Goal: Task Accomplishment & Management: Manage account settings

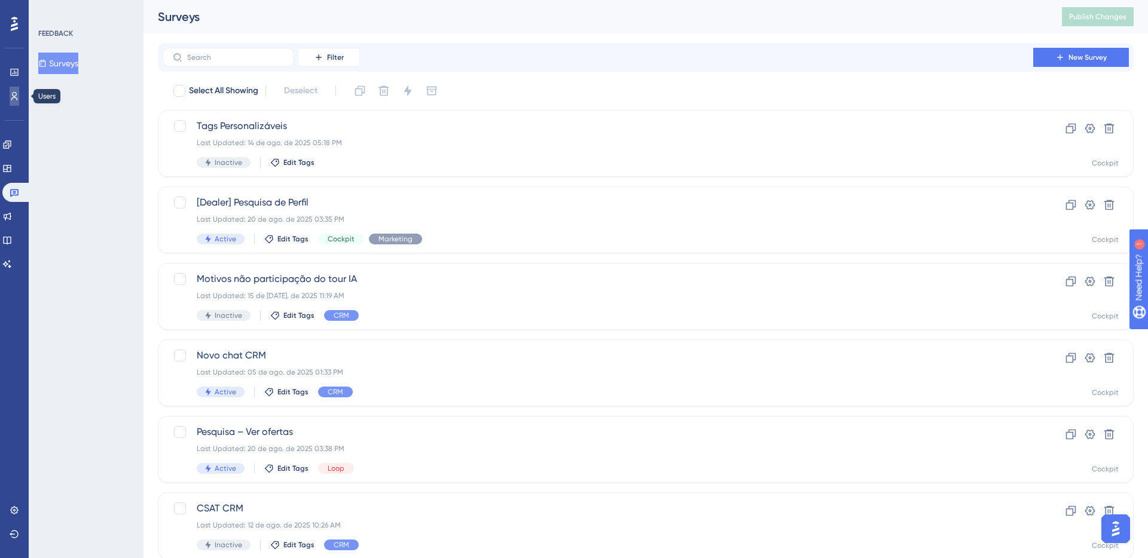
click at [16, 94] on icon at bounding box center [14, 96] width 7 height 8
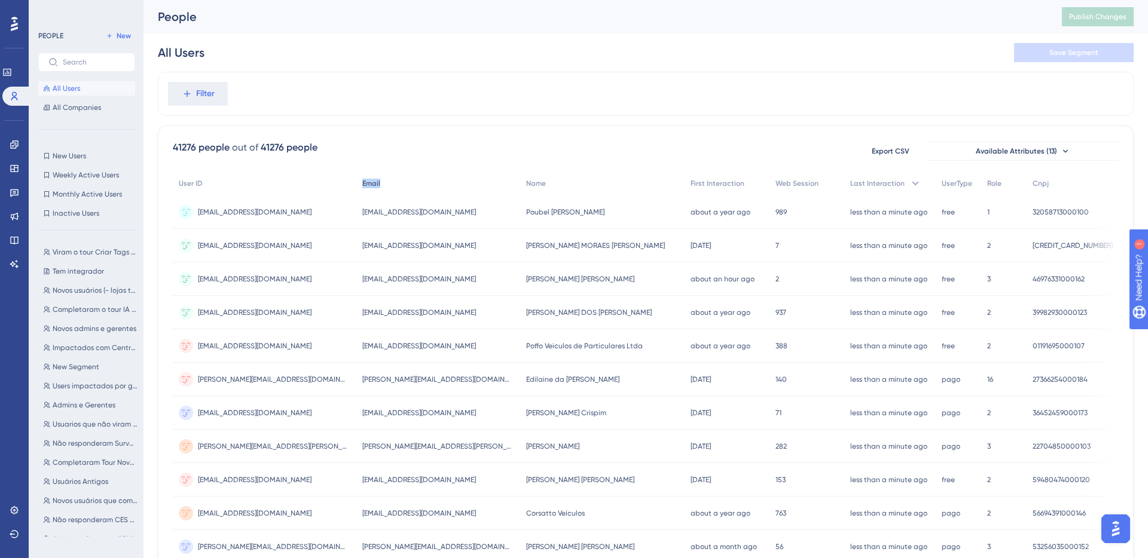
drag, startPoint x: 359, startPoint y: 184, endPoint x: 378, endPoint y: 182, distance: 18.6
click at [378, 182] on div "Email" at bounding box center [438, 184] width 164 height 25
click at [408, 133] on div "41276 people out of 41276 people Export CSV Available Attributes (13) User ID E…" at bounding box center [646, 522] width 976 height 793
click at [987, 151] on span "Available Attributes (13)" at bounding box center [1016, 151] width 81 height 10
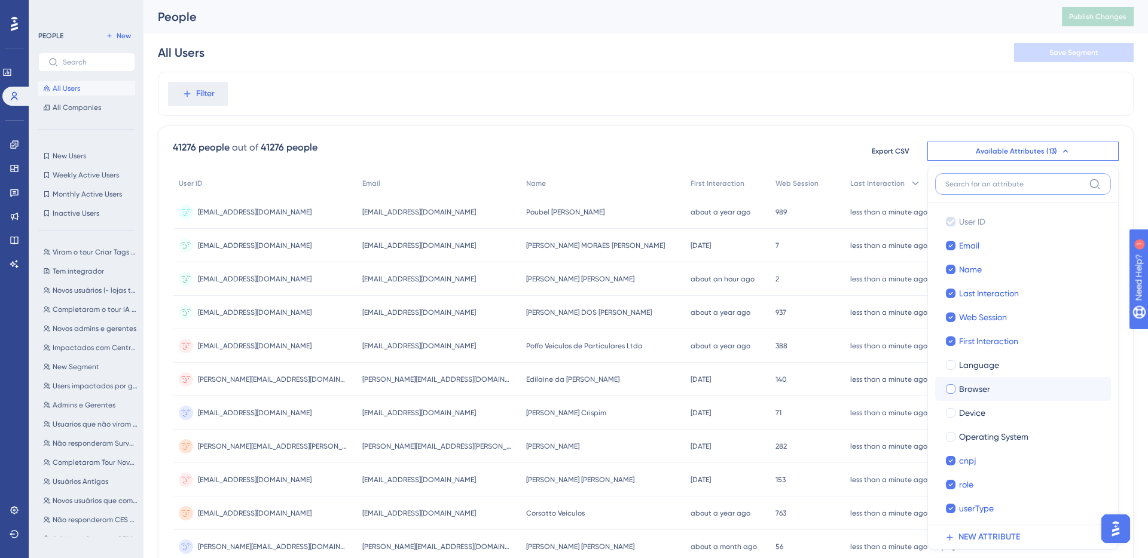
scroll to position [3, 0]
click at [787, 73] on div "Filter" at bounding box center [646, 94] width 976 height 44
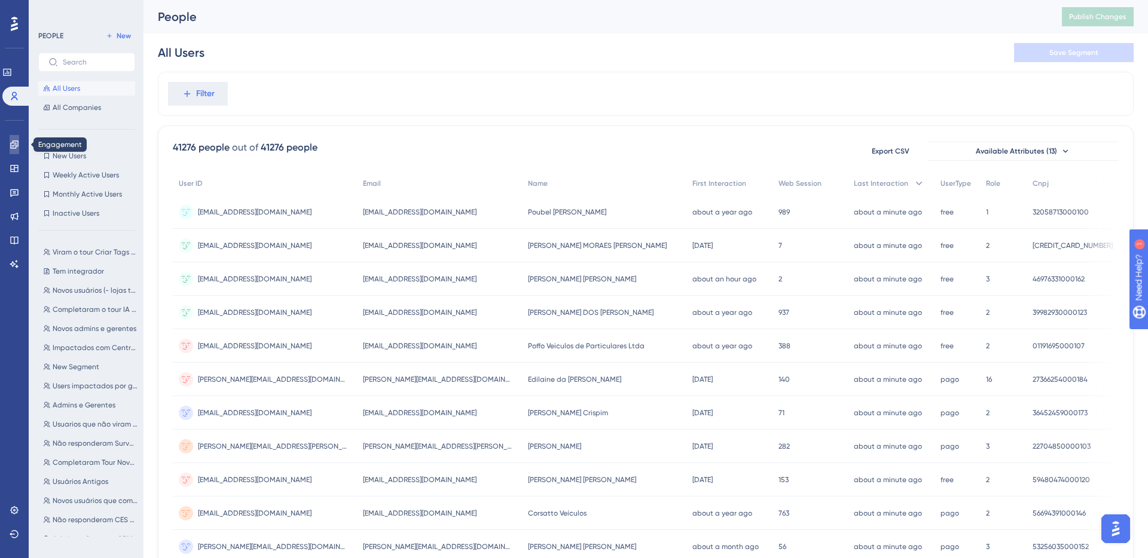
click at [16, 142] on icon at bounding box center [15, 145] width 10 height 10
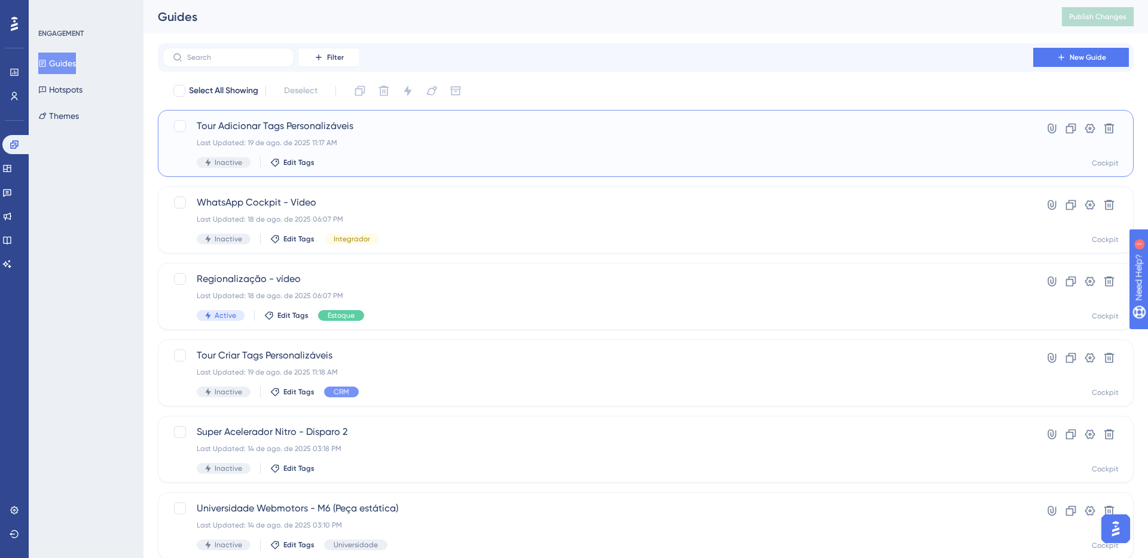
click at [396, 153] on div "Tour Adicionar Tags Personalizáveis Last Updated: 19 de ago. de 2025 11:17 AM I…" at bounding box center [598, 143] width 802 height 49
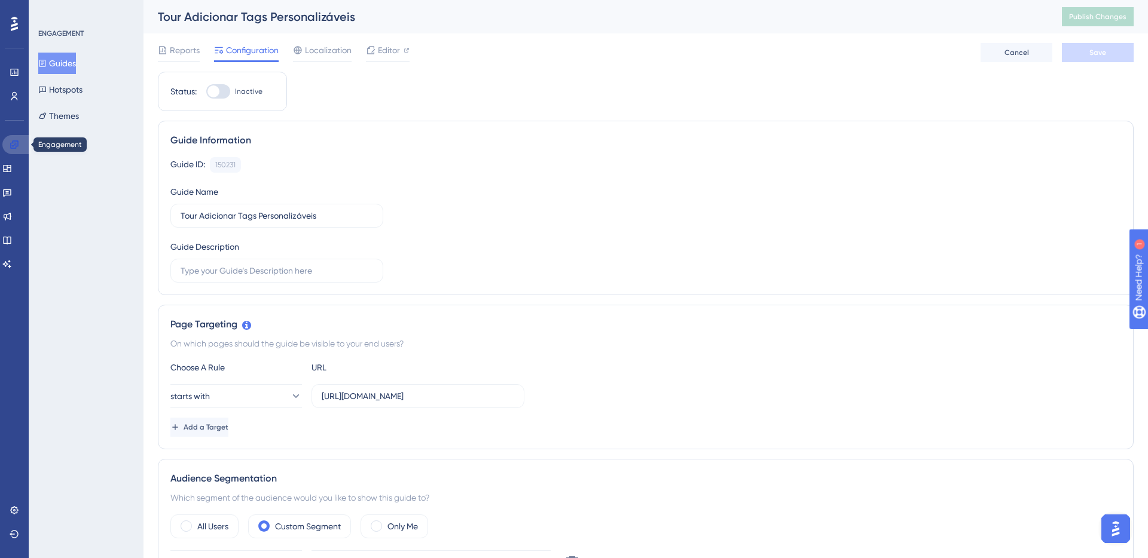
click at [10, 148] on icon at bounding box center [15, 145] width 10 height 10
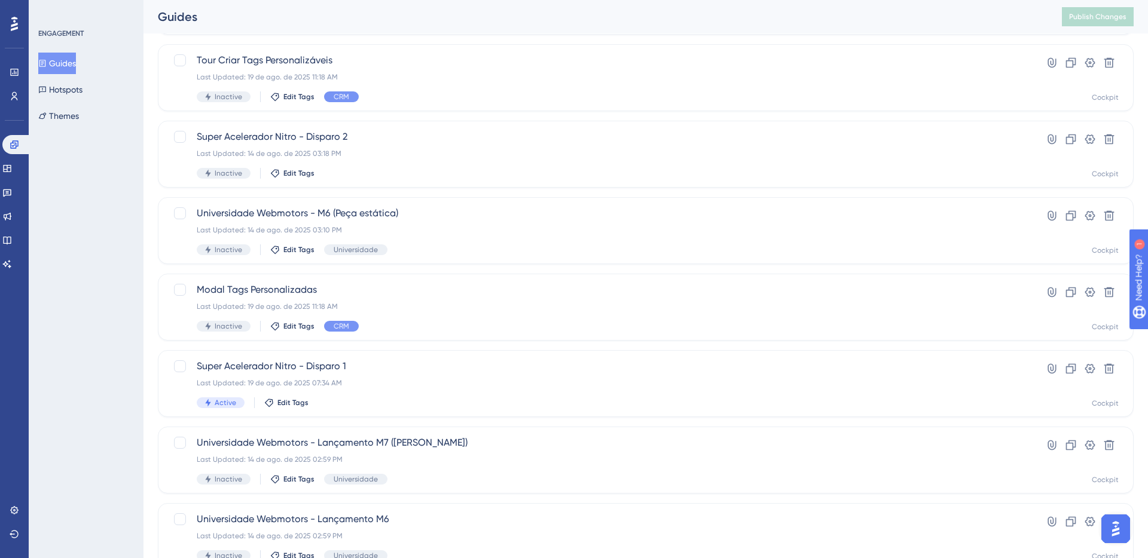
scroll to position [296, 0]
click at [380, 86] on div "Tour Criar Tags Personalizáveis Last Updated: 19 de ago. de 2025 11:18 AM Inact…" at bounding box center [598, 77] width 802 height 49
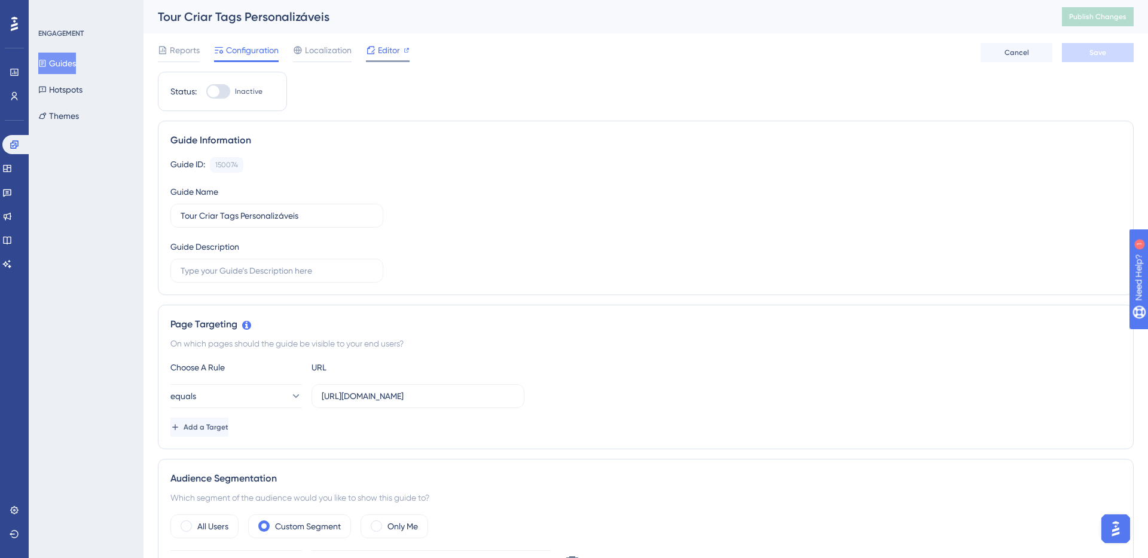
click at [384, 45] on span "Editor" at bounding box center [389, 50] width 22 height 14
click at [11, 76] on icon at bounding box center [15, 73] width 10 height 10
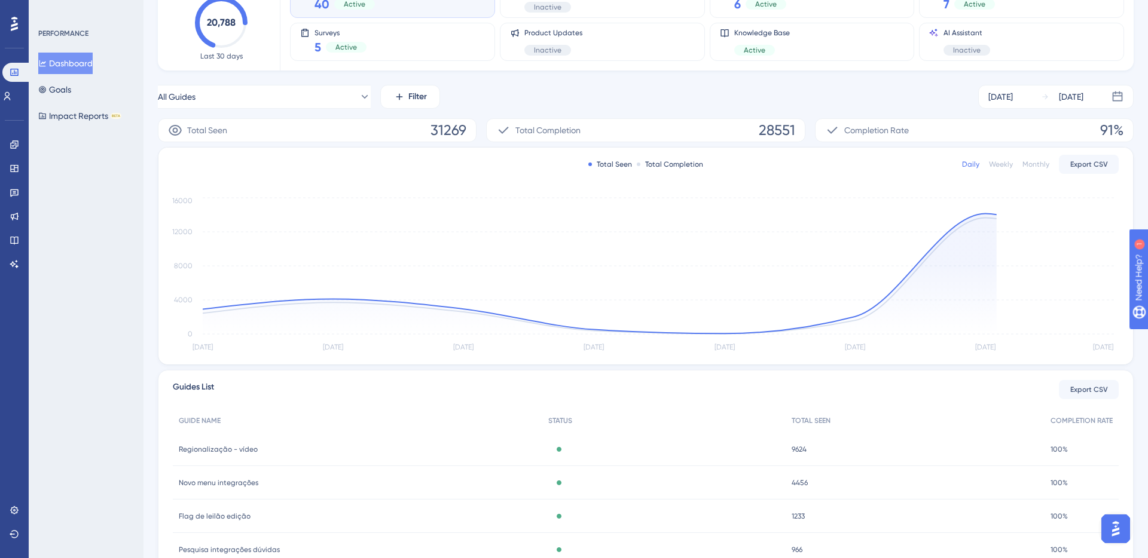
scroll to position [167, 0]
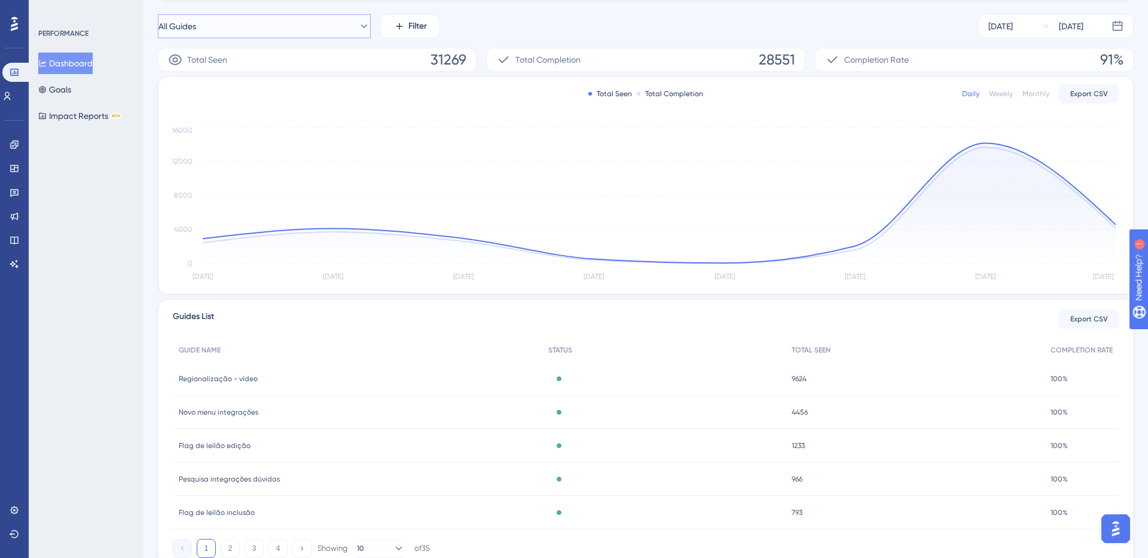
click at [306, 30] on button "All Guides" at bounding box center [264, 26] width 213 height 24
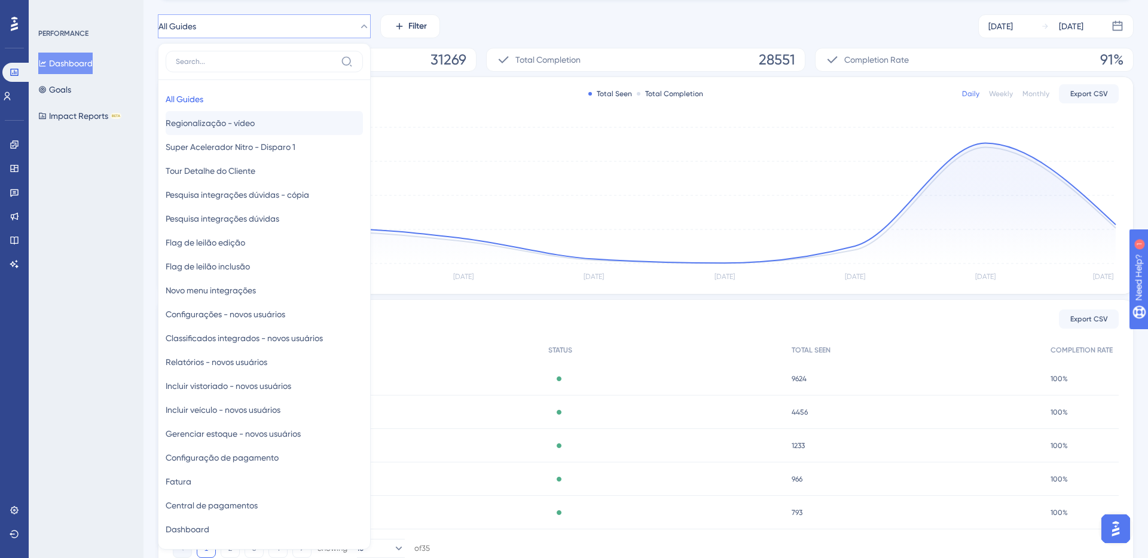
scroll to position [137, 0]
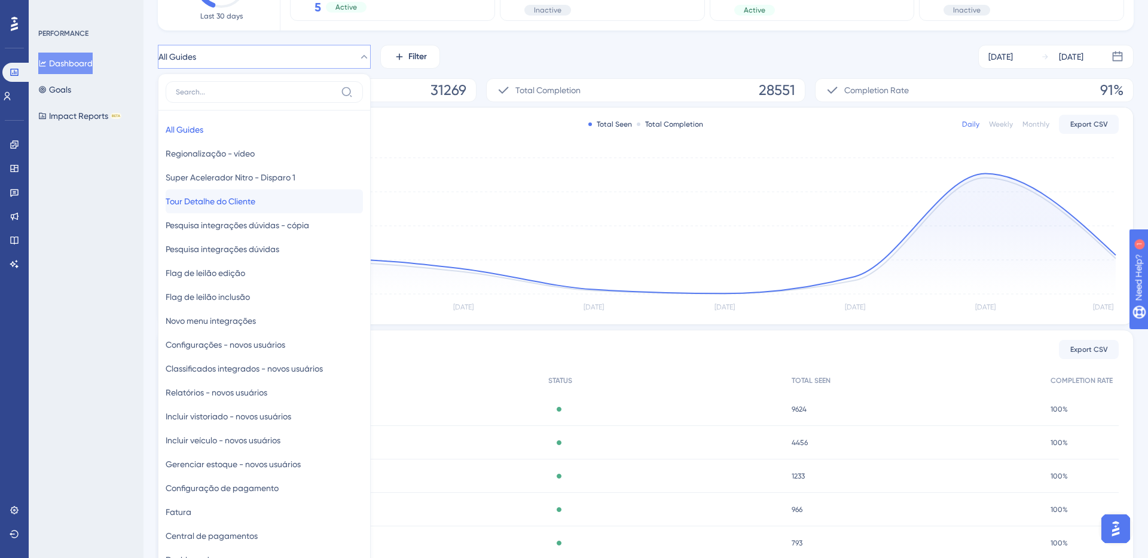
click at [216, 204] on span "Tour Detalhe do Cliente" at bounding box center [211, 201] width 90 height 14
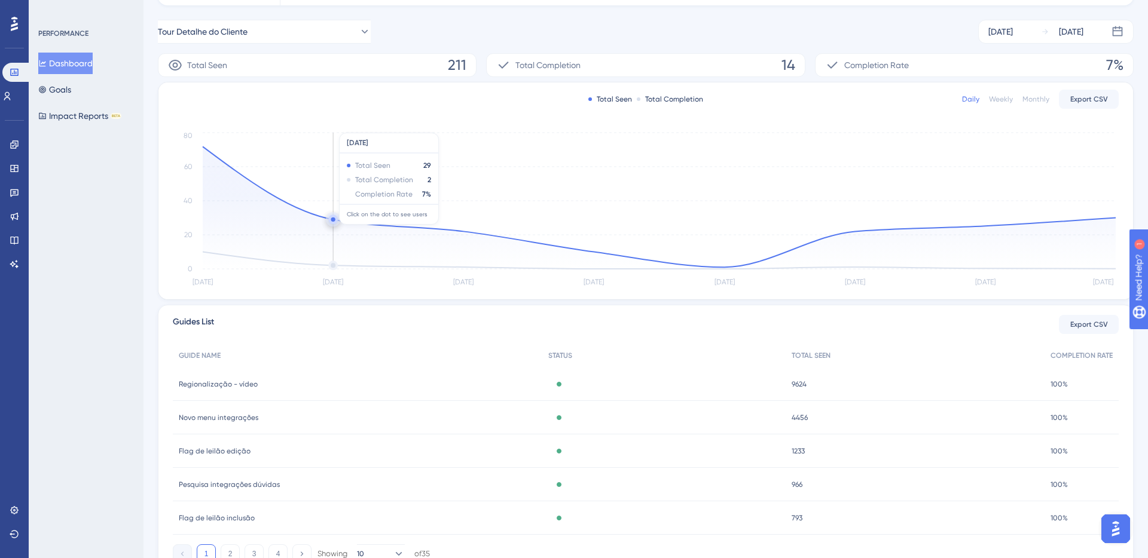
scroll to position [169, 0]
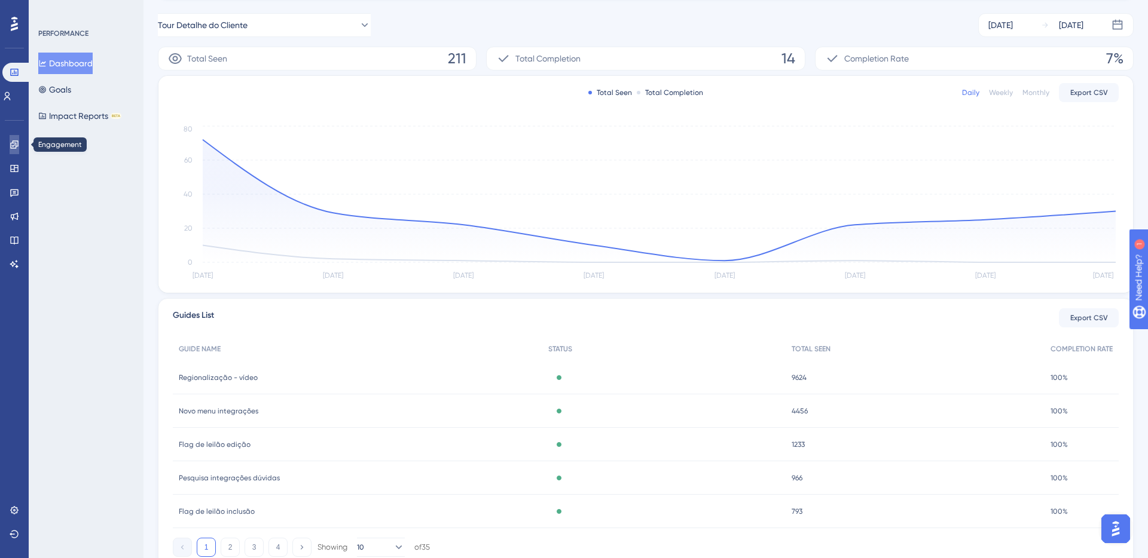
drag, startPoint x: 10, startPoint y: 146, endPoint x: 58, endPoint y: 135, distance: 49.6
click at [10, 146] on icon at bounding box center [15, 145] width 10 height 10
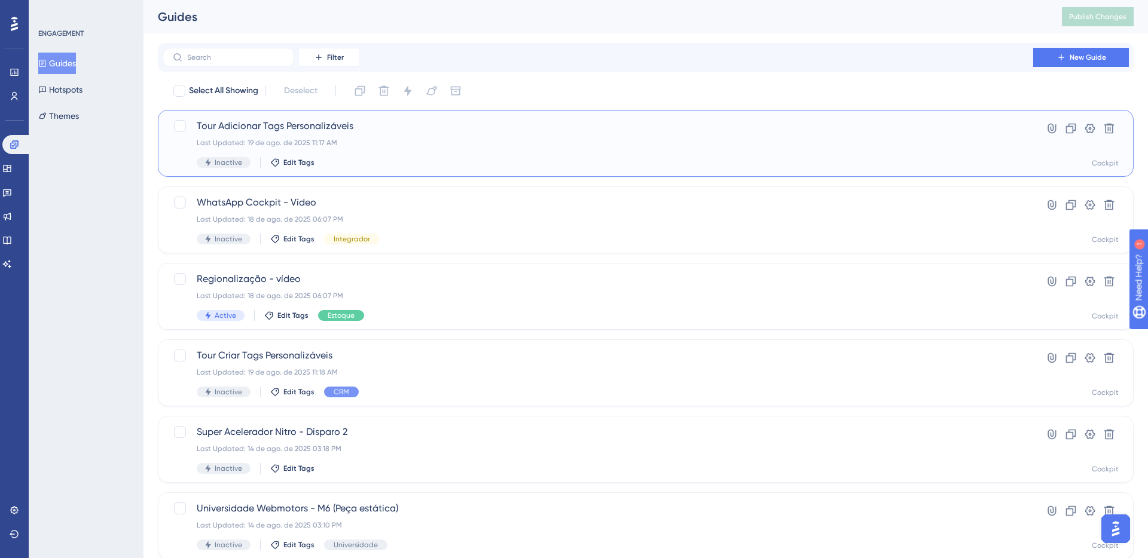
click at [410, 150] on div "Tour Adicionar Tags Personalizáveis Last Updated: 19 de ago. de 2025 11:17 AM I…" at bounding box center [598, 143] width 802 height 49
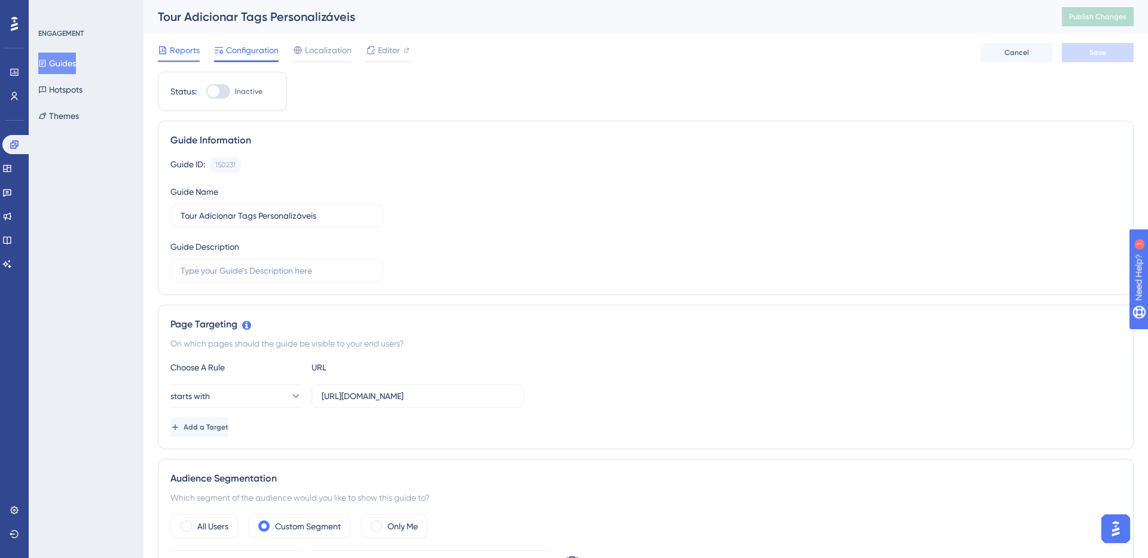
click at [184, 60] on div at bounding box center [179, 61] width 42 height 2
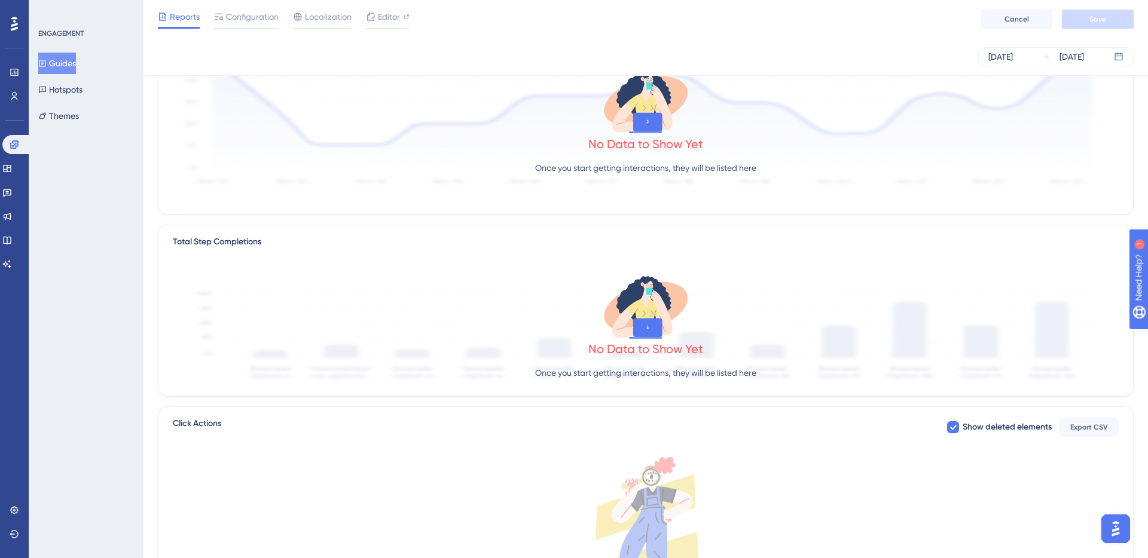
scroll to position [144, 0]
click at [76, 67] on button "Guides" at bounding box center [57, 64] width 38 height 22
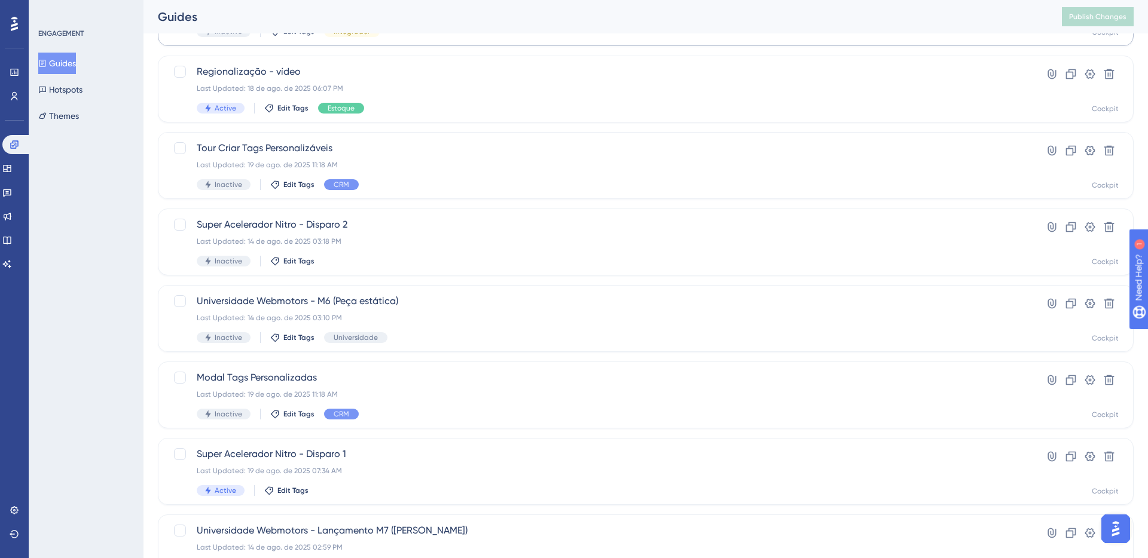
scroll to position [211, 0]
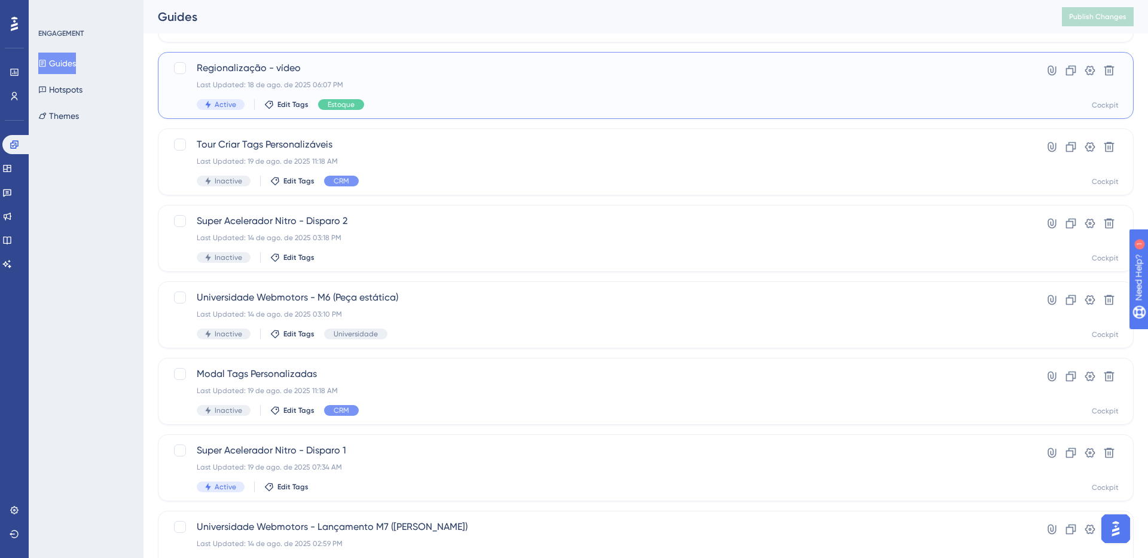
click at [396, 86] on div "Last Updated: 18 de ago. de 2025 06:07 PM" at bounding box center [598, 85] width 802 height 10
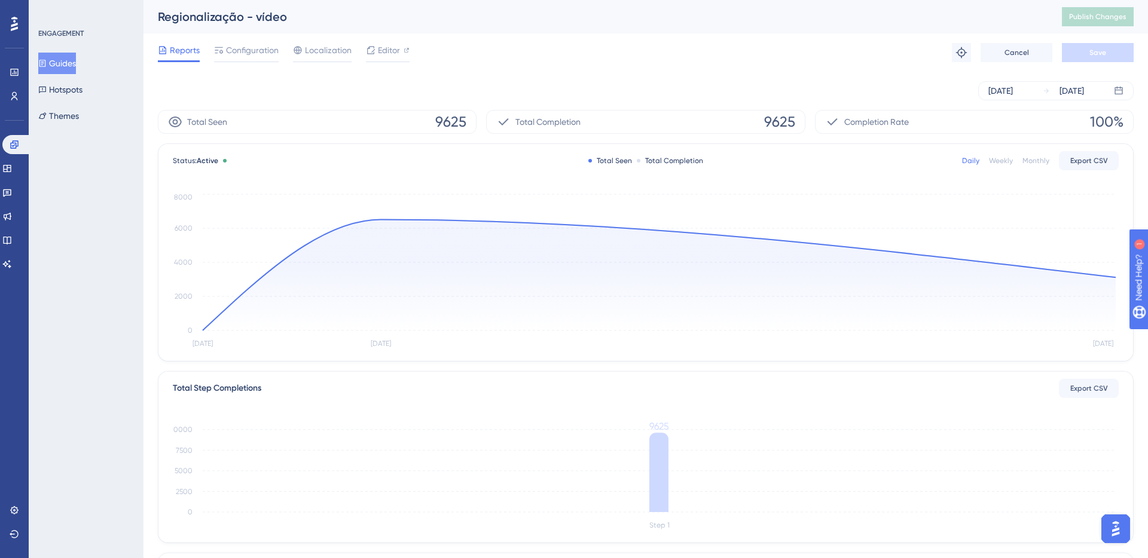
click at [176, 51] on span "Reports" at bounding box center [185, 50] width 30 height 14
drag, startPoint x: 78, startPoint y: 65, endPoint x: 133, endPoint y: 83, distance: 58.0
click at [76, 65] on button "Guides" at bounding box center [57, 64] width 38 height 22
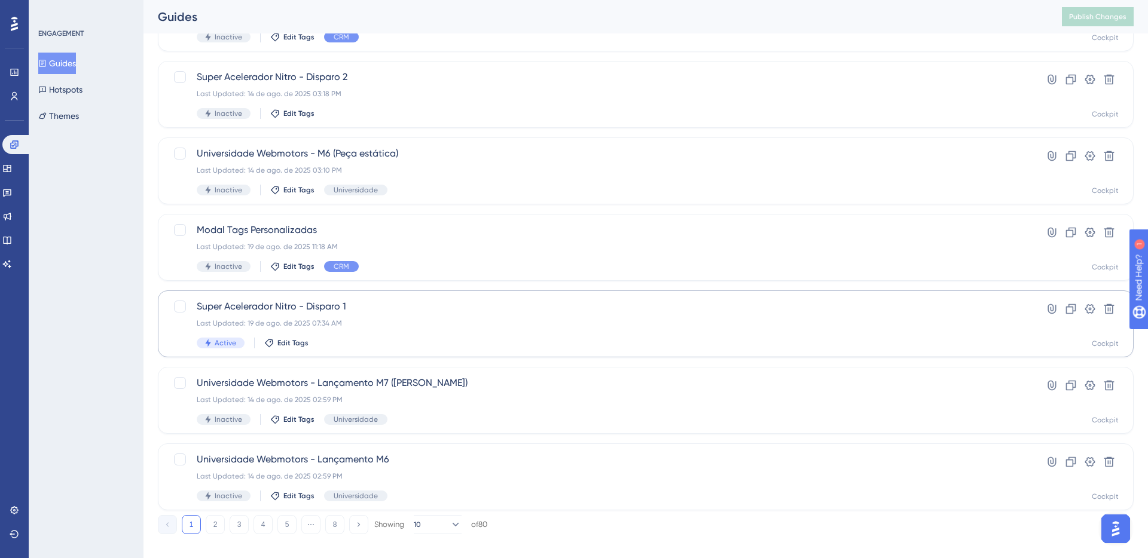
scroll to position [351, 0]
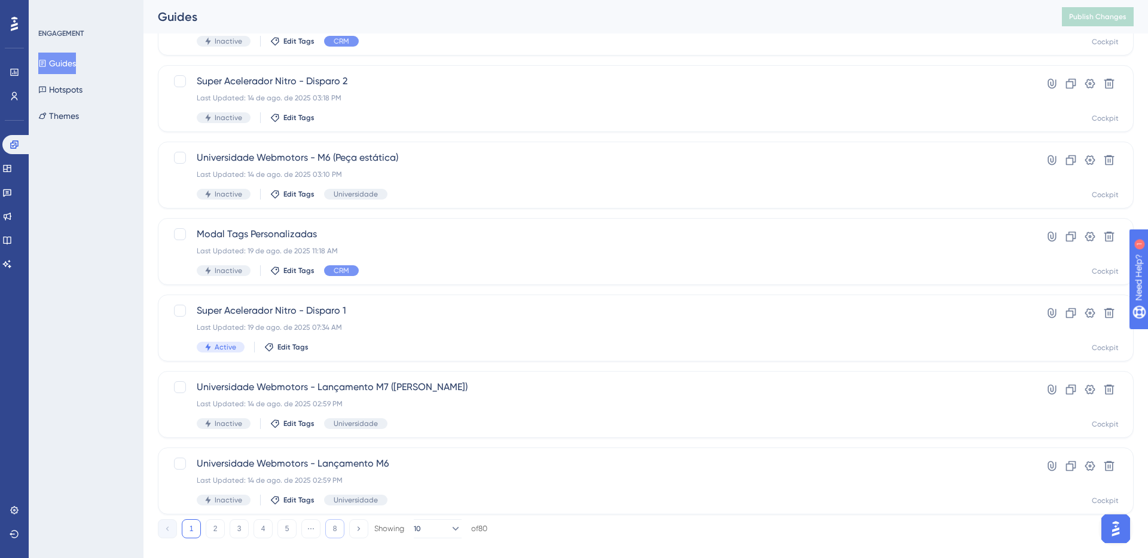
click at [334, 529] on button "8" at bounding box center [334, 529] width 19 height 19
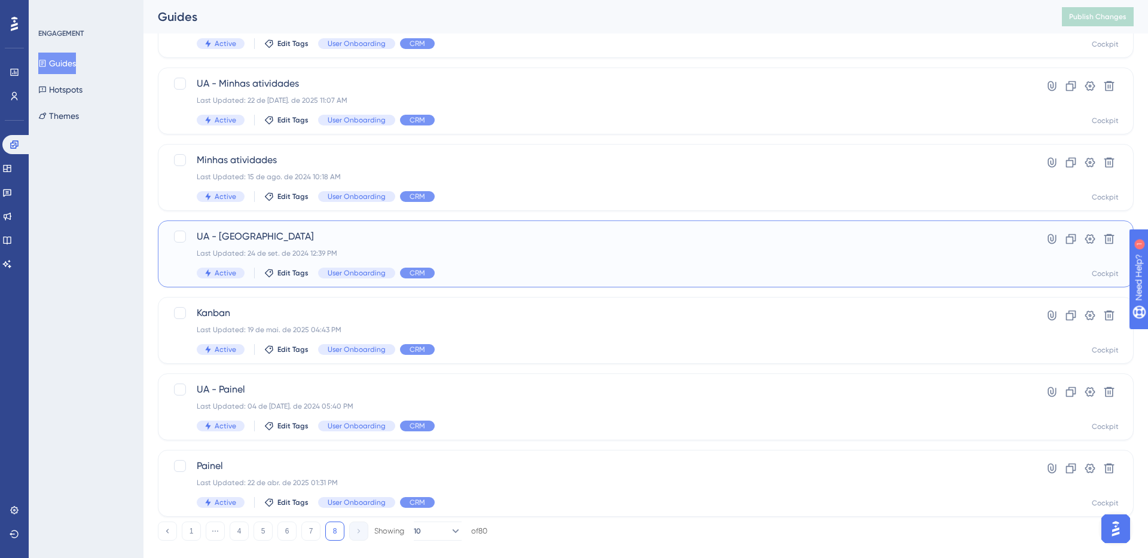
scroll to position [0, 0]
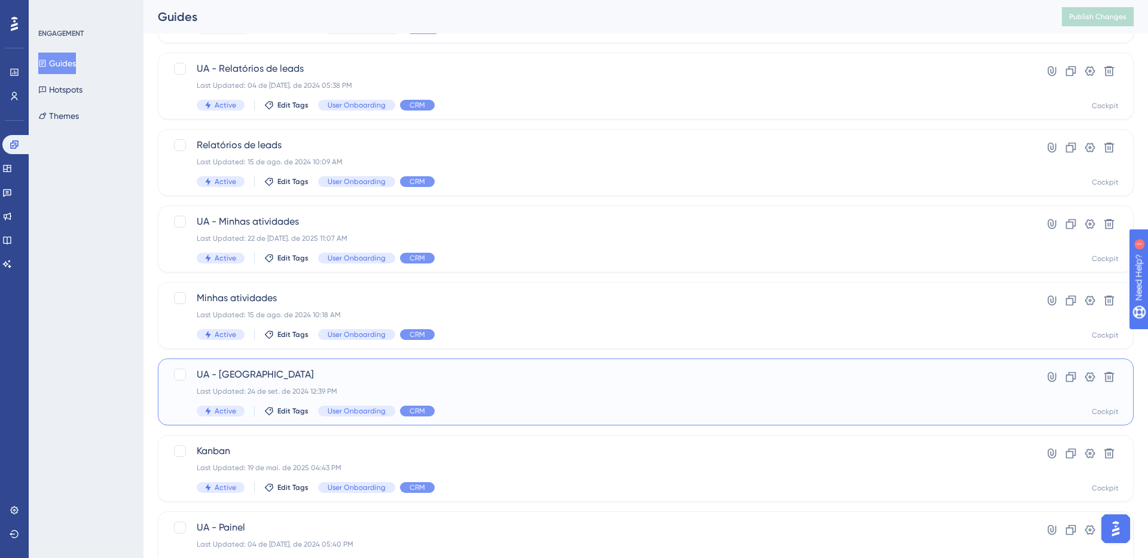
click at [504, 368] on div "UA - Kanban Last Updated: 24 de set. de 2024 12:39 PM Active Edit Tags User Onb…" at bounding box center [598, 392] width 802 height 49
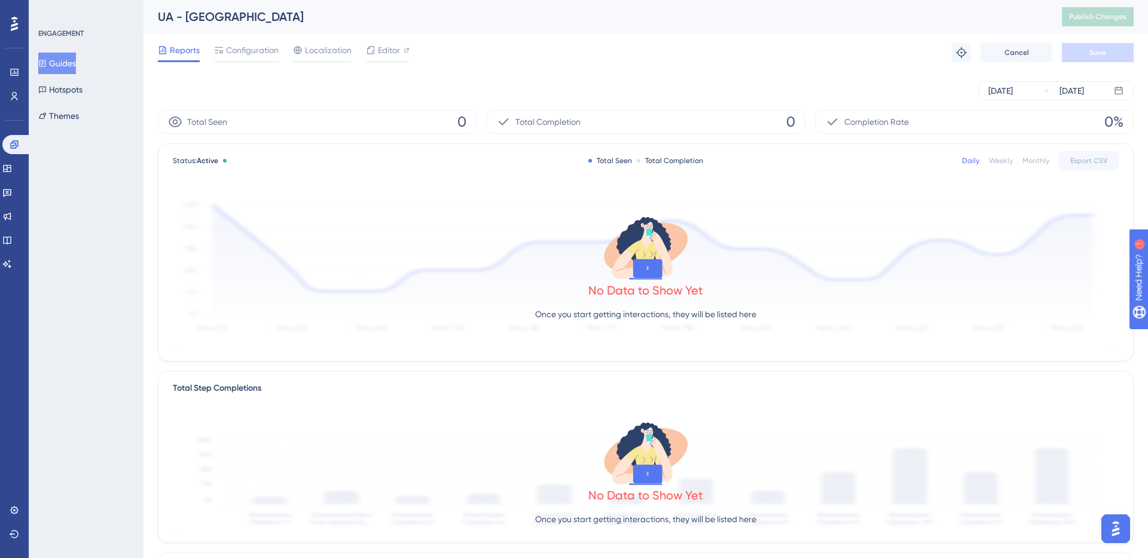
click at [76, 65] on button "Guides" at bounding box center [57, 64] width 38 height 22
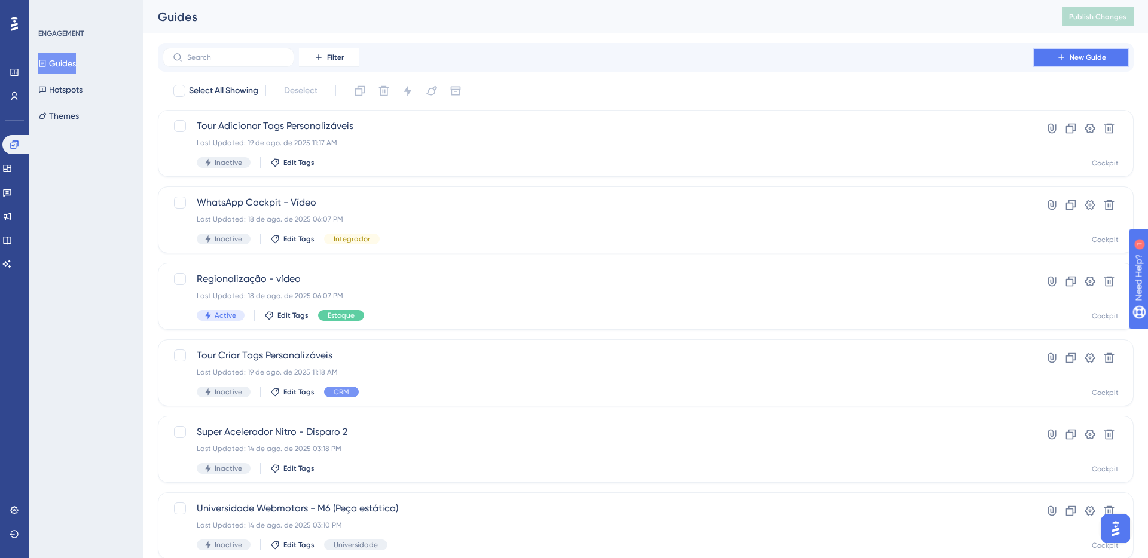
click at [1068, 54] on button "New Guide" at bounding box center [1081, 57] width 96 height 19
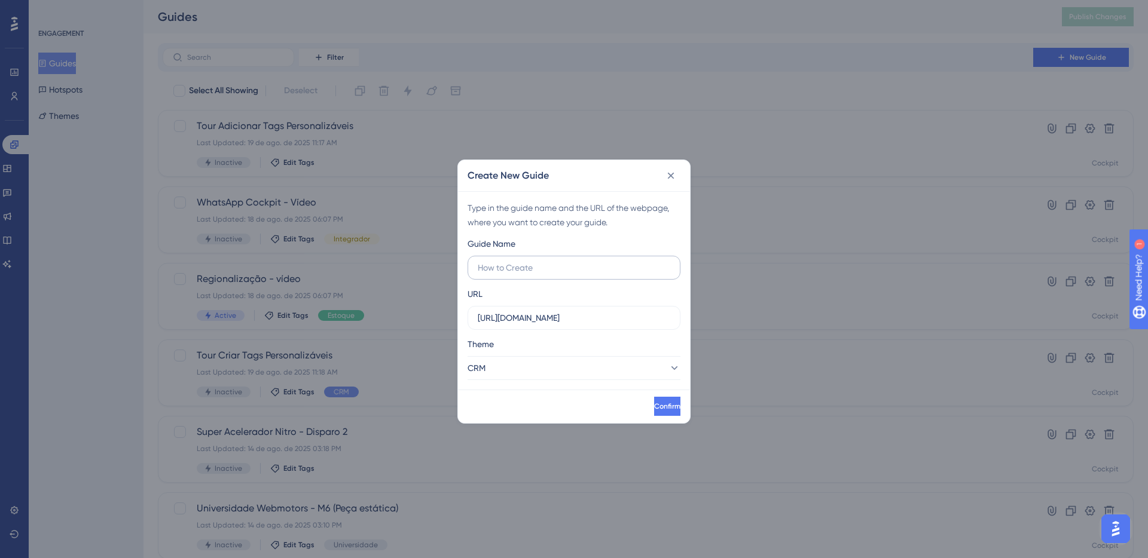
drag, startPoint x: 506, startPoint y: 273, endPoint x: 505, endPoint y: 262, distance: 11.4
click at [506, 273] on input "text" at bounding box center [574, 267] width 193 height 13
type input "Novo tour Kanban Teste"
click at [553, 321] on input "https://www.cockpit.com.br" at bounding box center [574, 318] width 193 height 13
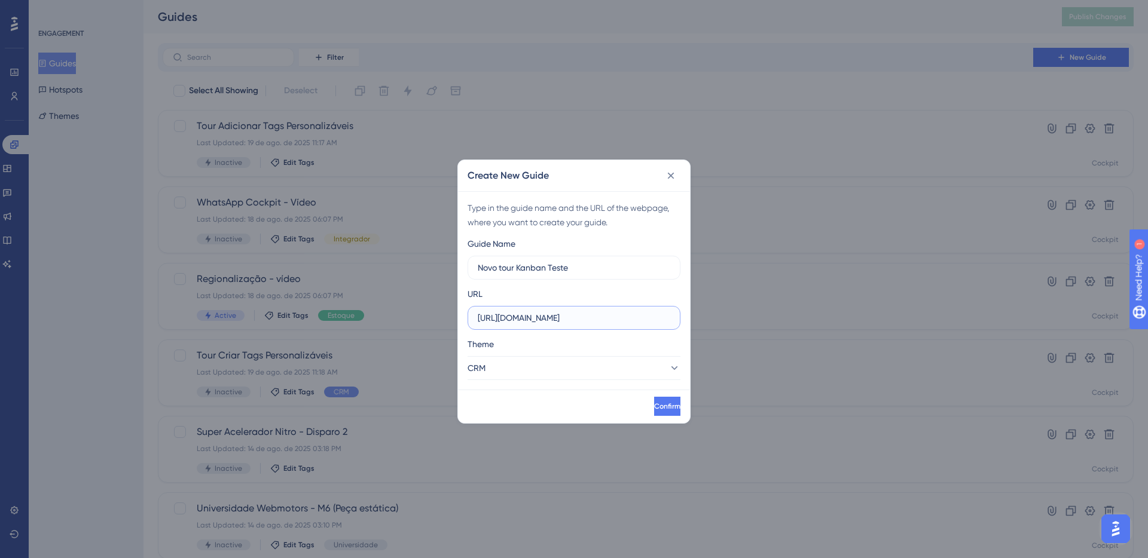
click at [553, 321] on input "https://www.cockpit.com.br" at bounding box center [574, 318] width 193 height 13
paste input "/crm/manage-leads/kanban?lkid=2191"
click at [666, 318] on input "https://www.cockpit.com.br/crm/manage-leads/kanban?lkid=2191" at bounding box center [574, 318] width 193 height 13
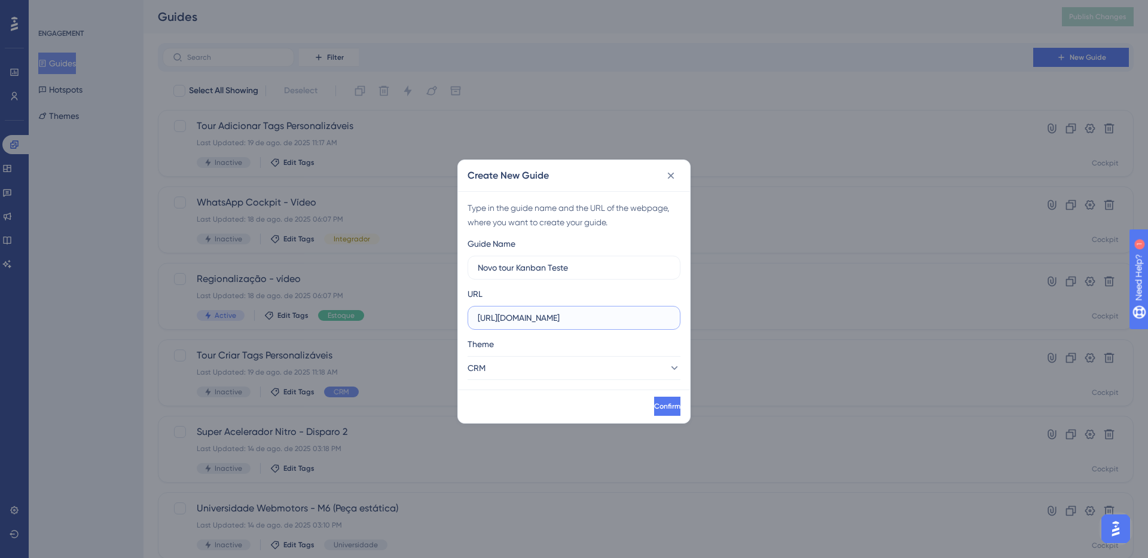
scroll to position [0, 30]
type input "https://www.cockpit.com.br/crm/manage-leads/kanban"
click at [653, 402] on span "Confirm" at bounding box center [666, 407] width 26 height 10
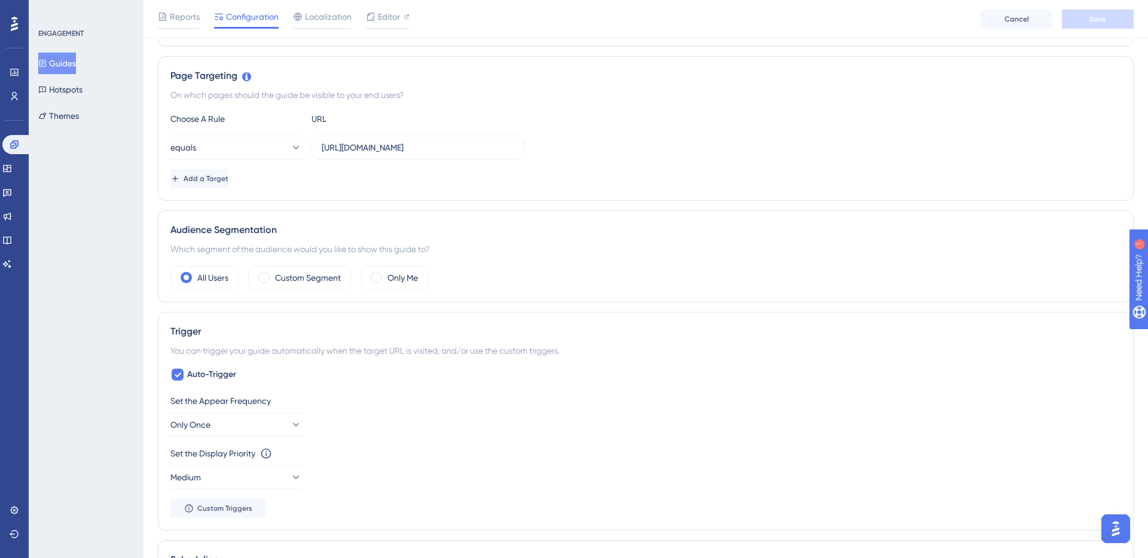
scroll to position [254, 0]
drag, startPoint x: 179, startPoint y: 76, endPoint x: 381, endPoint y: 147, distance: 214.3
click at [199, 75] on div "Page Targeting" at bounding box center [645, 75] width 951 height 14
click at [255, 147] on button "equals" at bounding box center [236, 145] width 132 height 24
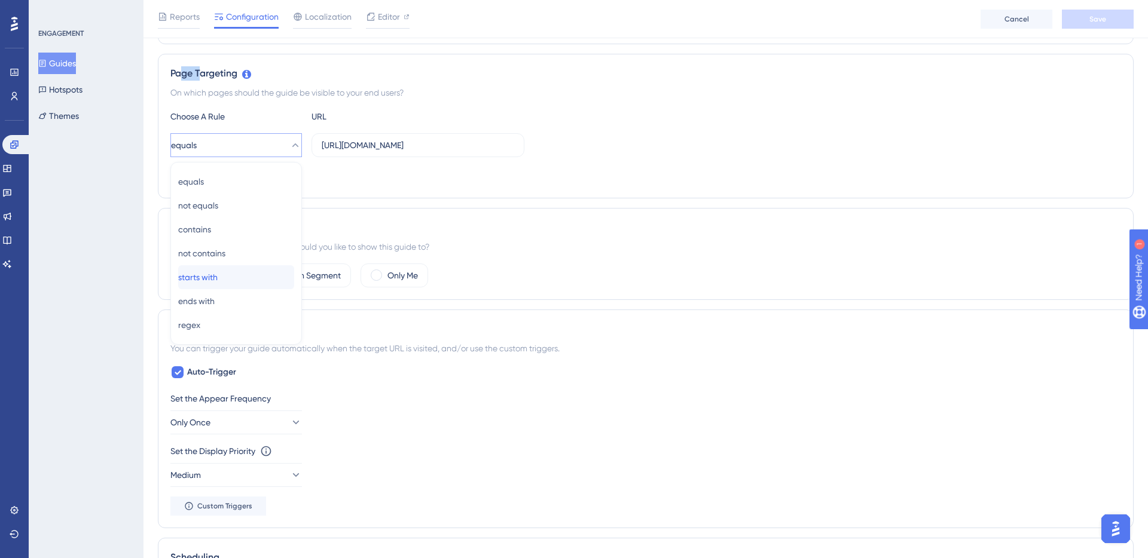
click at [231, 283] on div "starts with starts with" at bounding box center [236, 277] width 116 height 24
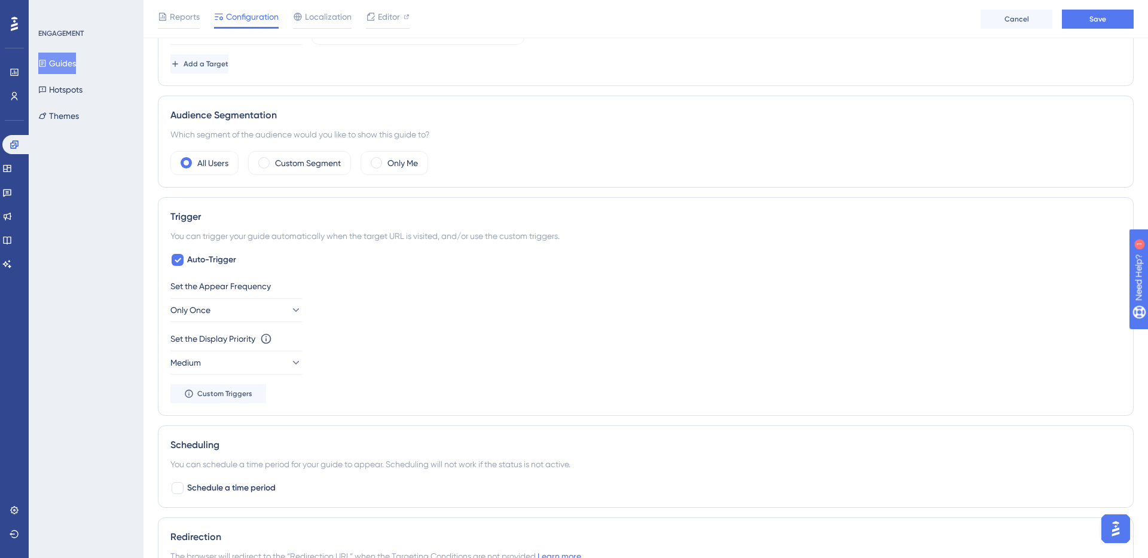
scroll to position [370, 0]
drag, startPoint x: 172, startPoint y: 115, endPoint x: 286, endPoint y: 124, distance: 114.5
click at [286, 124] on div "Audience Segmentation Which segment of the audience would you like to show this…" at bounding box center [646, 140] width 976 height 92
click at [284, 165] on label "Custom Segment" at bounding box center [308, 162] width 66 height 14
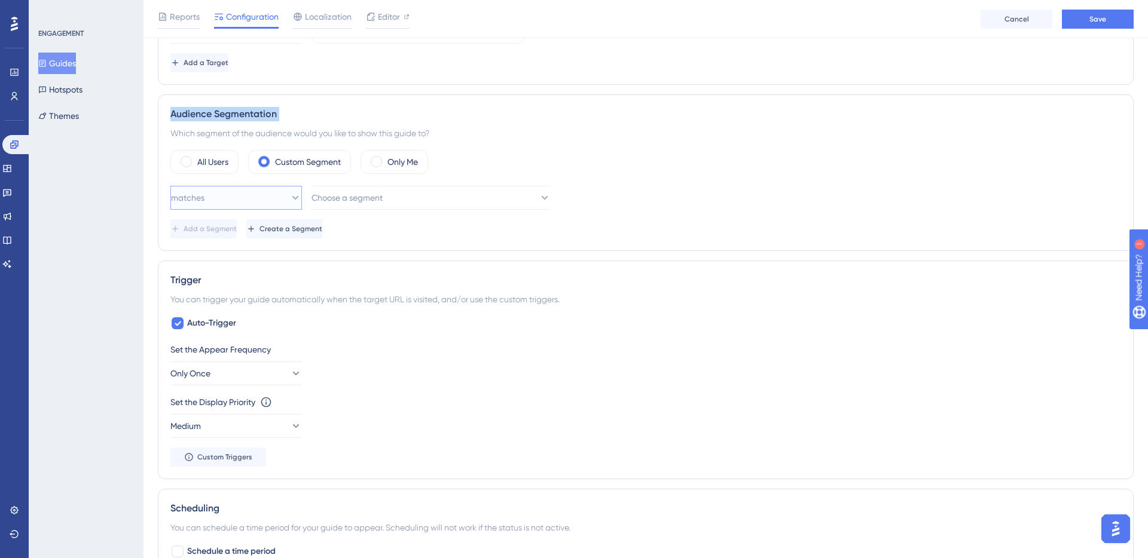
click at [289, 199] on icon at bounding box center [295, 198] width 12 height 12
click at [241, 232] on div "matches matches" at bounding box center [236, 234] width 116 height 24
click at [349, 195] on span "Choose a segment" at bounding box center [347, 198] width 71 height 14
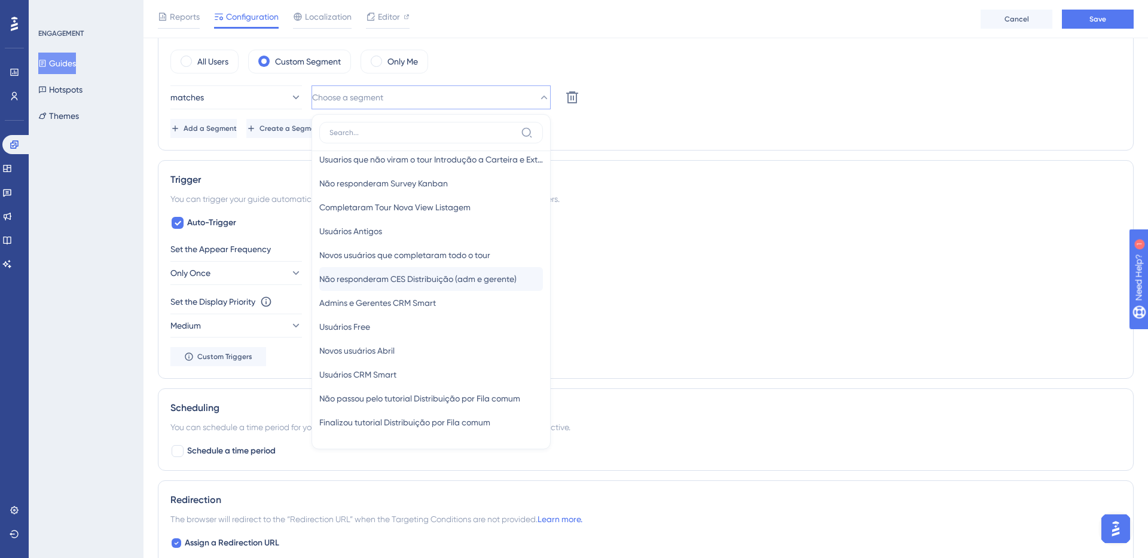
scroll to position [0, 0]
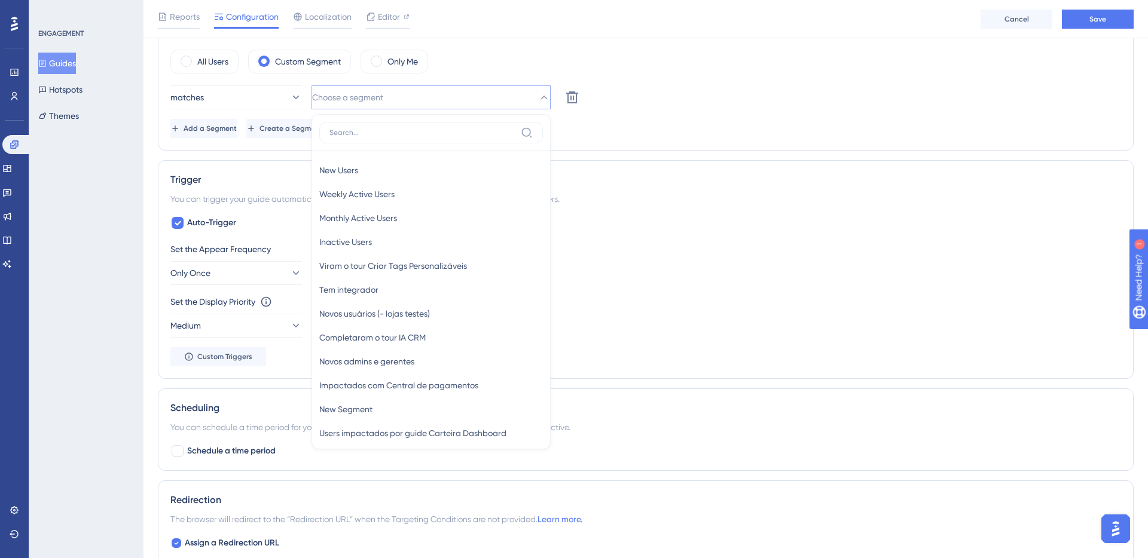
click at [654, 133] on div "Add a Segment Create a Segment" at bounding box center [645, 128] width 951 height 19
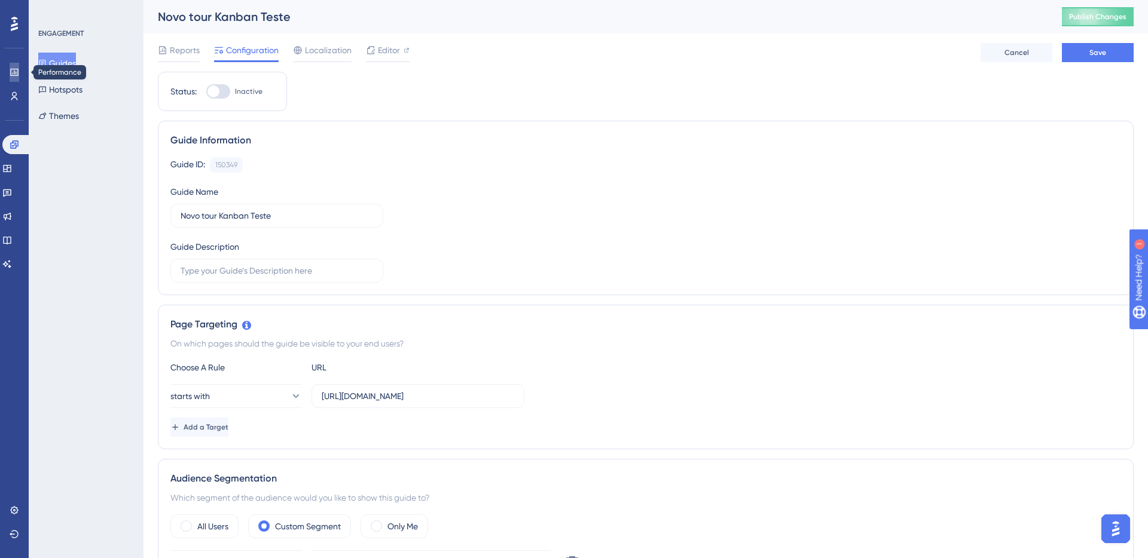
click at [14, 70] on icon at bounding box center [15, 73] width 10 height 10
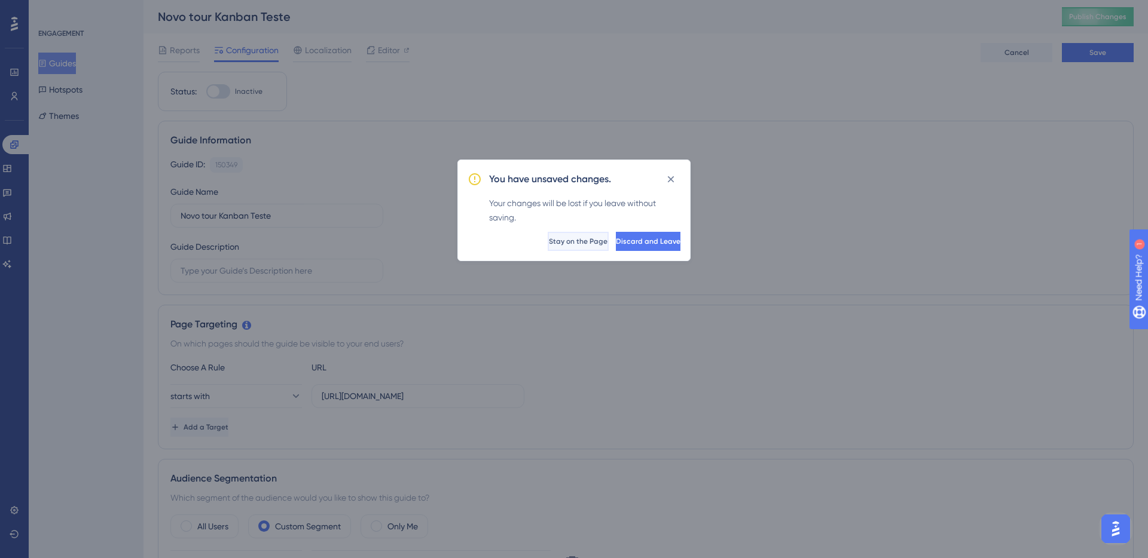
click at [549, 243] on span "Stay on the Page" at bounding box center [578, 242] width 59 height 10
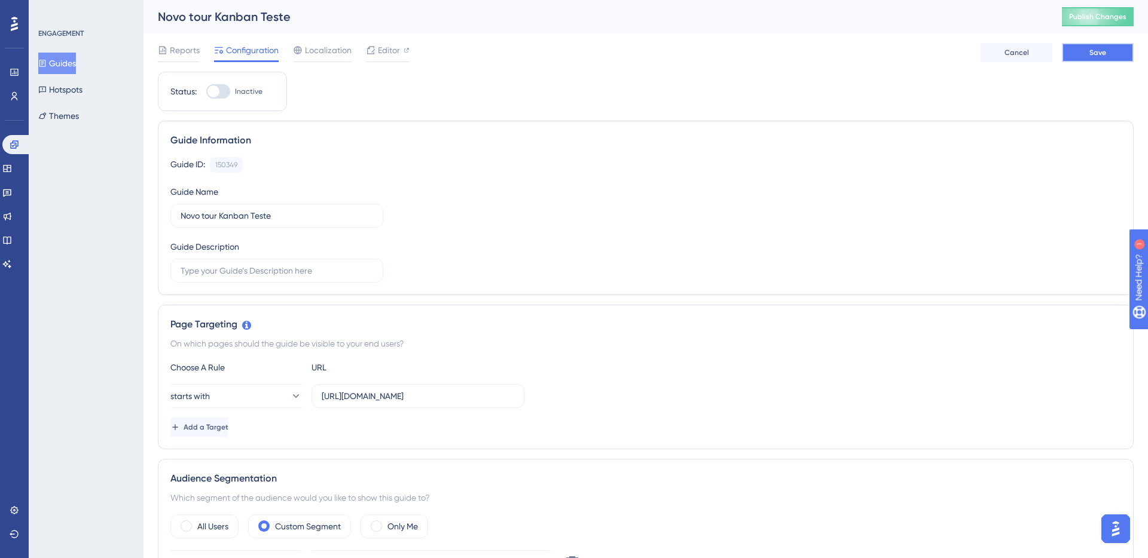
click at [1081, 51] on button "Save" at bounding box center [1098, 52] width 72 height 19
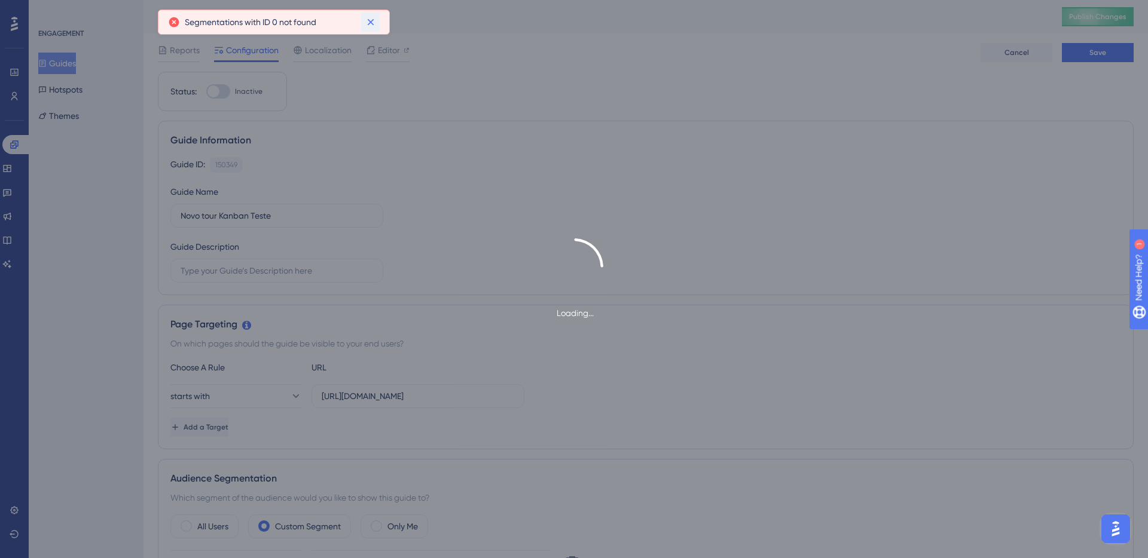
click at [369, 21] on icon at bounding box center [371, 22] width 12 height 12
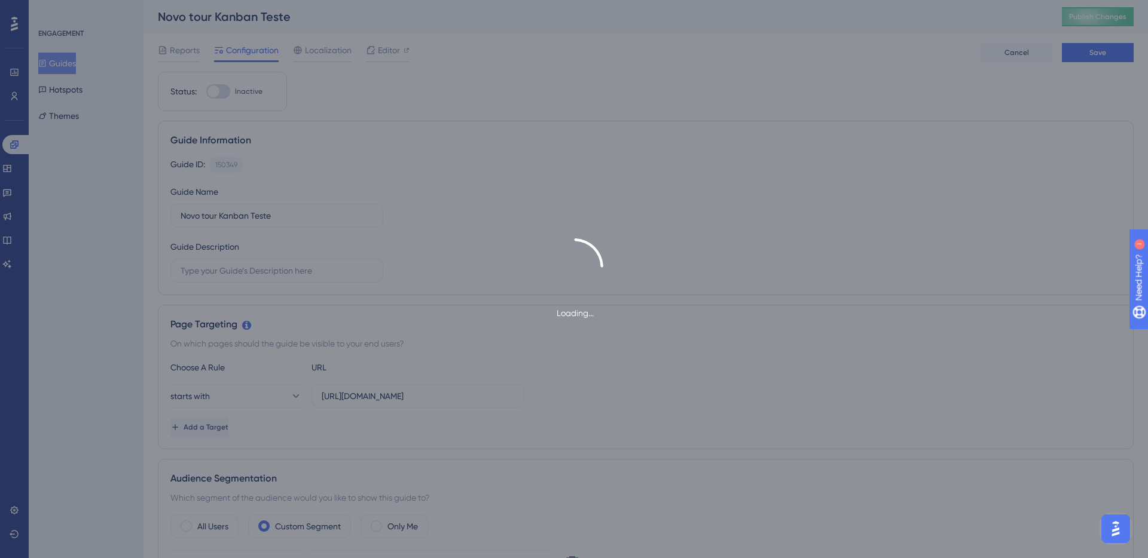
click at [370, 243] on div "Loading..." at bounding box center [574, 280] width 1148 height 82
click at [865, 298] on div "Loading..." at bounding box center [574, 280] width 1148 height 82
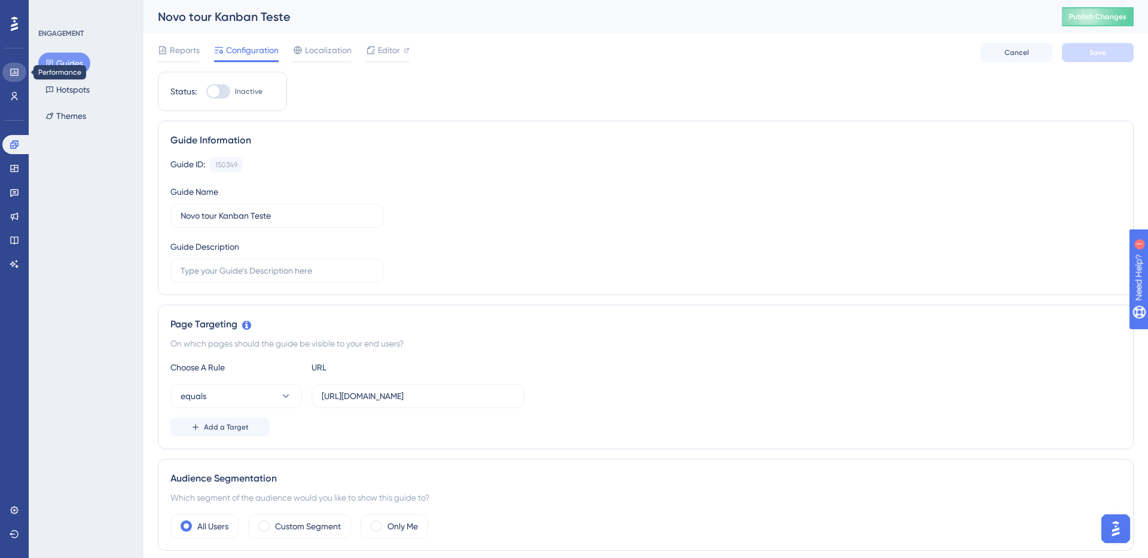
click at [15, 71] on icon at bounding box center [15, 73] width 10 height 10
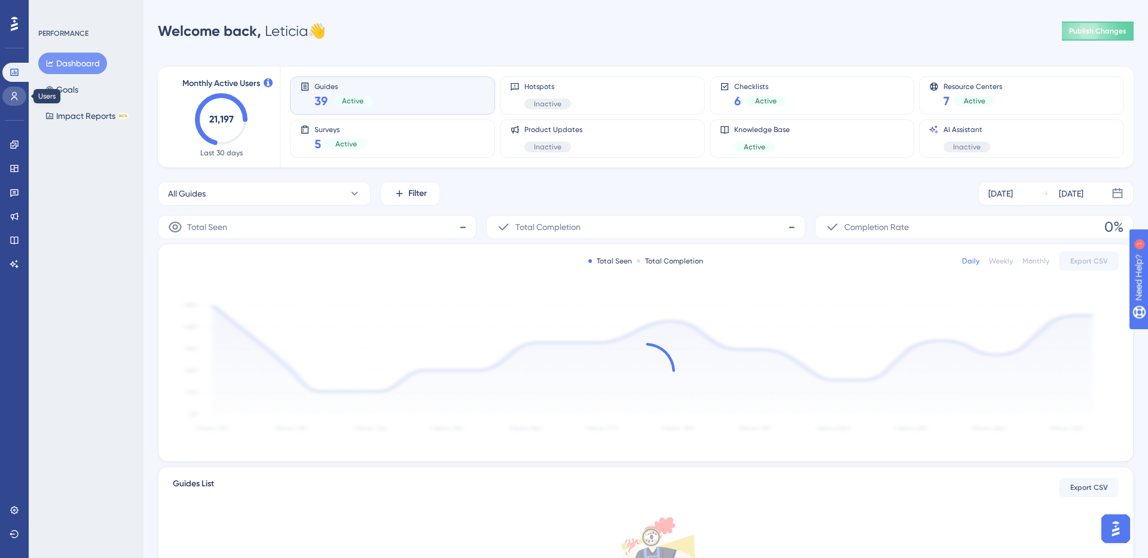
click at [20, 87] on link at bounding box center [14, 96] width 24 height 19
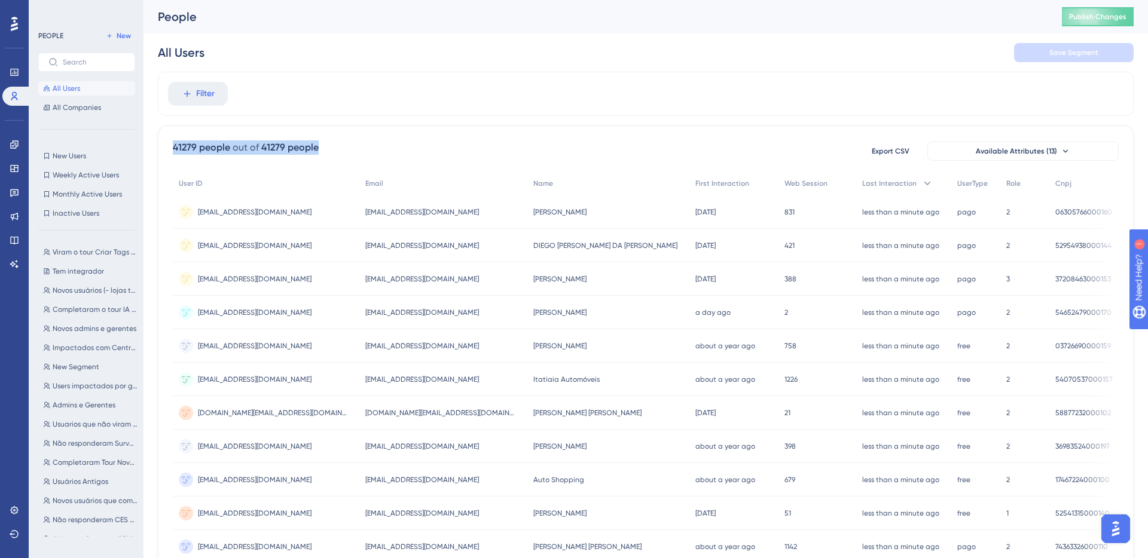
drag, startPoint x: 171, startPoint y: 152, endPoint x: 331, endPoint y: 148, distance: 159.7
click at [331, 148] on div "41279 people out of 41279 people Export CSV Available Attributes (13) User ID E…" at bounding box center [646, 522] width 976 height 793
click at [188, 147] on div "41279 people" at bounding box center [201, 148] width 57 height 14
drag, startPoint x: 181, startPoint y: 149, endPoint x: 197, endPoint y: 155, distance: 16.5
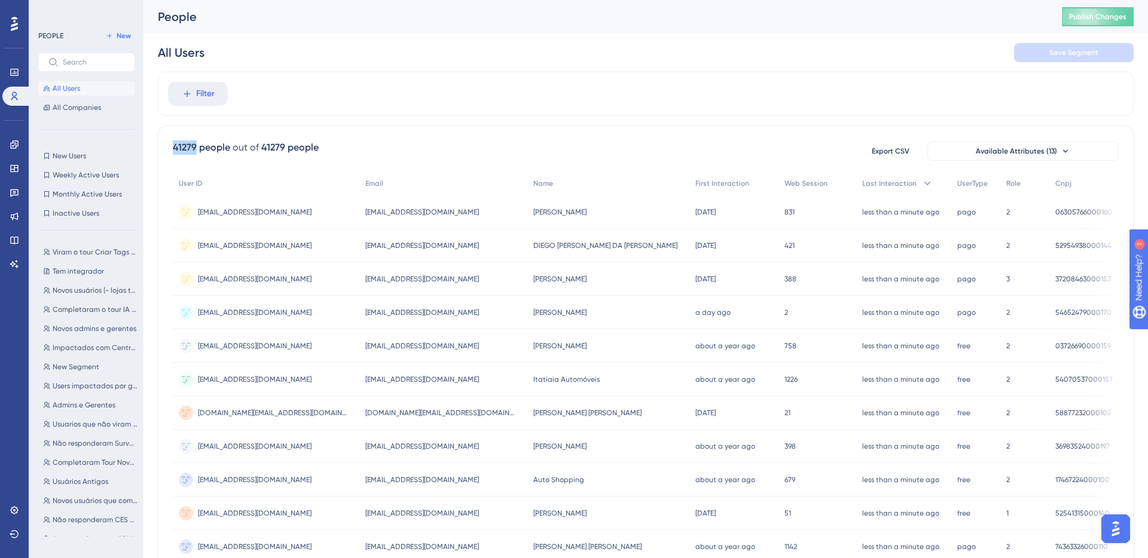
click at [181, 149] on div "41279 people" at bounding box center [201, 148] width 57 height 14
click at [986, 154] on span "Available Attributes (13)" at bounding box center [1016, 151] width 81 height 10
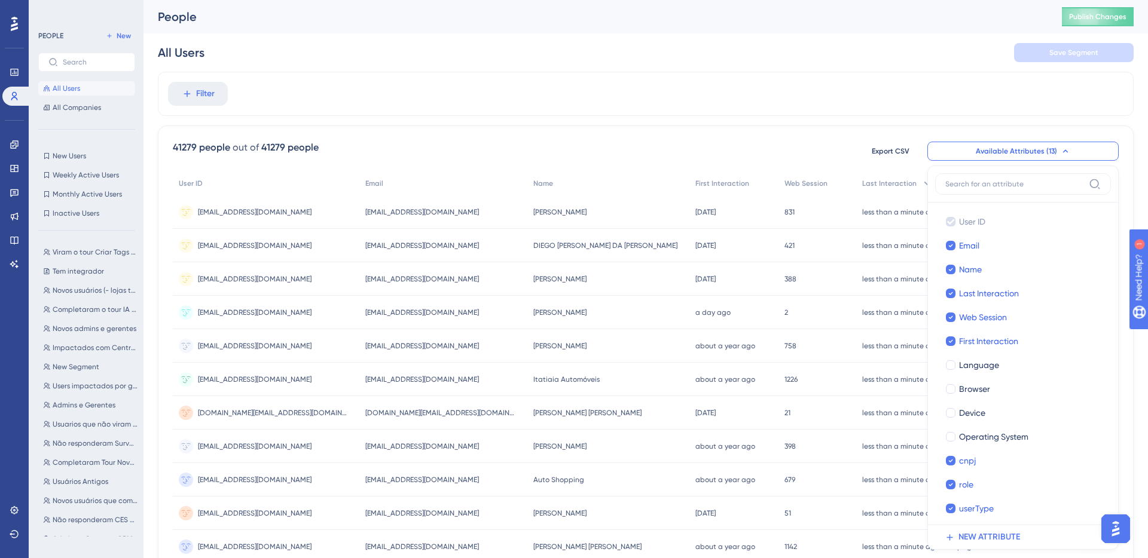
click at [694, 106] on div "Filter" at bounding box center [646, 94] width 976 height 44
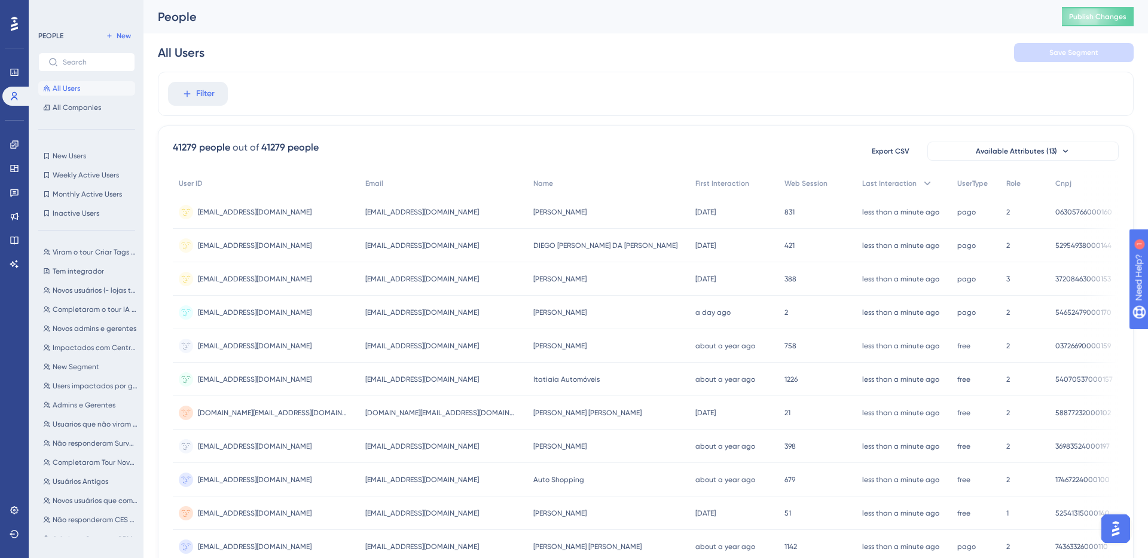
click at [281, 94] on div "Filter" at bounding box center [646, 94] width 976 height 44
click at [196, 93] on span "Filter" at bounding box center [205, 94] width 19 height 14
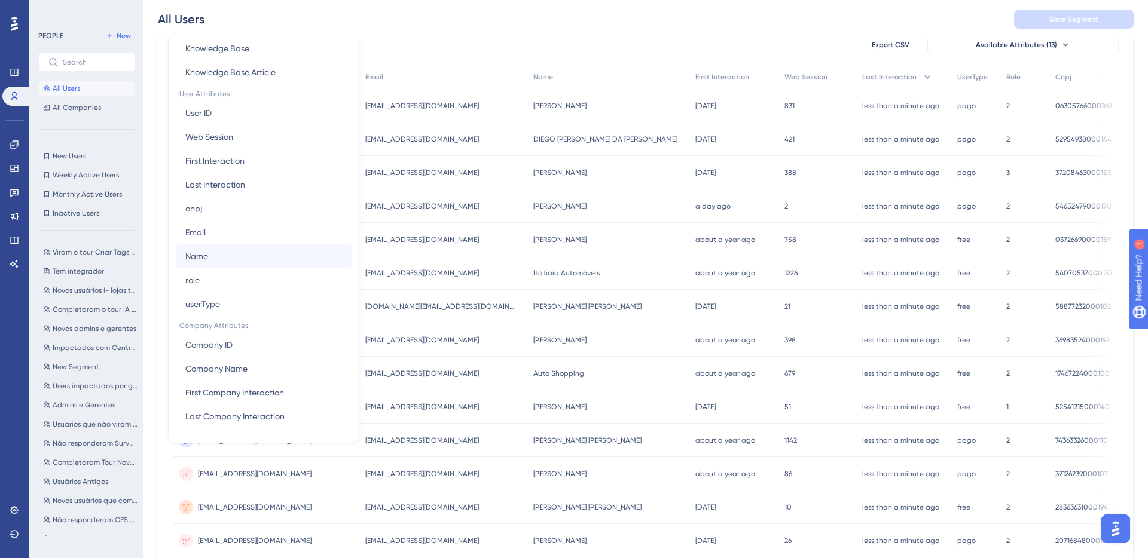
scroll to position [124, 0]
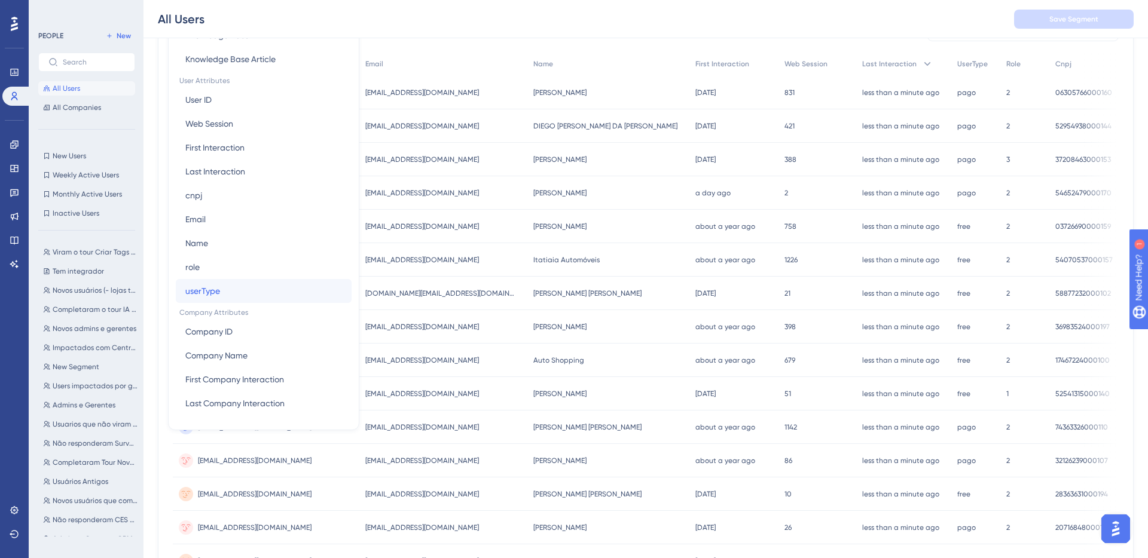
click at [199, 294] on span "userType" at bounding box center [202, 291] width 35 height 14
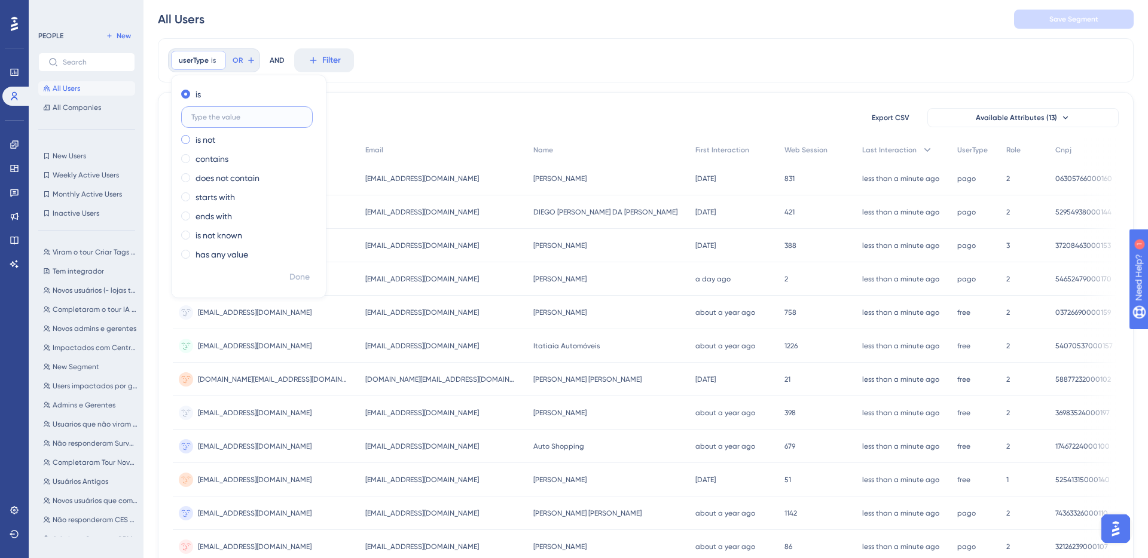
scroll to position [0, 0]
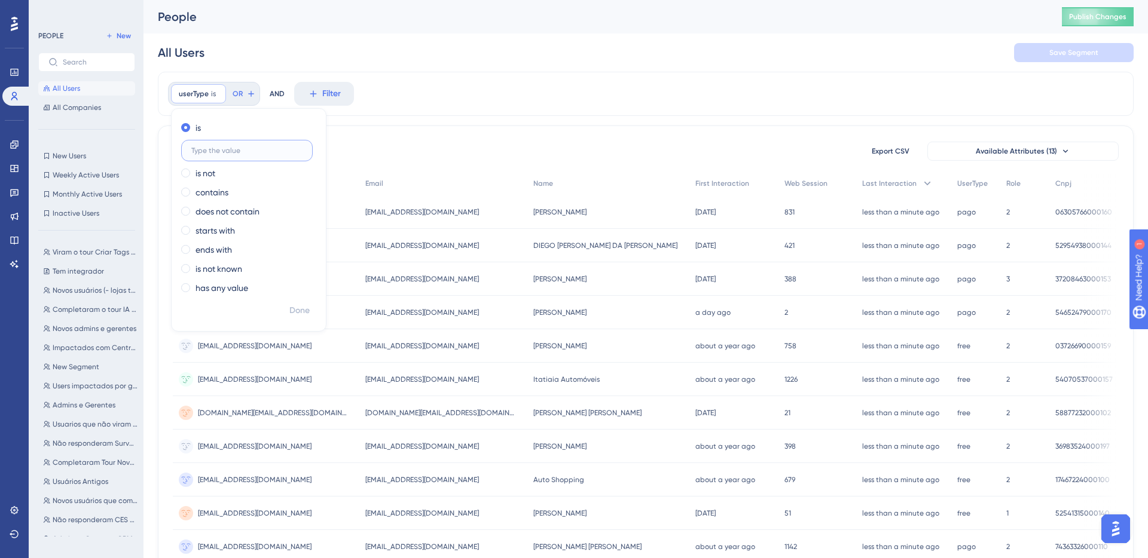
click at [209, 152] on input "text" at bounding box center [246, 150] width 111 height 8
type input "pago"
click at [297, 310] on span "Done" at bounding box center [299, 311] width 20 height 14
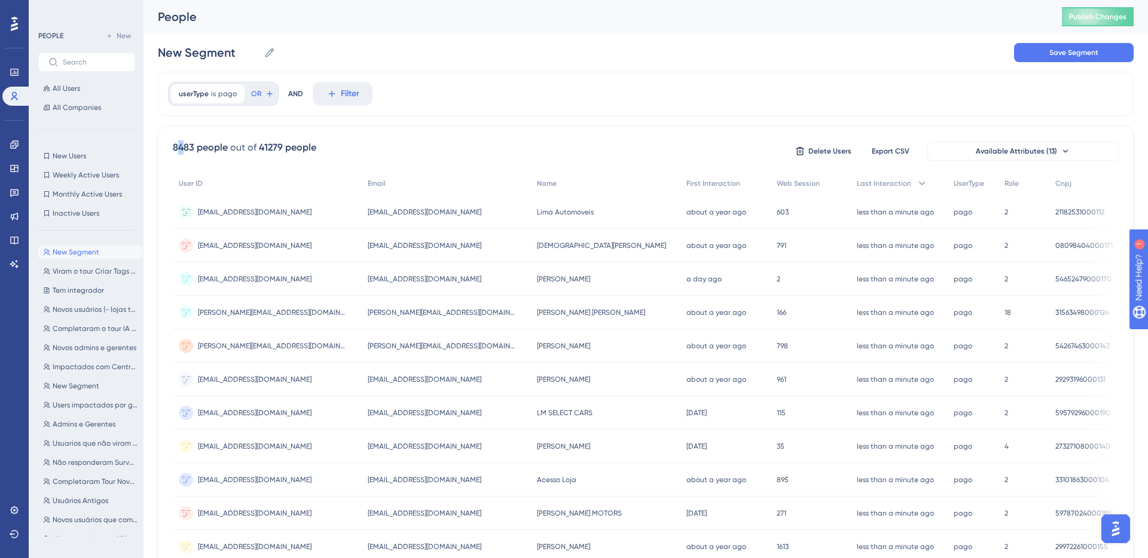
drag, startPoint x: 176, startPoint y: 151, endPoint x: 186, endPoint y: 149, distance: 10.2
click at [186, 149] on div "8483 people" at bounding box center [200, 148] width 55 height 14
click at [174, 150] on div "8483 people" at bounding box center [200, 148] width 55 height 14
drag, startPoint x: 172, startPoint y: 149, endPoint x: 199, endPoint y: 146, distance: 27.1
click at [199, 146] on div "8483 people out of 41279 people Delete Users Export CSV Available Attributes (1…" at bounding box center [646, 522] width 976 height 793
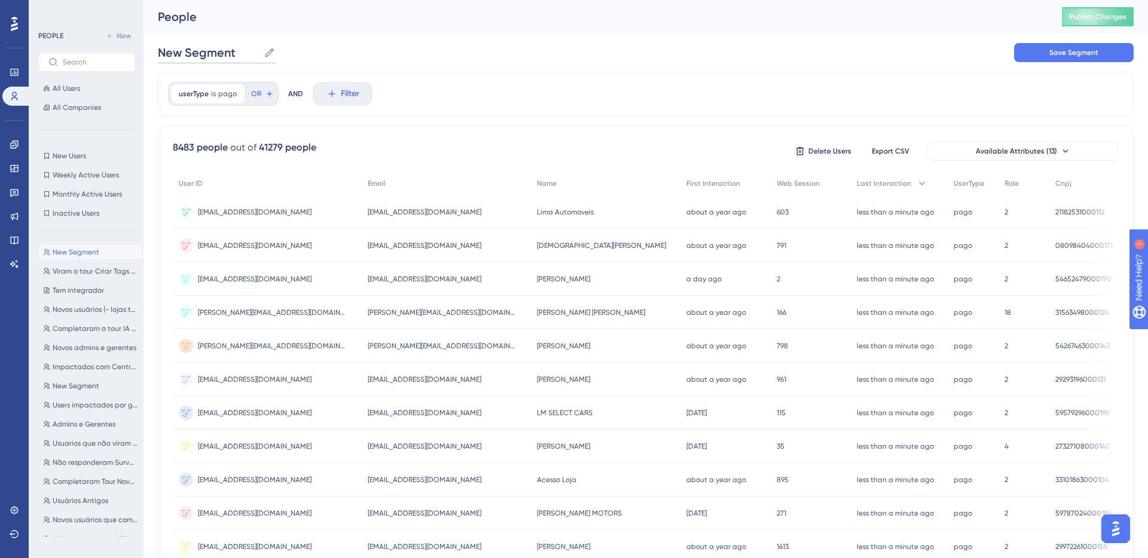
click at [190, 56] on input "New Segment" at bounding box center [208, 52] width 101 height 17
drag, startPoint x: 234, startPoint y: 58, endPoint x: 157, endPoint y: 57, distance: 77.1
click at [158, 57] on input "New Segment" at bounding box center [208, 52] width 101 height 17
type input "Usuarios pagantes"
click at [353, 31] on div "People Publish Changes" at bounding box center [646, 16] width 1005 height 33
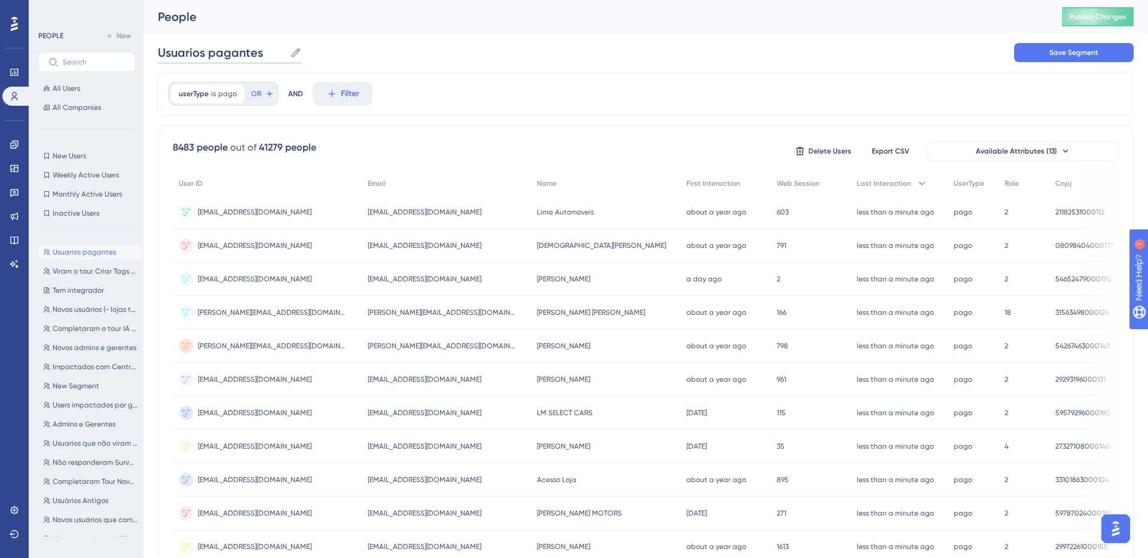
click at [265, 60] on input "Usuarios pagantes" at bounding box center [221, 52] width 127 height 17
click at [459, 59] on div "Segment Name Save Segment" at bounding box center [646, 52] width 976 height 38
click at [179, 129] on div "8483 people out of 41279 people Delete Users Export CSV Available Attributes (1…" at bounding box center [646, 522] width 976 height 793
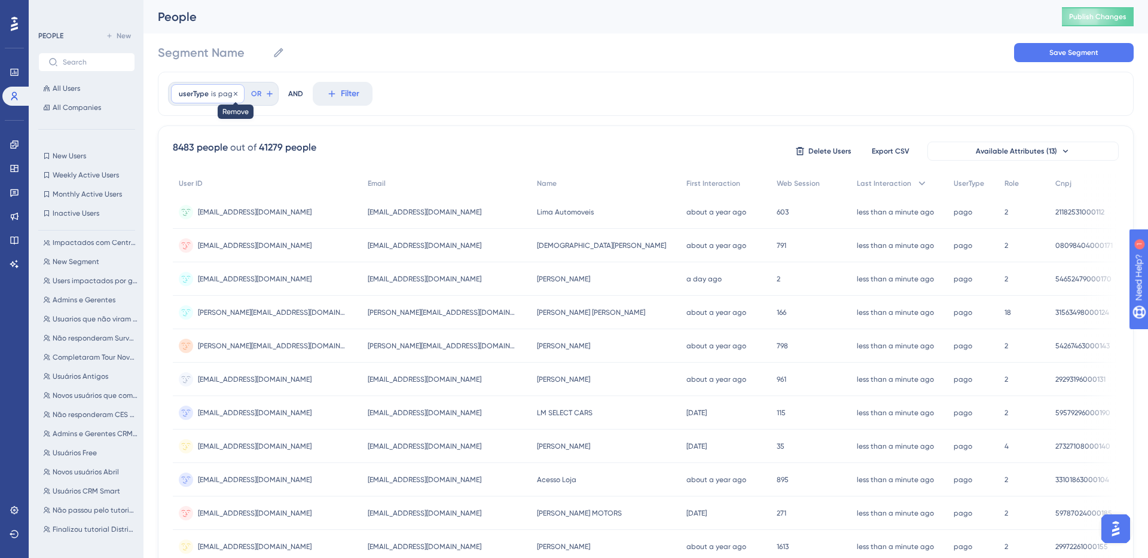
click at [236, 94] on icon at bounding box center [236, 93] width 4 height 4
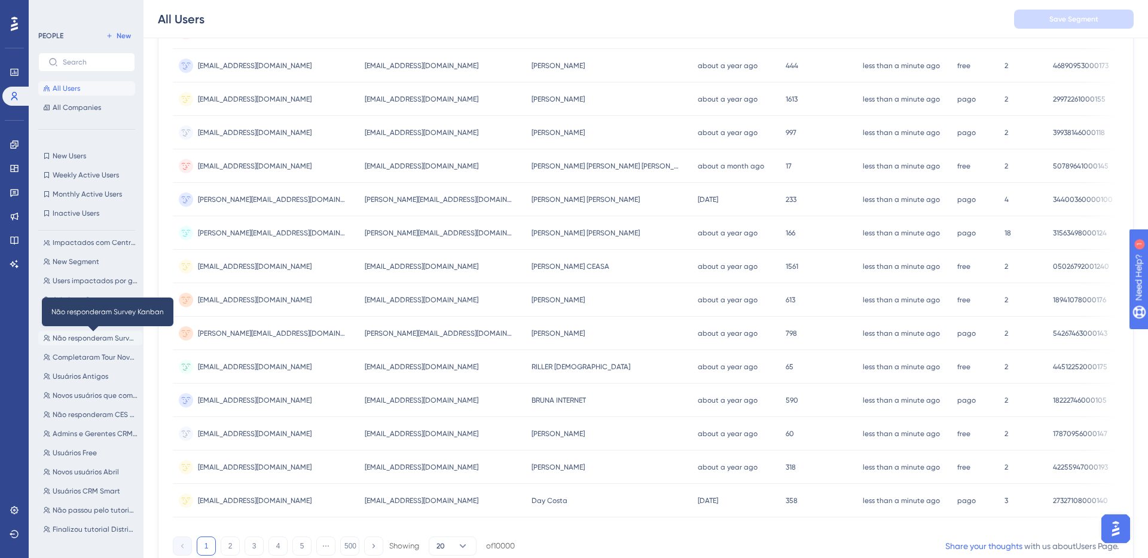
scroll to position [407, 0]
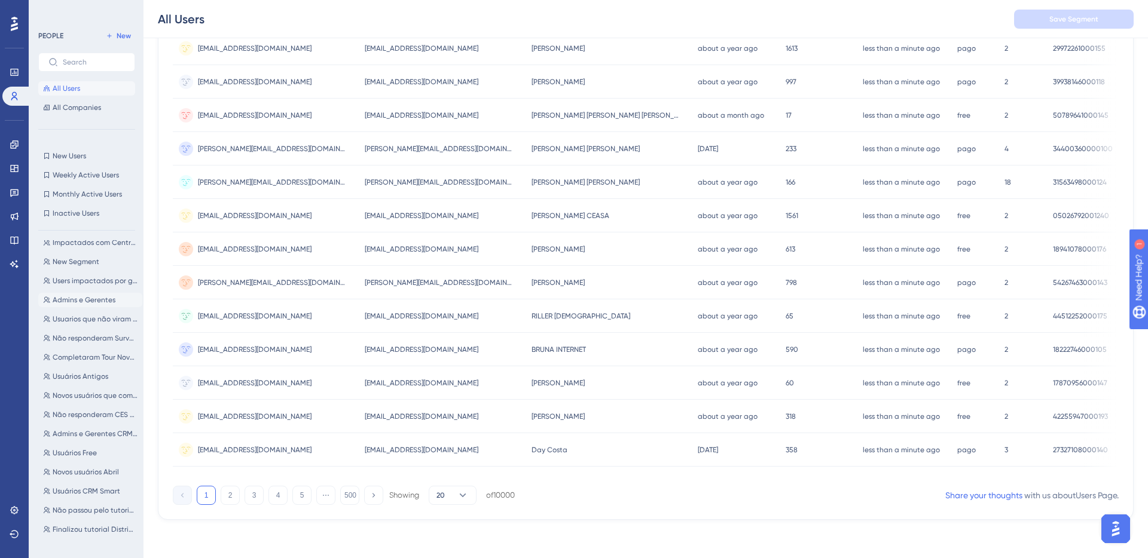
click at [69, 301] on span "Admins e Gerentes" at bounding box center [84, 300] width 63 height 10
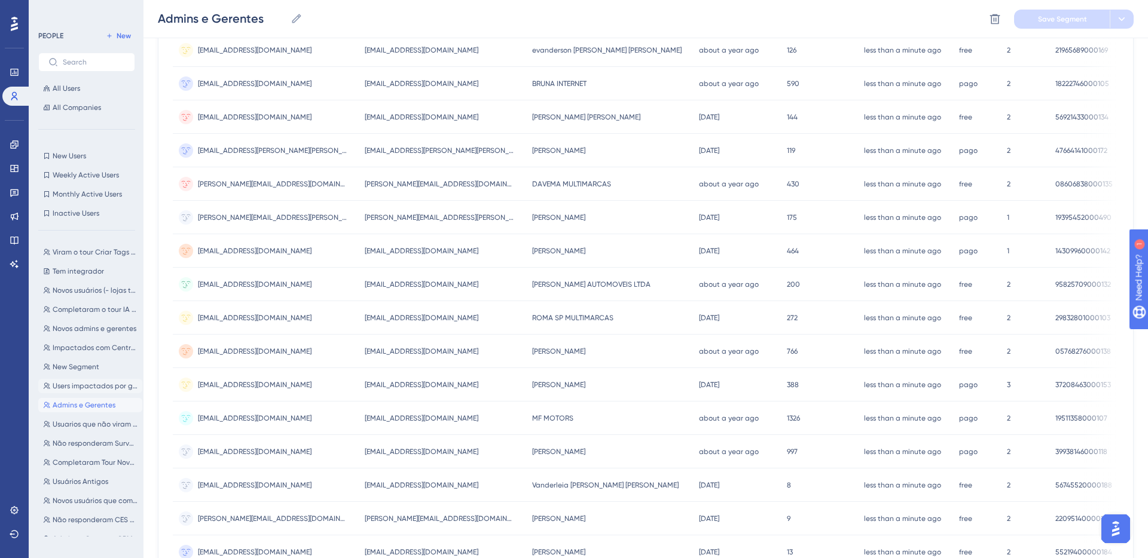
scroll to position [0, 0]
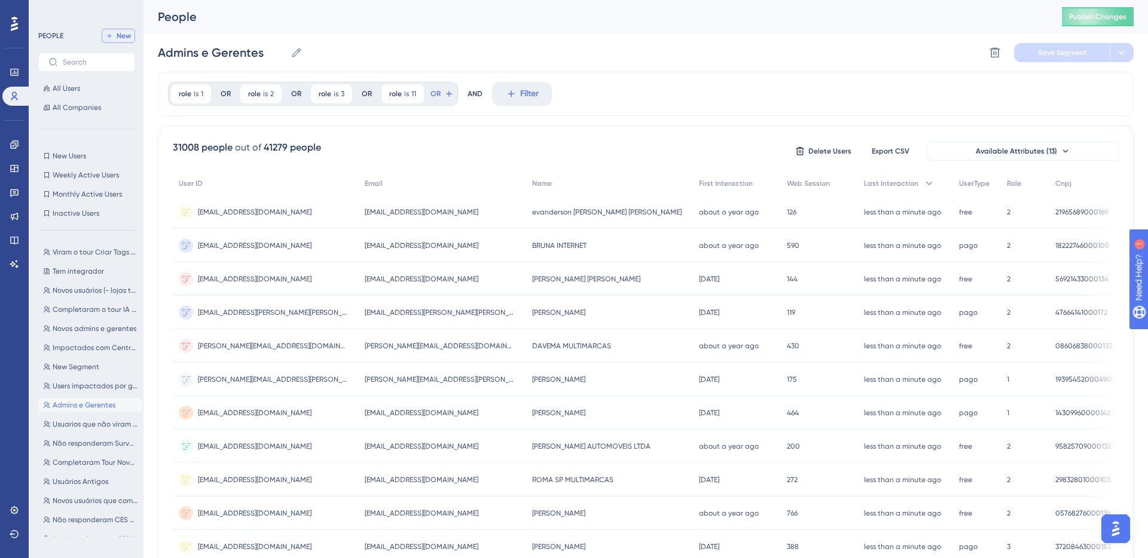
click at [120, 37] on span "New" at bounding box center [124, 36] width 14 height 10
type input "New Segment"
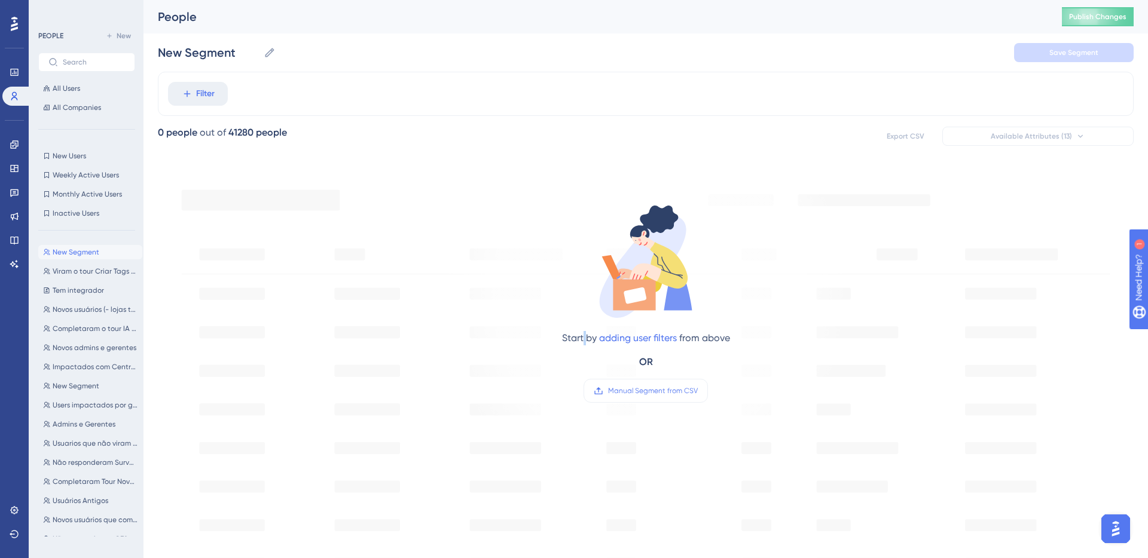
click at [587, 337] on div "Start by adding user filters from above" at bounding box center [646, 338] width 168 height 14
click at [588, 339] on div "Start by adding user filters from above" at bounding box center [646, 338] width 168 height 14
click at [630, 393] on span "Manual Segment from CSV" at bounding box center [653, 391] width 90 height 10
click at [698, 391] on input "Manual Segment from CSV" at bounding box center [698, 391] width 0 height 0
click at [91, 253] on span "New Segment" at bounding box center [76, 253] width 47 height 10
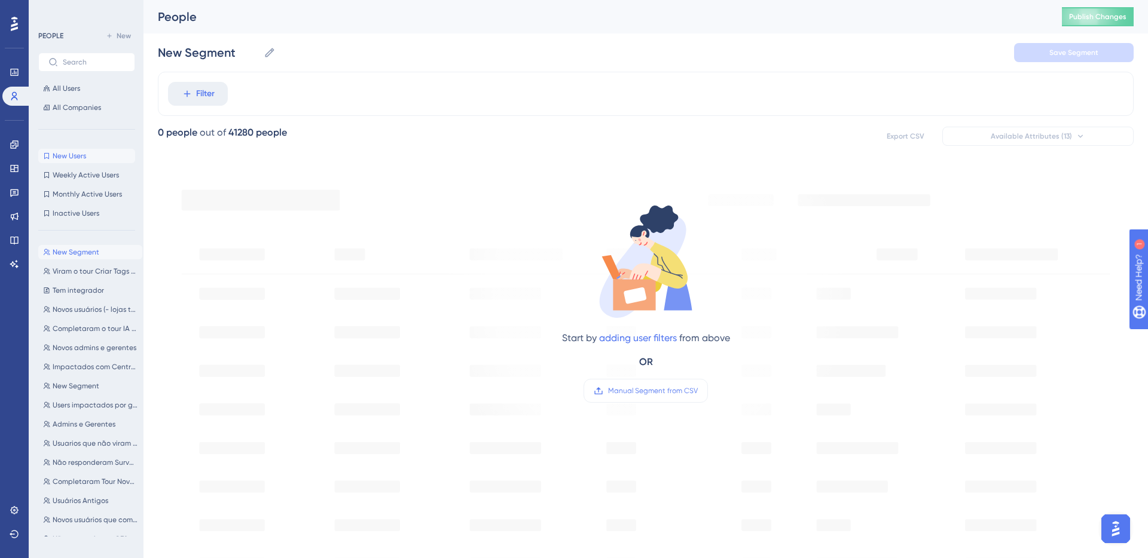
click at [75, 158] on span "New Users" at bounding box center [69, 156] width 33 height 10
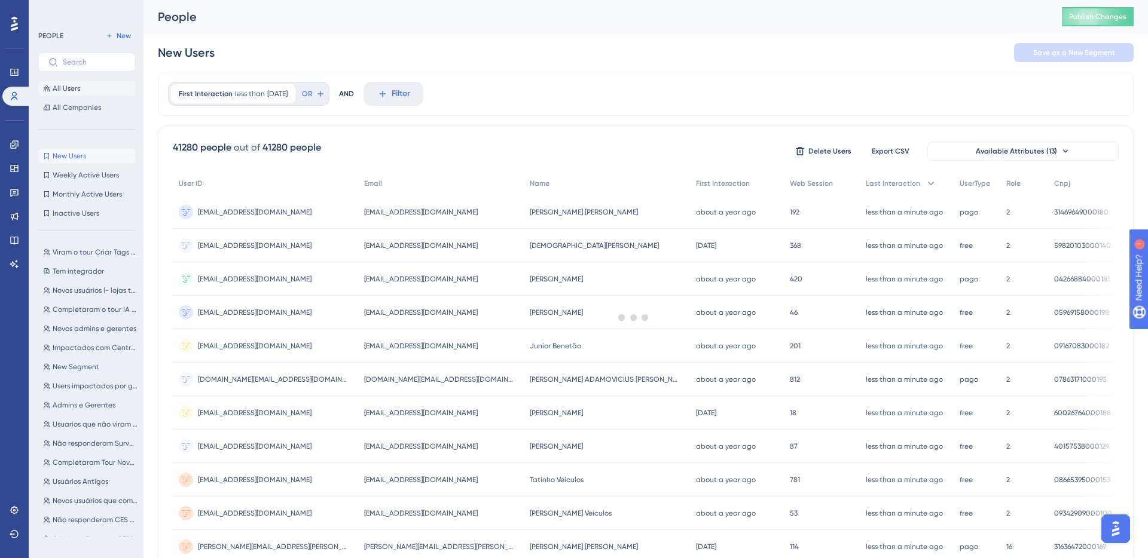
click at [64, 86] on span "All Users" at bounding box center [67, 89] width 28 height 10
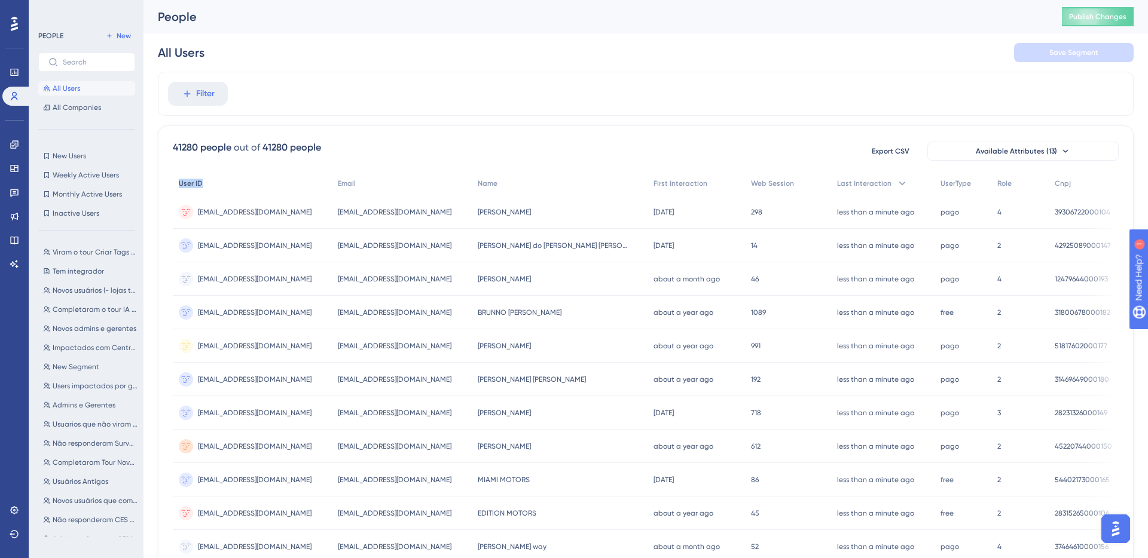
drag, startPoint x: 177, startPoint y: 184, endPoint x: 231, endPoint y: 181, distance: 54.5
click at [231, 181] on div "User ID" at bounding box center [252, 184] width 159 height 25
click at [184, 181] on span "User ID" at bounding box center [191, 184] width 24 height 10
click at [185, 184] on span "User ID" at bounding box center [191, 184] width 24 height 10
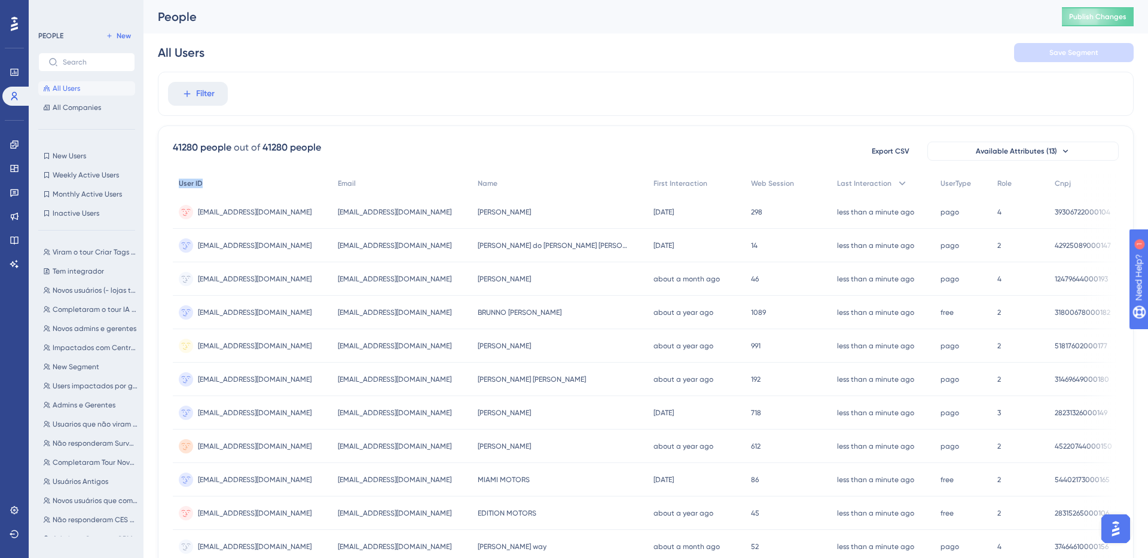
click at [185, 184] on span "User ID" at bounding box center [191, 184] width 24 height 10
click at [323, 128] on div "41280 people out of 41280 people Export CSV Available Attributes (13) User ID E…" at bounding box center [646, 522] width 976 height 793
click at [19, 169] on link at bounding box center [14, 168] width 24 height 19
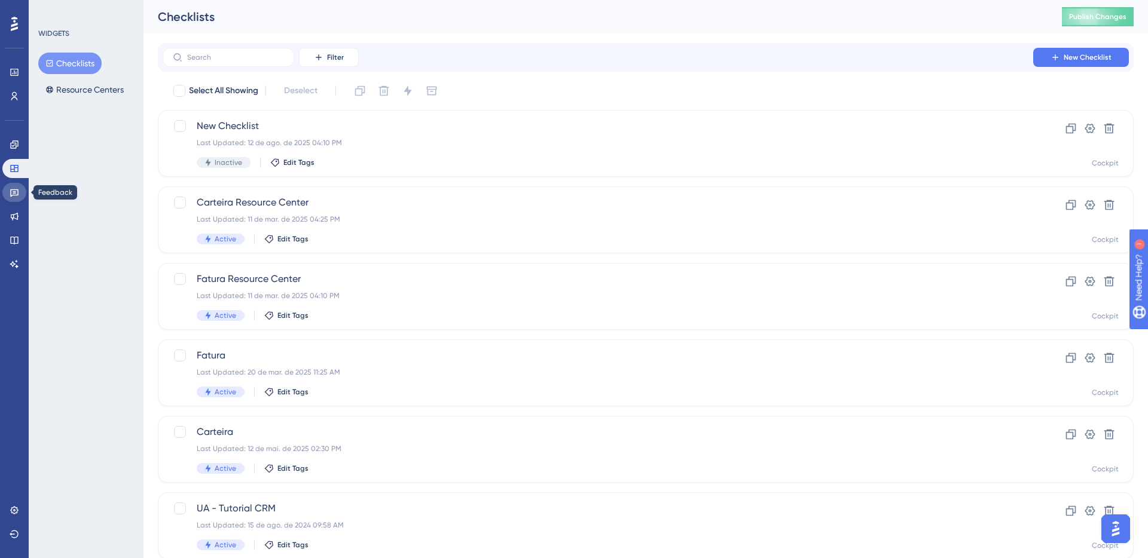
click at [17, 196] on icon at bounding box center [14, 194] width 8 height 8
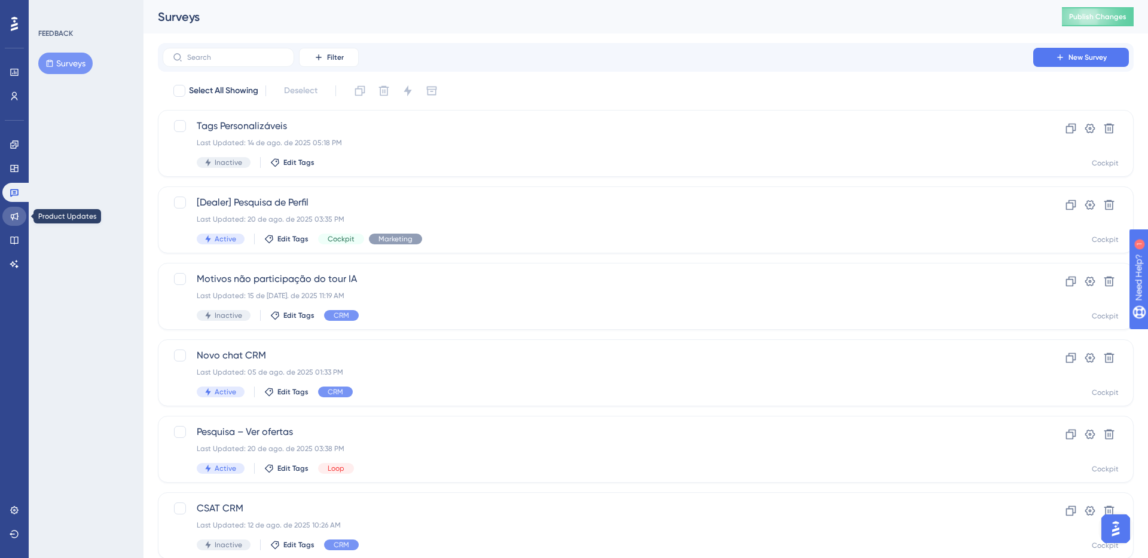
click at [13, 212] on icon at bounding box center [15, 217] width 10 height 10
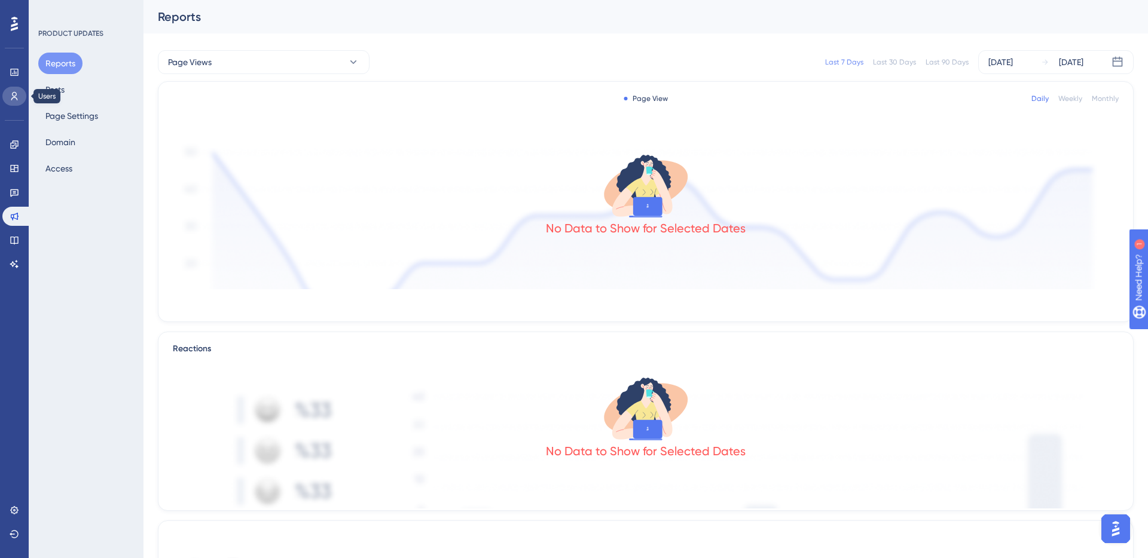
click at [17, 100] on icon at bounding box center [15, 96] width 10 height 10
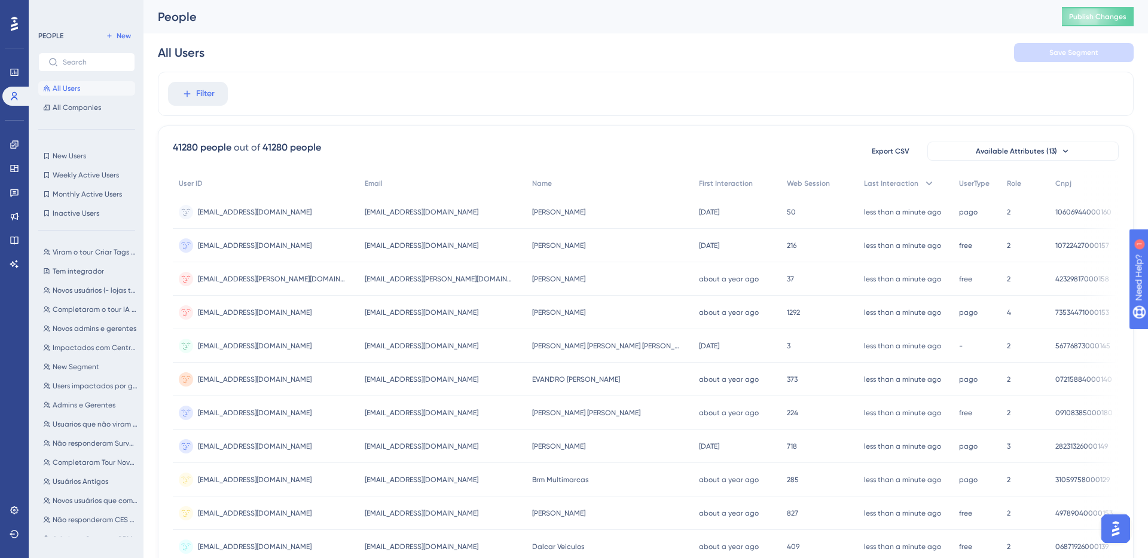
click at [371, 89] on div "Filter" at bounding box center [646, 94] width 976 height 44
click at [10, 514] on icon at bounding box center [15, 511] width 10 height 10
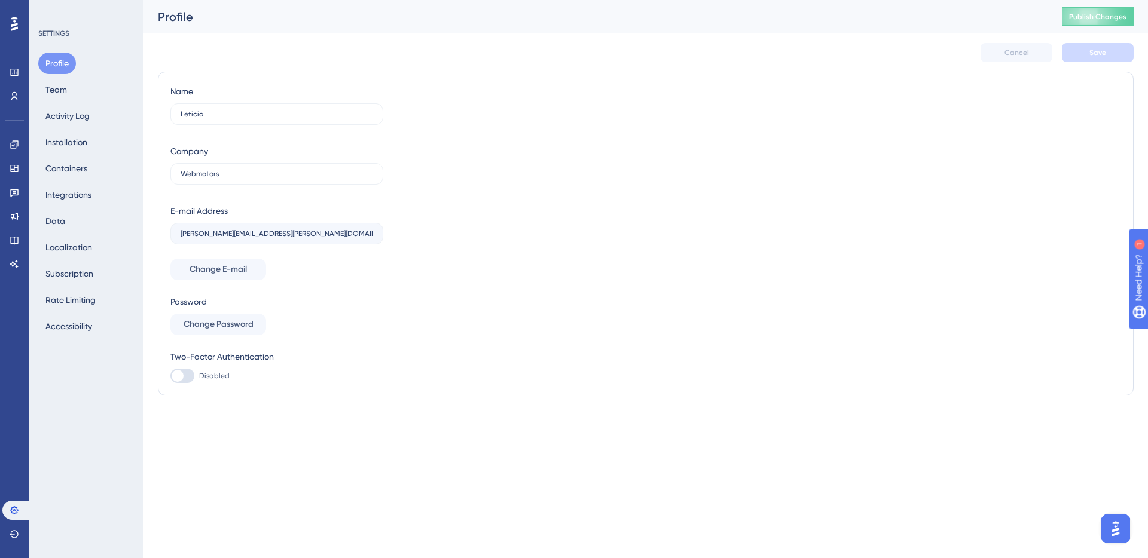
click at [237, 0] on html "Performance Users Engagement Widgets Feedback Product Updates Knowledge Base AI…" at bounding box center [574, 0] width 1148 height 0
click at [42, 86] on button "Team" at bounding box center [56, 90] width 36 height 22
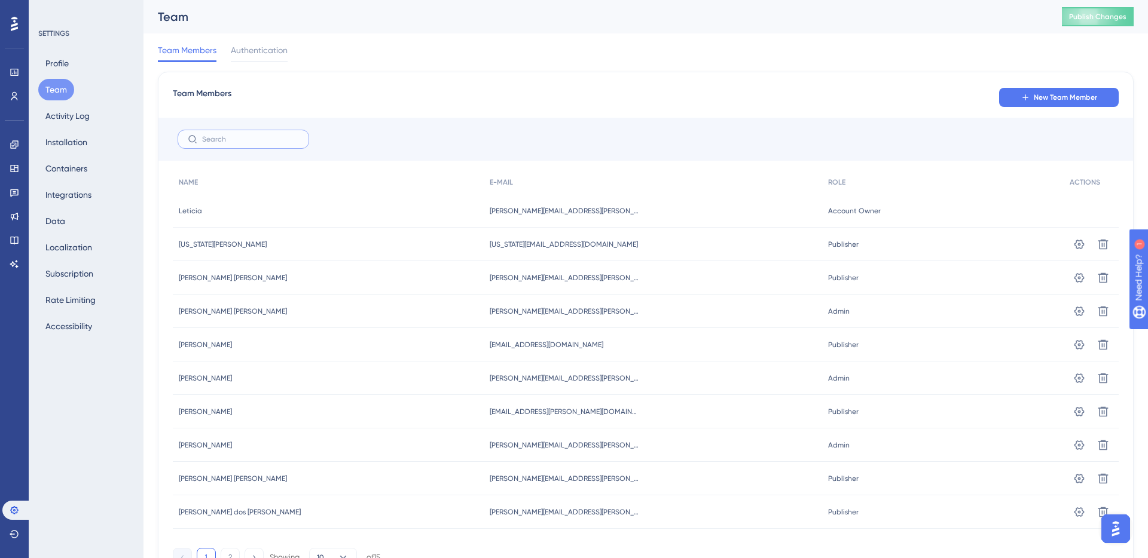
click at [204, 141] on input "text" at bounding box center [250, 139] width 97 height 8
click at [1033, 96] on button "New Team Member" at bounding box center [1059, 97] width 120 height 19
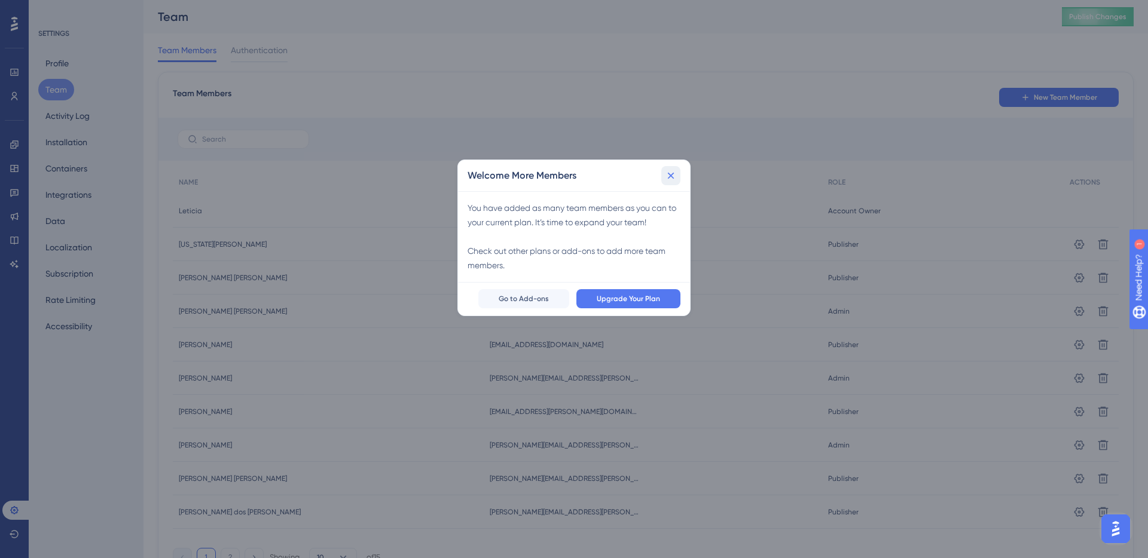
click at [670, 178] on icon at bounding box center [671, 176] width 12 height 12
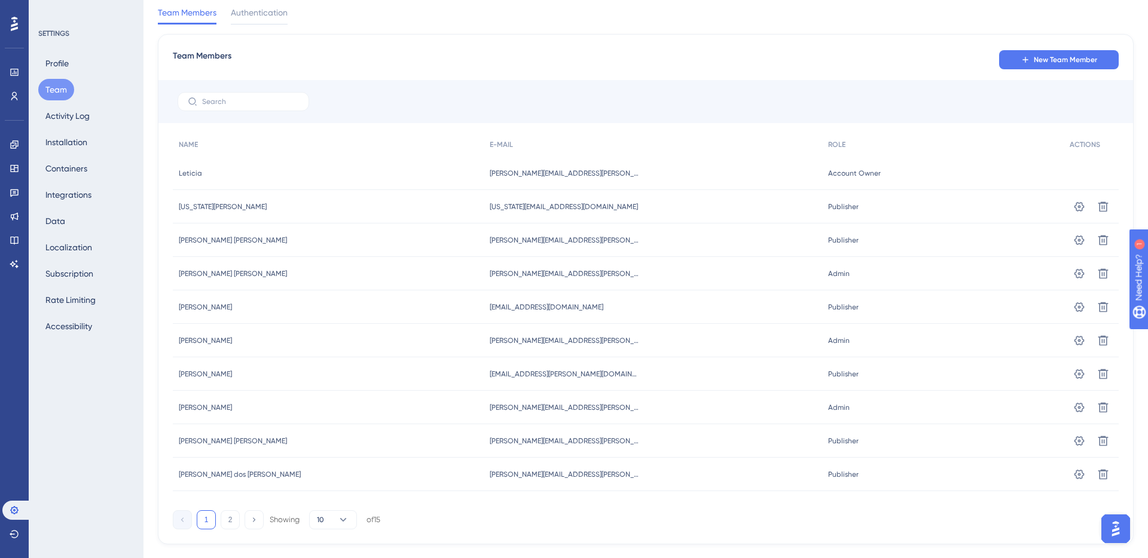
scroll to position [67, 0]
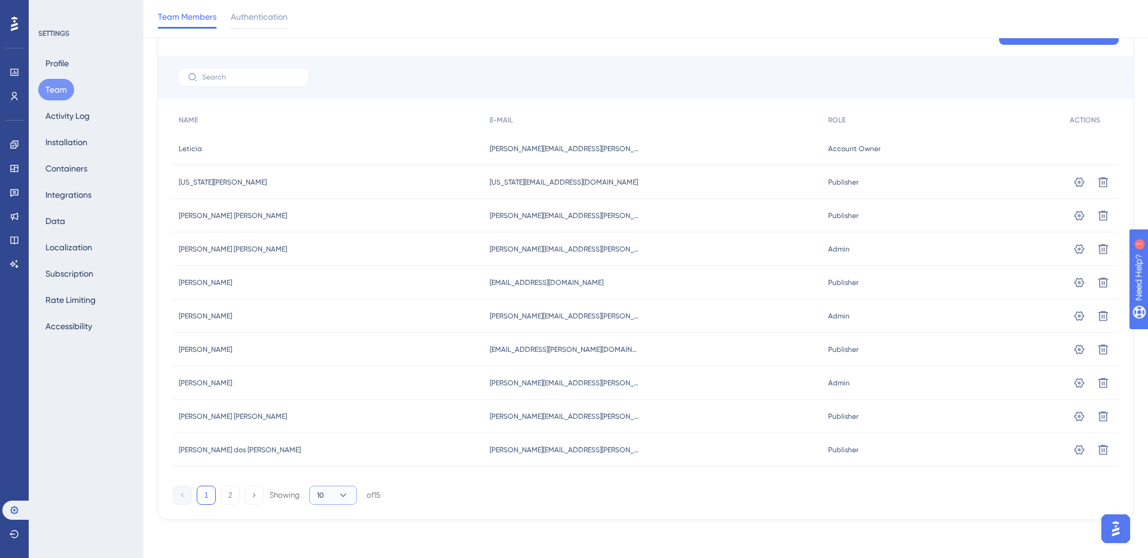
click at [331, 496] on button "10" at bounding box center [333, 495] width 48 height 19
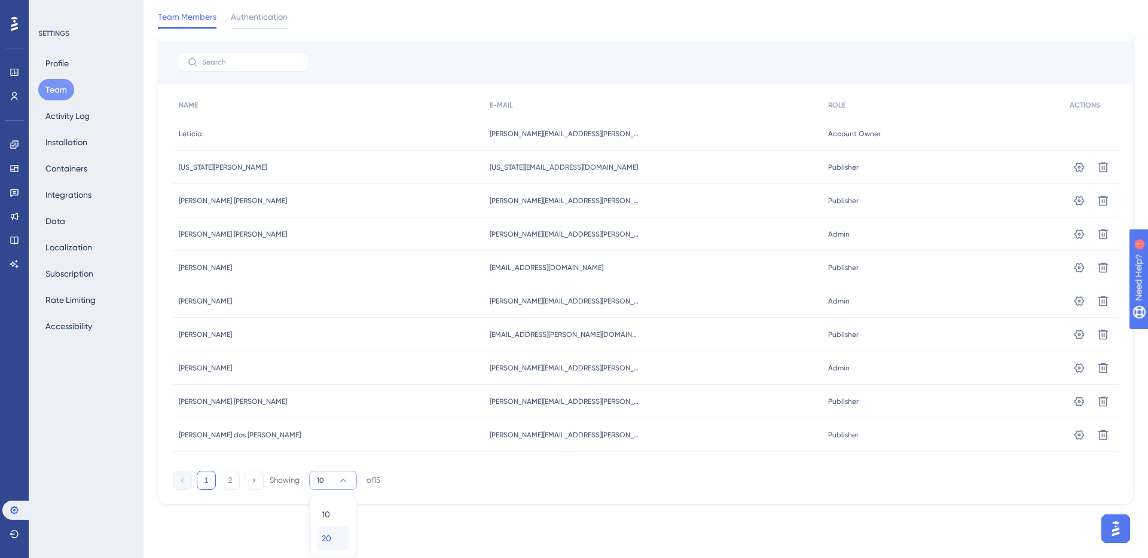
click at [329, 536] on span "20" at bounding box center [327, 539] width 10 height 14
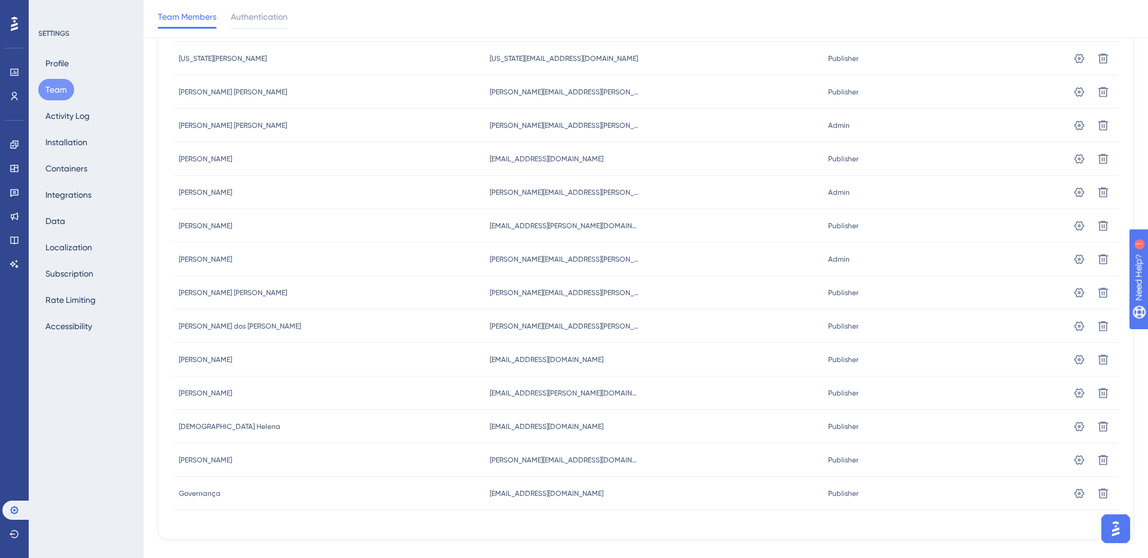
scroll to position [190, 0]
click at [1101, 64] on icon at bounding box center [1103, 59] width 10 height 10
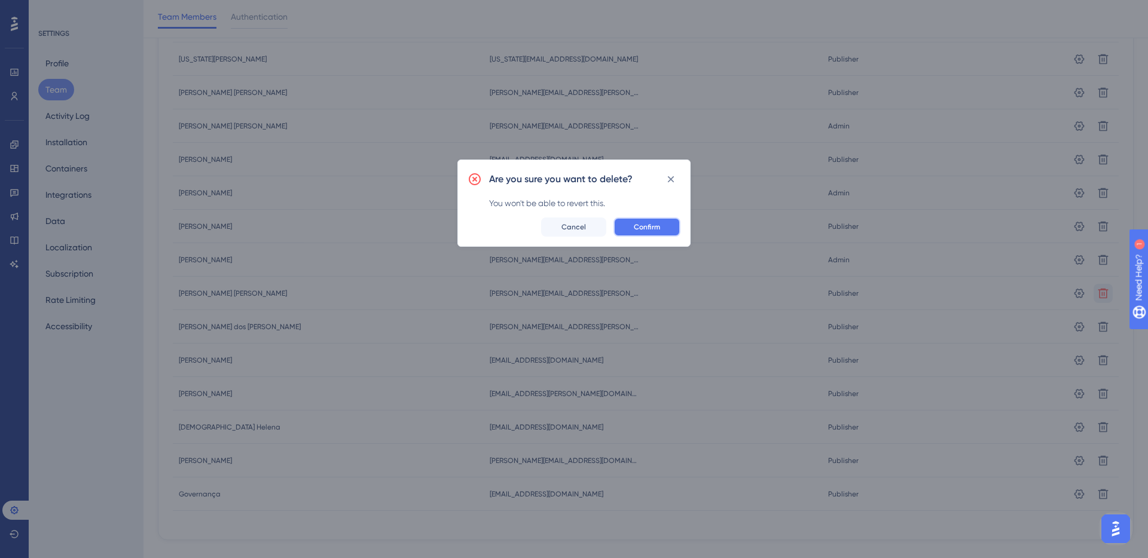
click at [649, 225] on span "Confirm" at bounding box center [647, 227] width 26 height 10
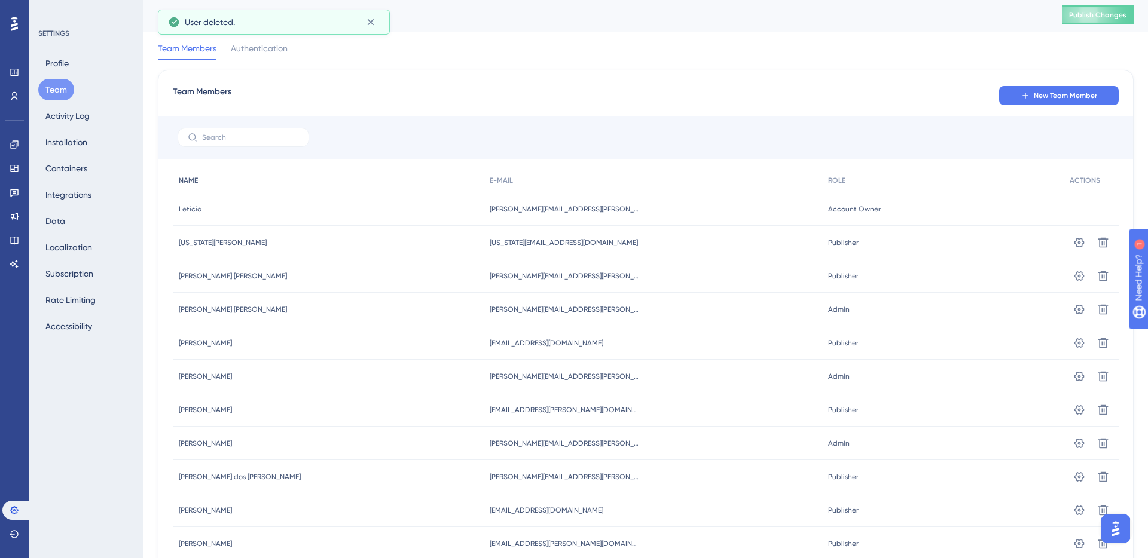
scroll to position [0, 0]
click at [1050, 98] on span "New Team Member" at bounding box center [1065, 98] width 63 height 10
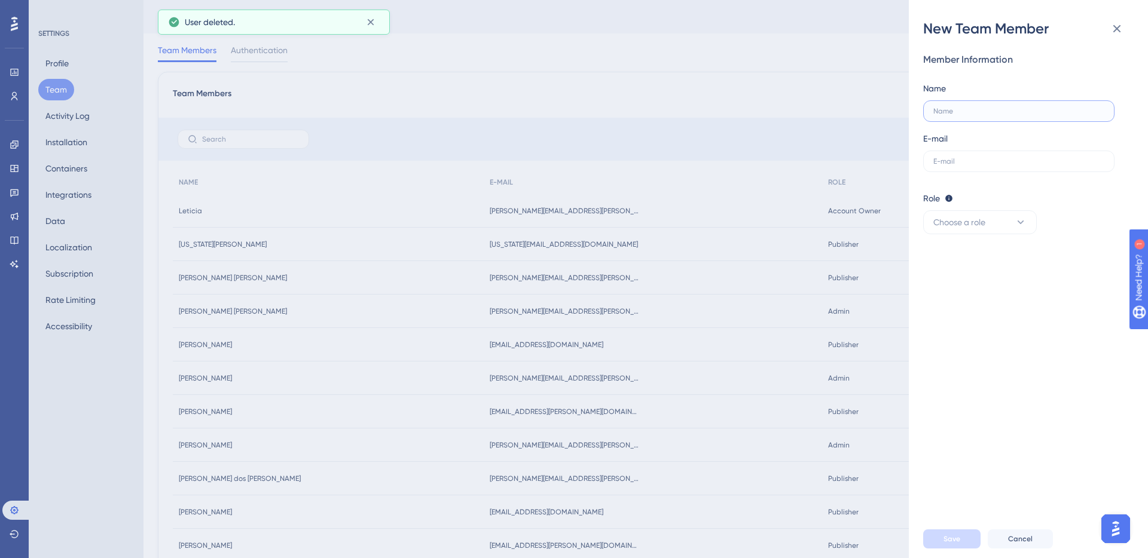
click at [963, 114] on input "text" at bounding box center [1018, 111] width 171 height 8
click at [969, 155] on label at bounding box center [1018, 162] width 191 height 22
click at [969, 157] on input "text" at bounding box center [1018, 161] width 171 height 8
paste input "jessica.papst@webmotors.com.br"
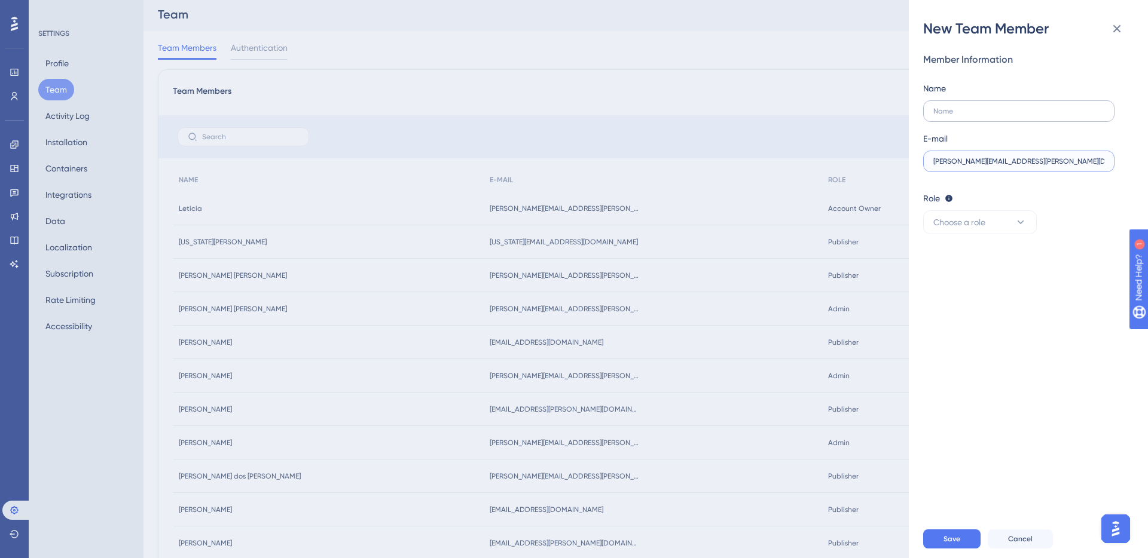
type input "jessica.papst@webmotors.com.br"
click at [971, 113] on input "text" at bounding box center [1018, 111] width 171 height 8
type input "Jessica Papst"
click at [977, 220] on span "Choose a role" at bounding box center [959, 222] width 52 height 14
click at [960, 276] on span "Publisher" at bounding box center [958, 283] width 35 height 14
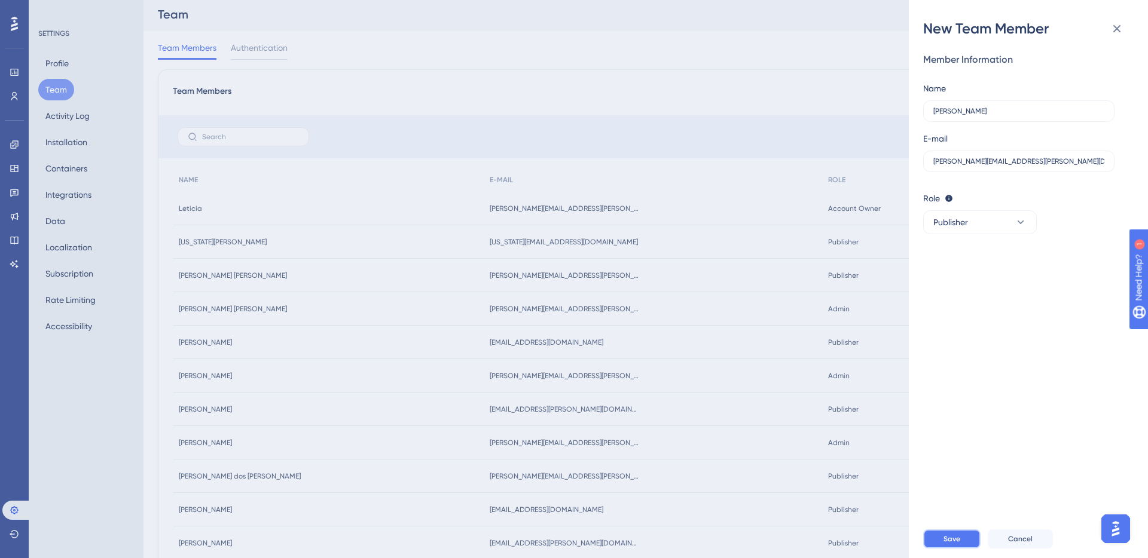
click at [958, 533] on button "Save" at bounding box center [951, 539] width 57 height 19
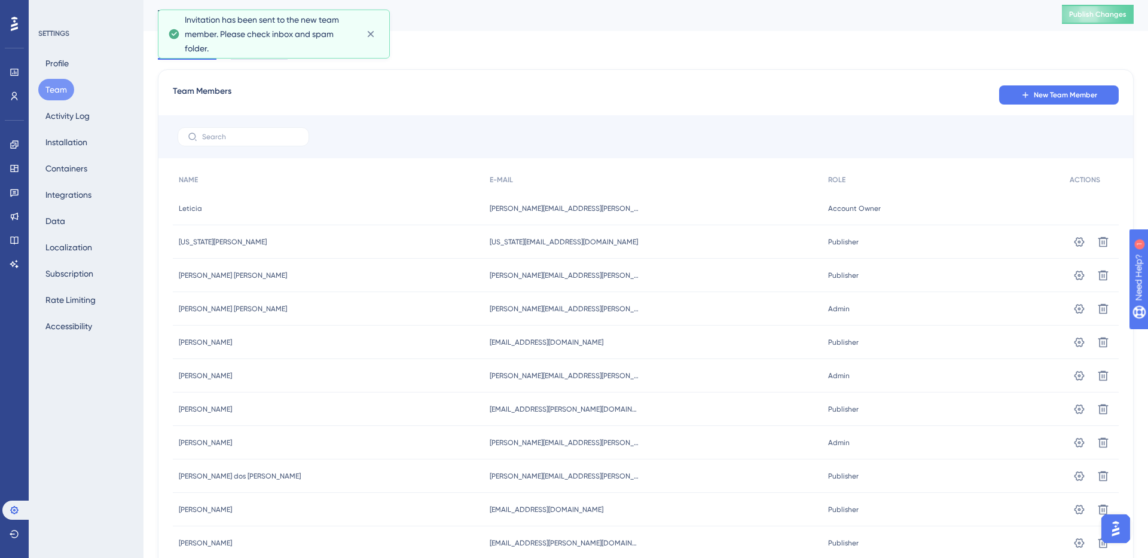
scroll to position [0, 0]
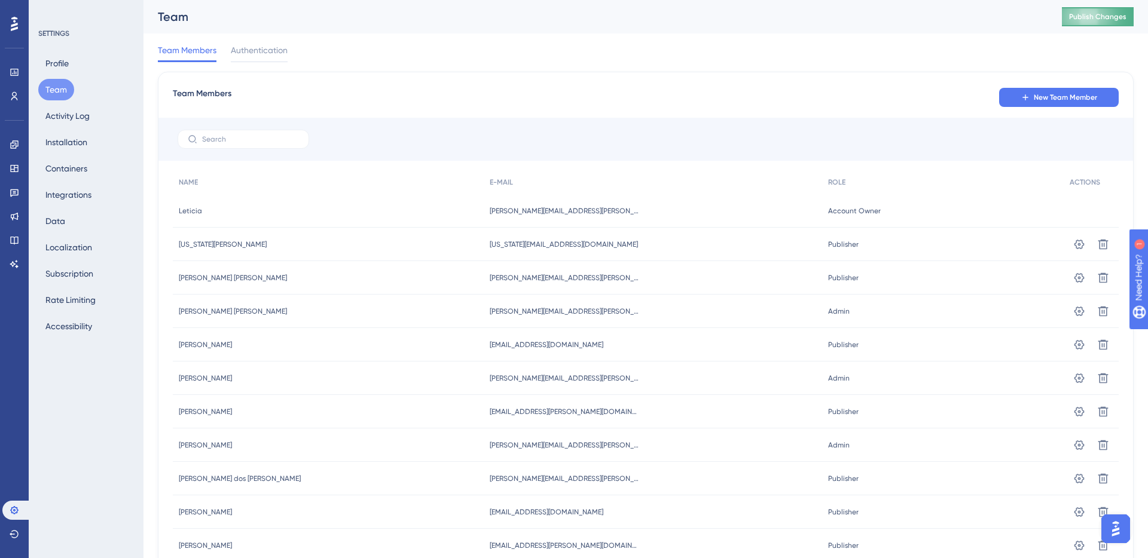
click at [1091, 19] on span "Publish Changes" at bounding box center [1097, 17] width 57 height 10
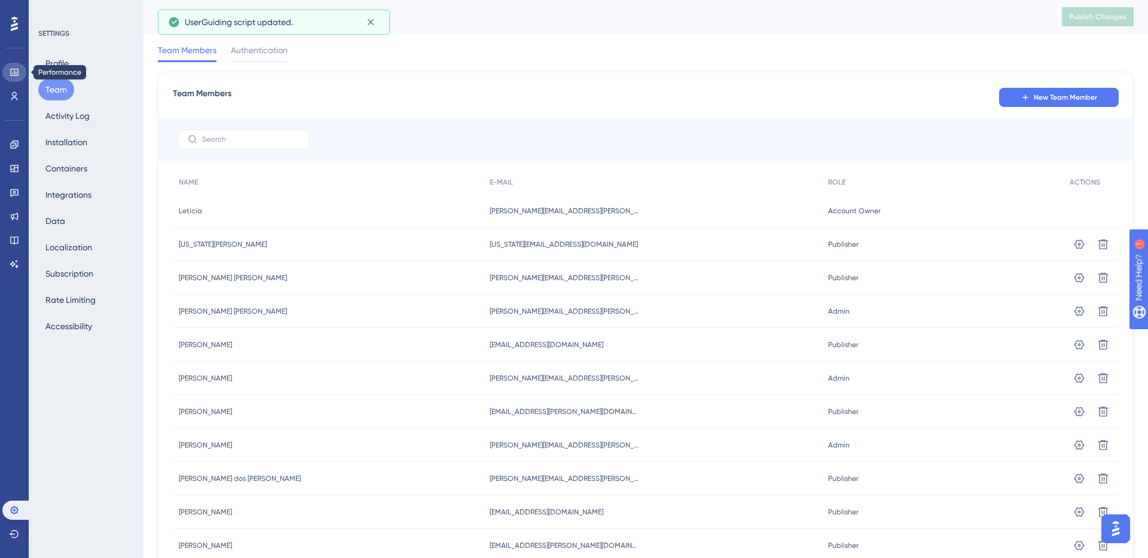
click at [16, 75] on icon at bounding box center [14, 72] width 8 height 7
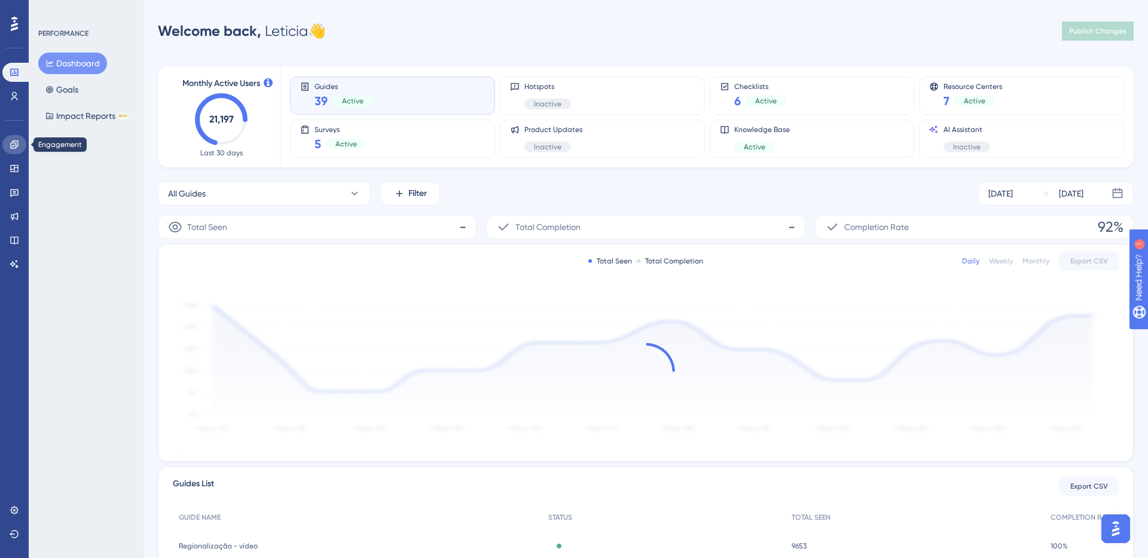
click at [17, 144] on icon at bounding box center [15, 145] width 10 height 10
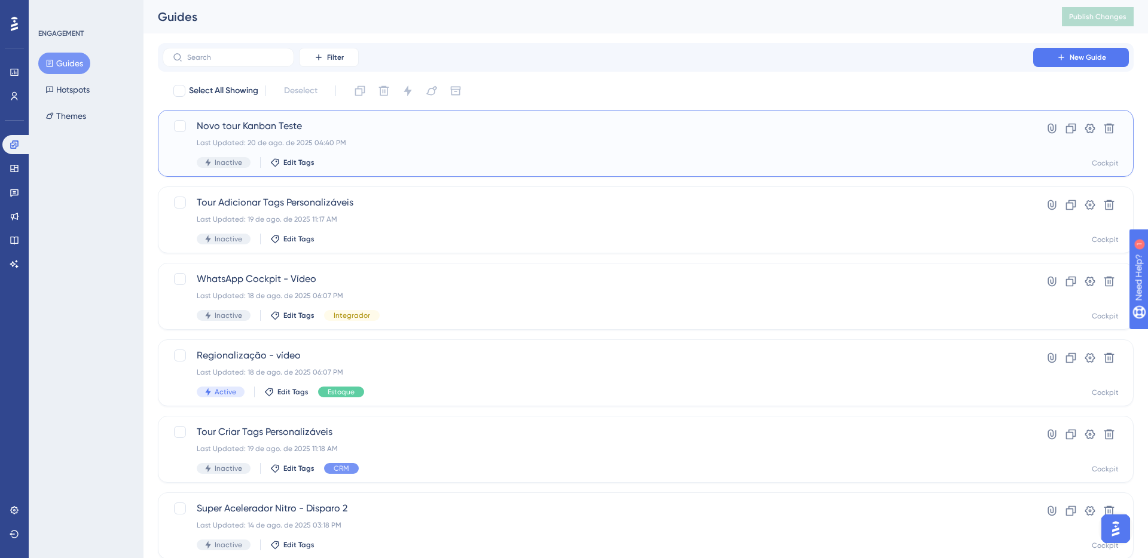
click at [244, 132] on span "Novo tour Kanban Teste" at bounding box center [598, 126] width 802 height 14
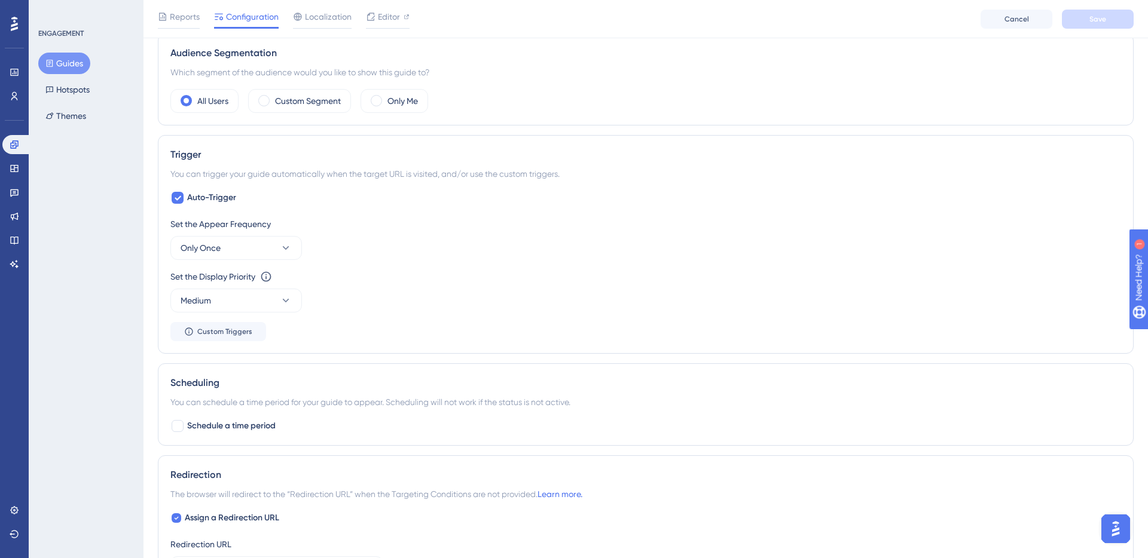
scroll to position [431, 0]
click at [185, 199] on label "Auto-Trigger" at bounding box center [203, 197] width 66 height 14
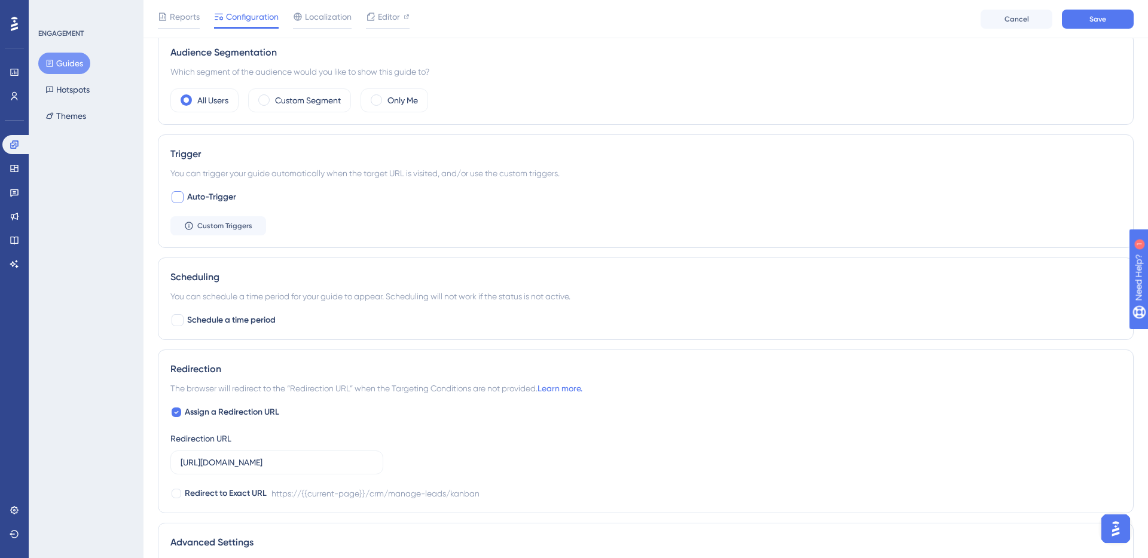
click at [176, 201] on div at bounding box center [178, 197] width 12 height 12
checkbox input "true"
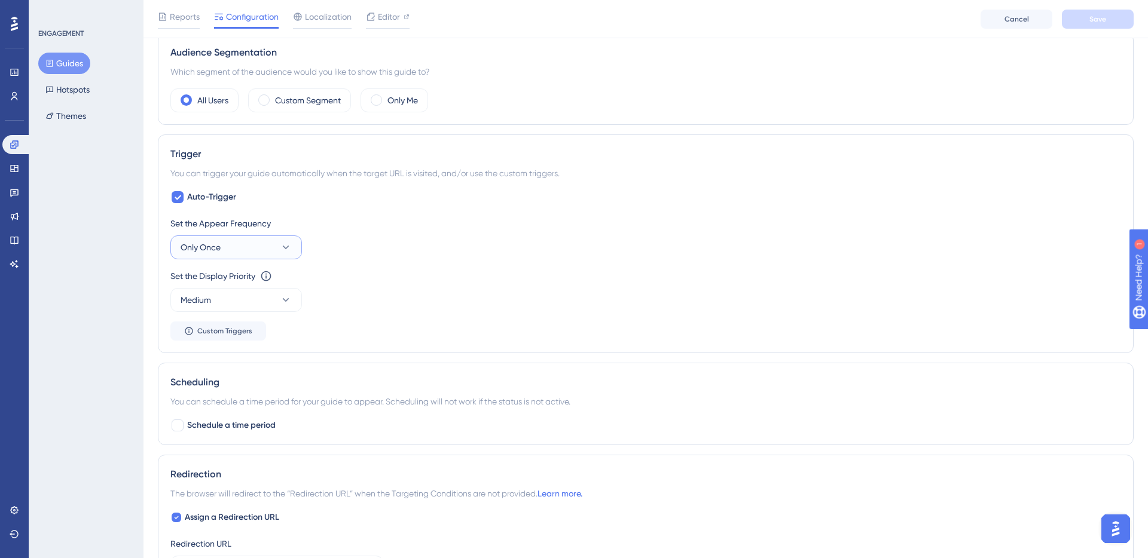
click at [241, 252] on button "Only Once" at bounding box center [236, 248] width 132 height 24
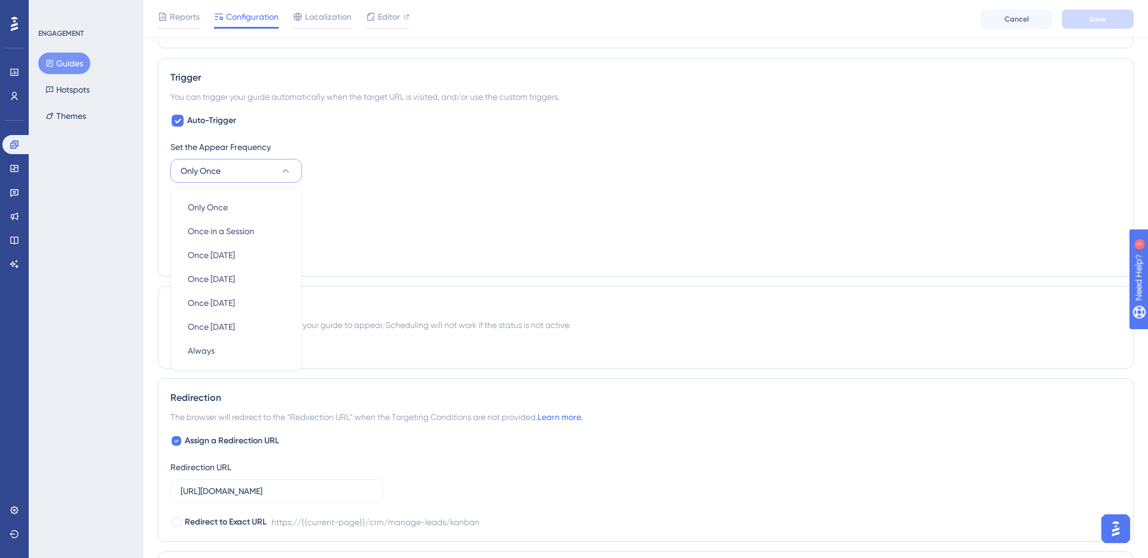
click at [354, 185] on div "Set the Appear Frequency Only Once Only Once Only Once Once in a Session Once i…" at bounding box center [645, 202] width 951 height 124
click at [242, 175] on button "Only Once" at bounding box center [236, 171] width 132 height 24
click at [384, 187] on div "Set the Appear Frequency Only Once Only Once Only Once Once in a Session Once i…" at bounding box center [645, 202] width 951 height 124
click at [230, 166] on button "Only Once" at bounding box center [236, 171] width 132 height 24
click at [204, 256] on span "Once in 1 day" at bounding box center [211, 255] width 47 height 14
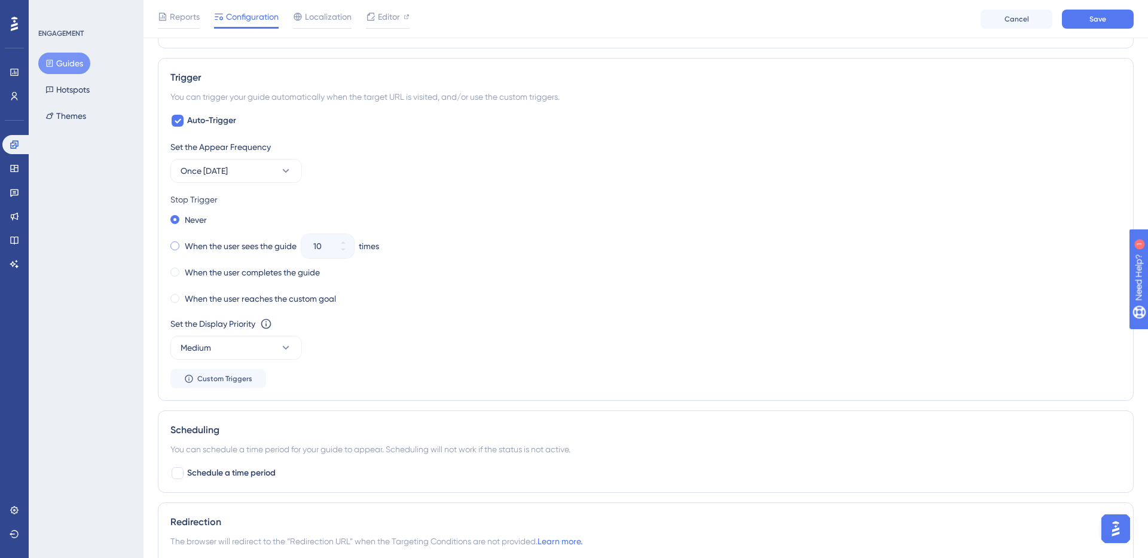
drag, startPoint x: 209, startPoint y: 247, endPoint x: 248, endPoint y: 249, distance: 38.3
click at [209, 247] on label "When the user sees the guide" at bounding box center [241, 246] width 112 height 14
click at [344, 252] on icon at bounding box center [343, 249] width 7 height 7
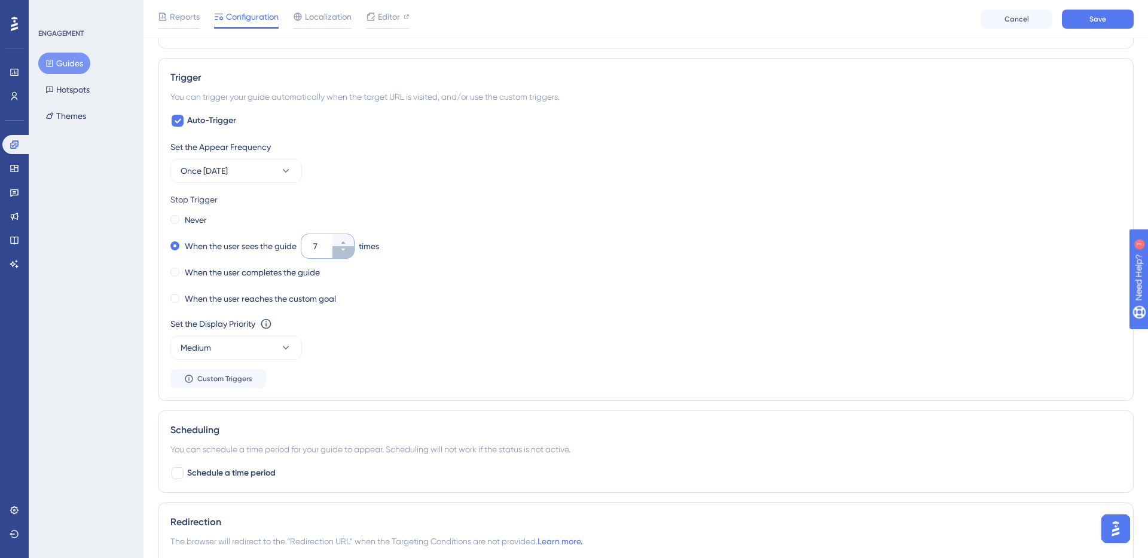
click at [344, 252] on icon at bounding box center [343, 249] width 7 height 7
type input "3"
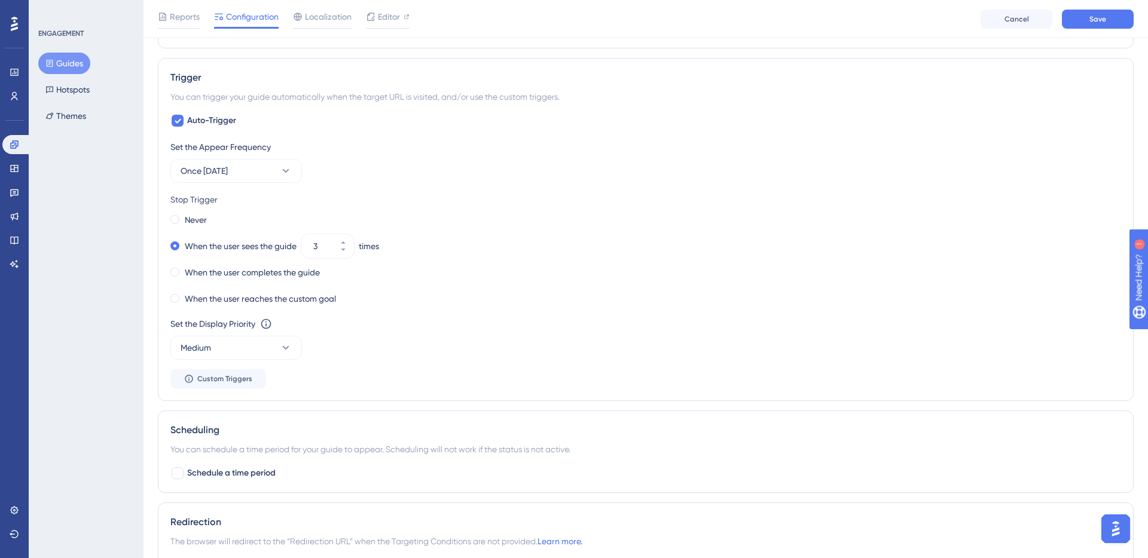
click at [424, 245] on div "When the user sees the guide 3 times" at bounding box center [645, 246] width 951 height 17
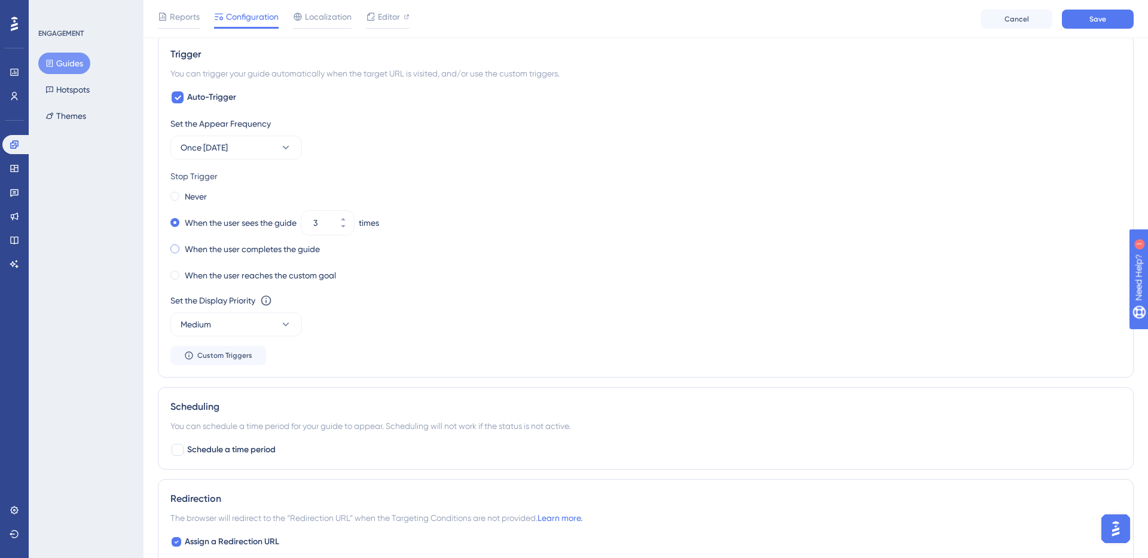
click at [196, 247] on label "When the user completes the guide" at bounding box center [252, 249] width 135 height 14
click at [201, 151] on span "Once in 1 day" at bounding box center [204, 148] width 47 height 14
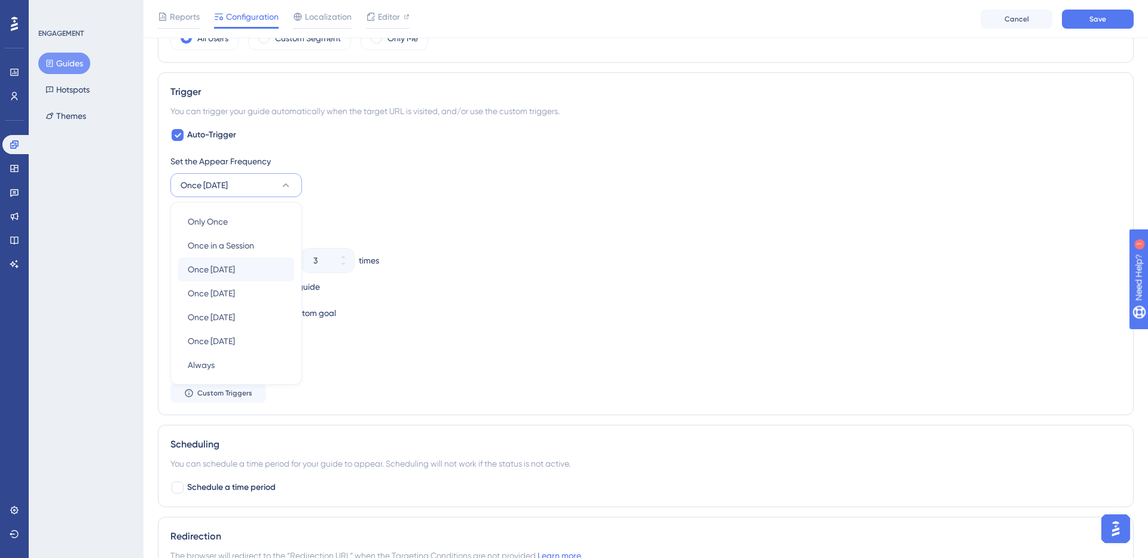
scroll to position [490, 0]
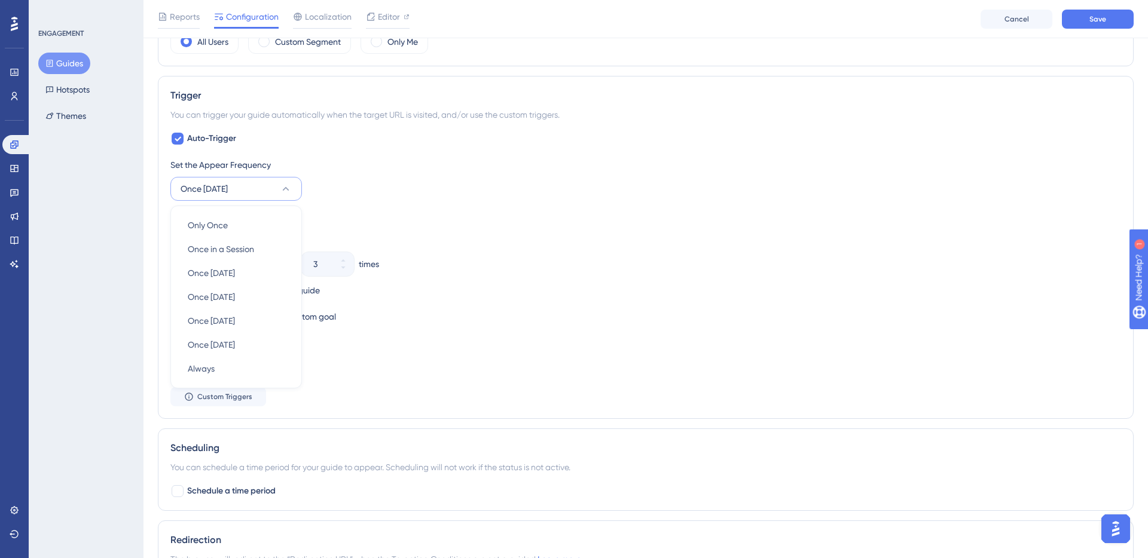
click at [370, 225] on div "Stop Trigger Never When the user sees the guide 3 times When the user completes…" at bounding box center [645, 267] width 951 height 115
click at [273, 195] on button "Once in 1 day" at bounding box center [236, 189] width 132 height 24
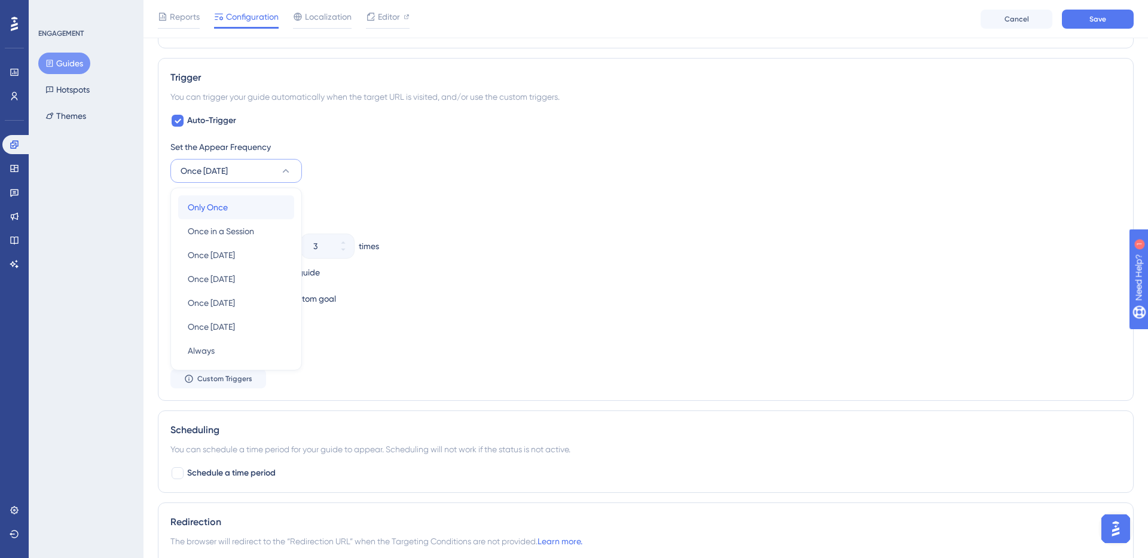
click at [188, 204] on span "Only Once" at bounding box center [208, 207] width 40 height 14
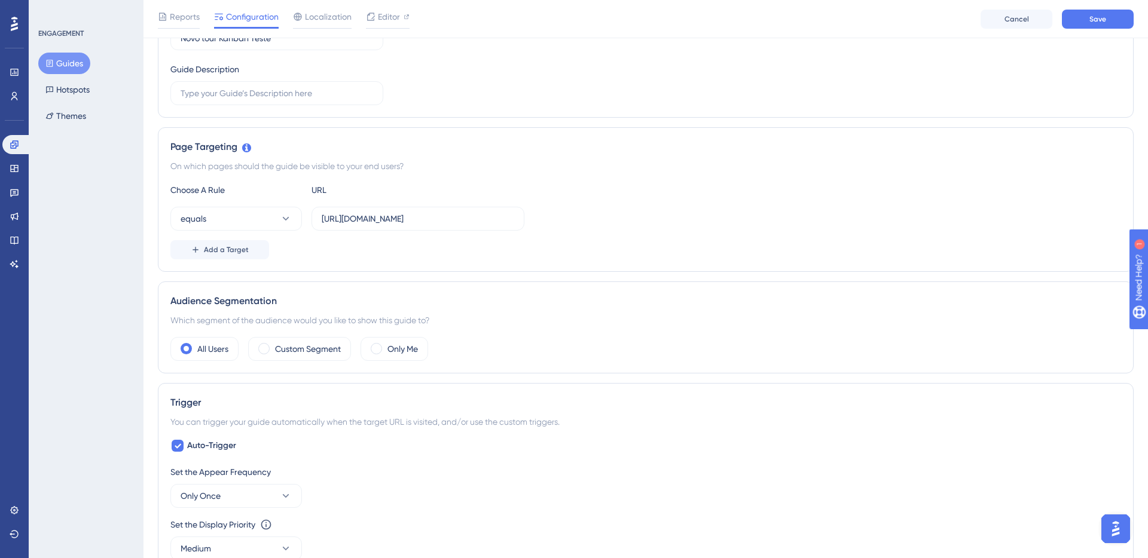
scroll to position [0, 0]
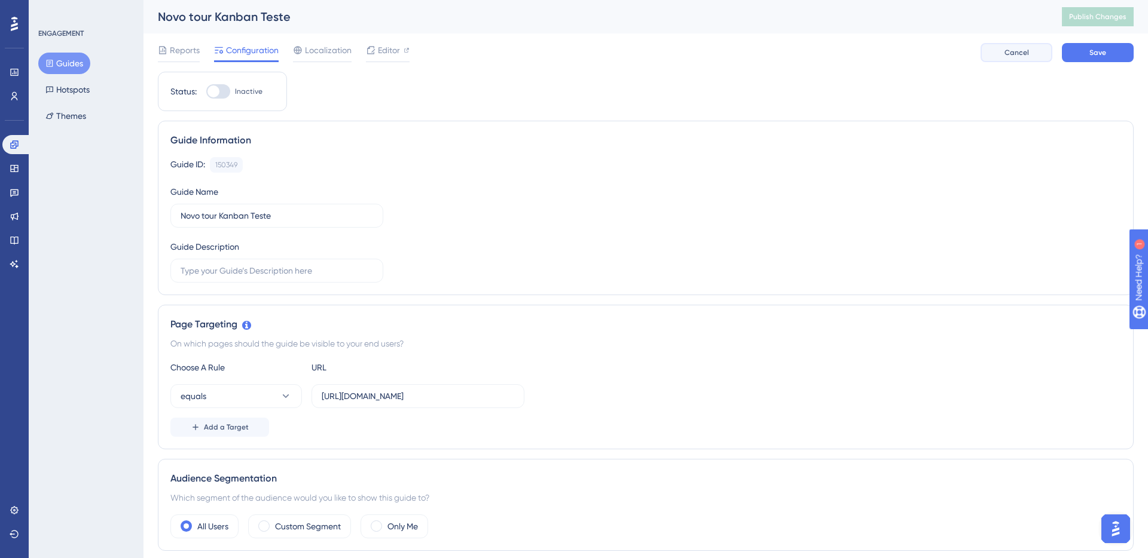
click at [1016, 56] on span "Cancel" at bounding box center [1017, 53] width 25 height 10
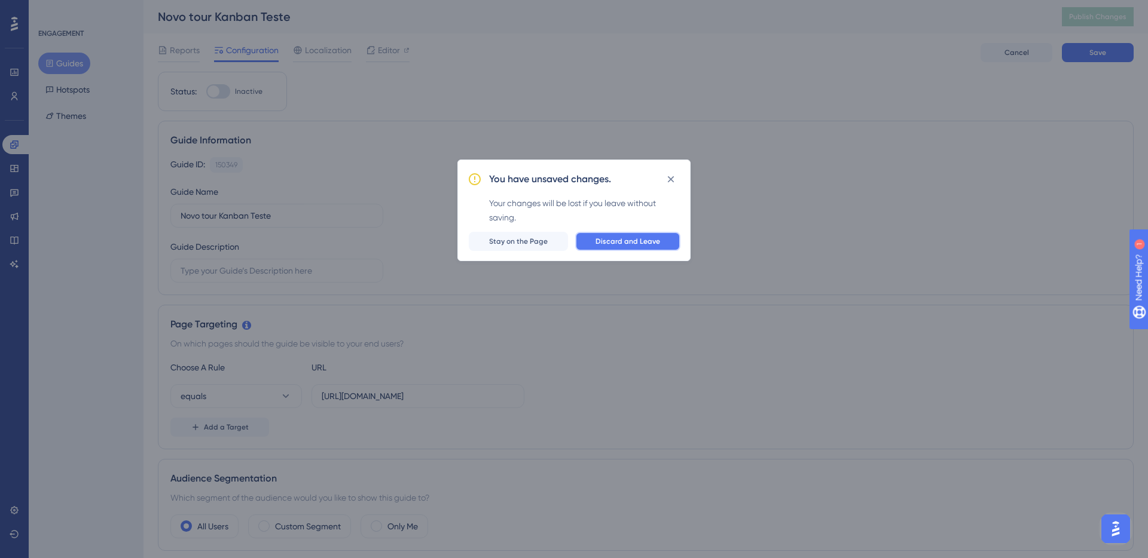
click at [633, 241] on span "Discard and Leave" at bounding box center [628, 242] width 65 height 10
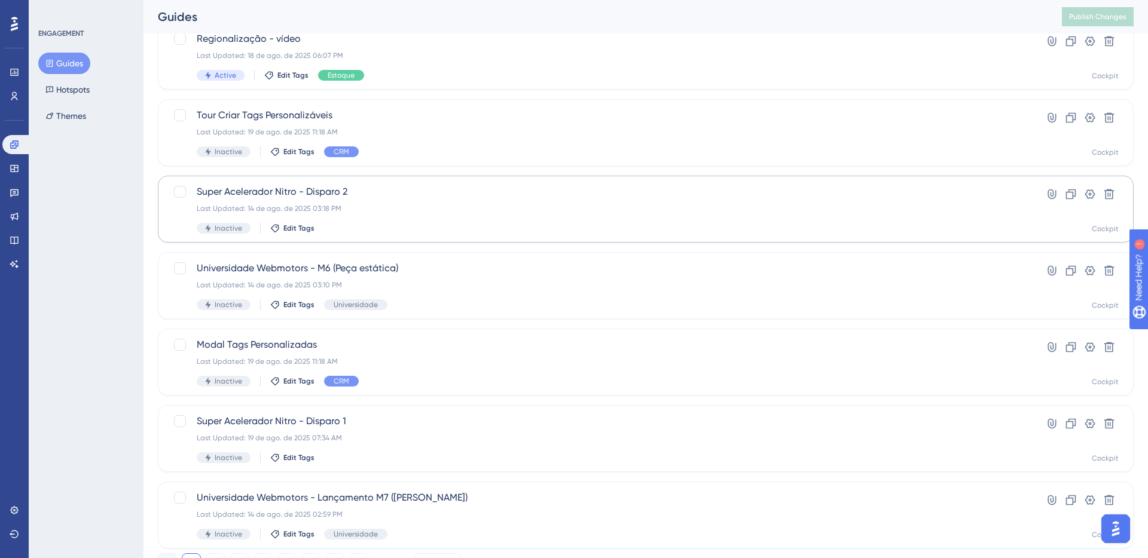
scroll to position [370, 0]
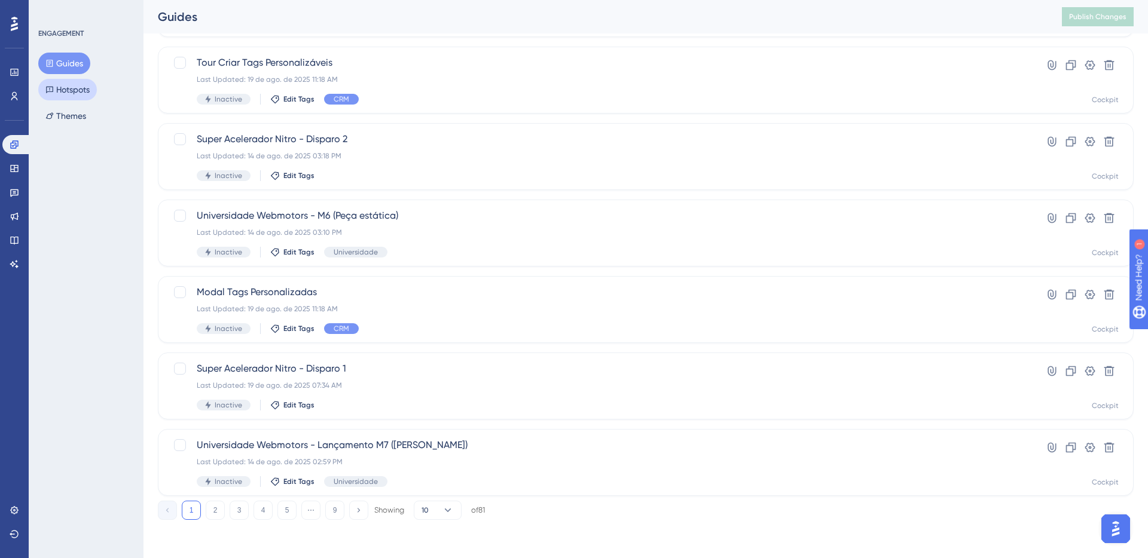
click at [65, 84] on button "Hotspots" at bounding box center [67, 90] width 59 height 22
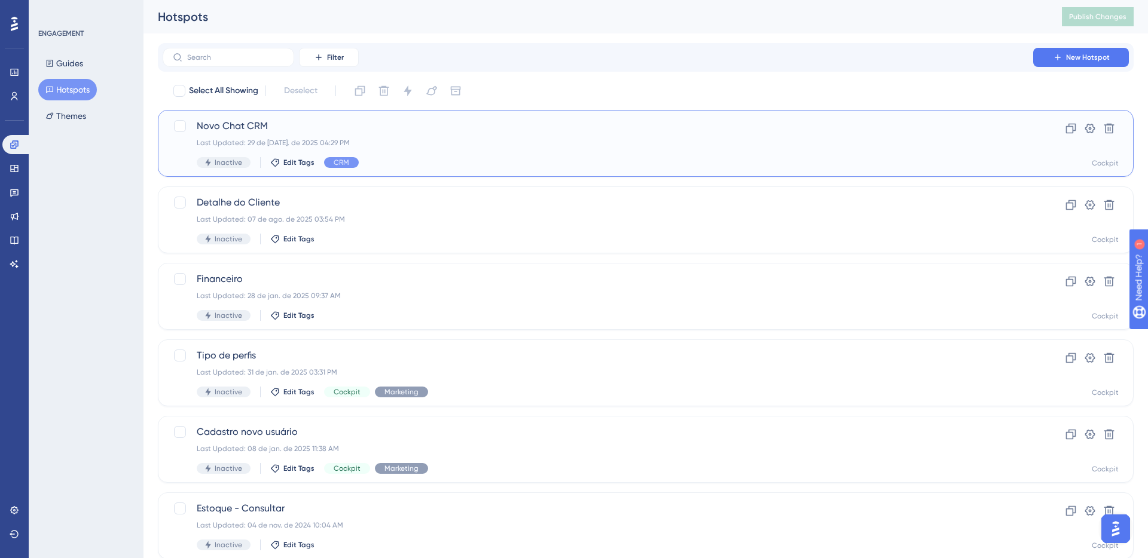
click at [514, 139] on div "Last Updated: 29 de jul. de 2025 04:29 PM" at bounding box center [598, 143] width 802 height 10
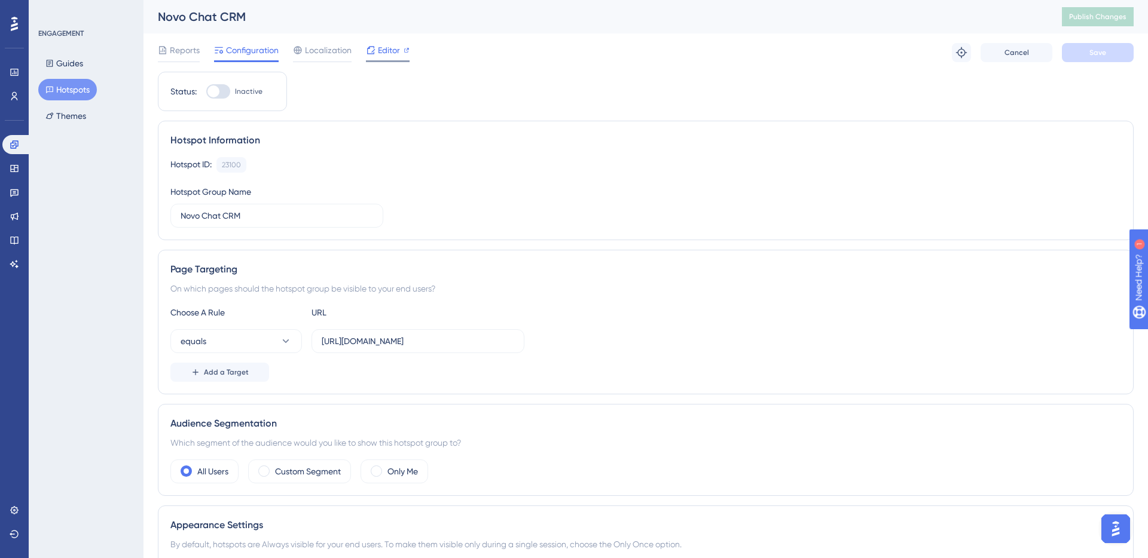
click at [375, 50] on icon at bounding box center [371, 50] width 10 height 10
drag, startPoint x: 173, startPoint y: 93, endPoint x: 259, endPoint y: 91, distance: 86.1
click at [259, 91] on div "Status: Inactive" at bounding box center [222, 91] width 104 height 14
click at [210, 90] on div at bounding box center [213, 92] width 12 height 12
click at [206, 91] on input "Inactive" at bounding box center [206, 91] width 1 height 1
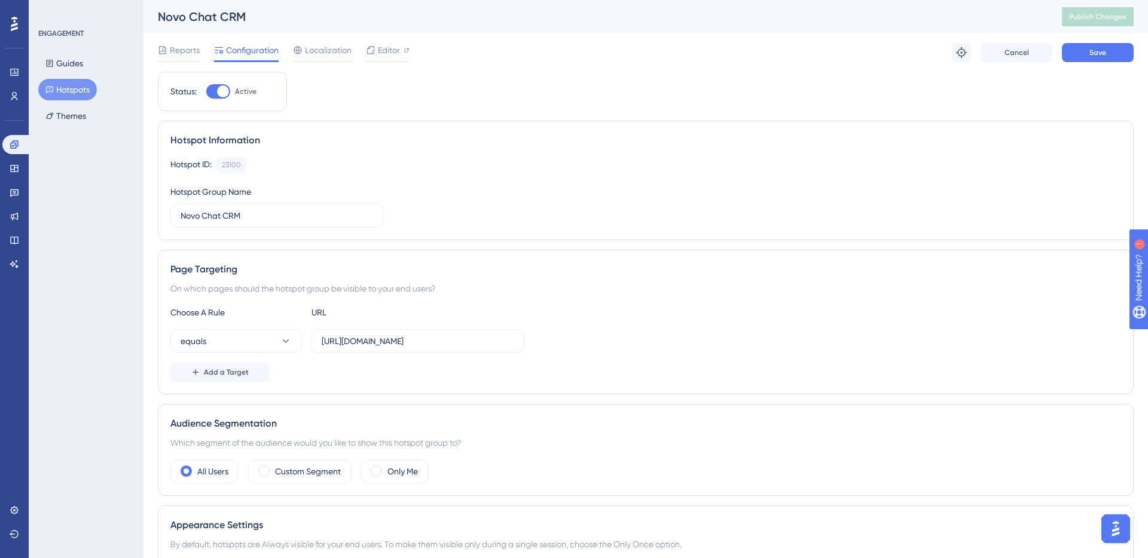
click at [214, 91] on div at bounding box center [218, 91] width 24 height 14
click at [206, 91] on input "Active" at bounding box center [206, 91] width 1 height 1
checkbox input "false"
click at [20, 78] on link at bounding box center [14, 72] width 24 height 19
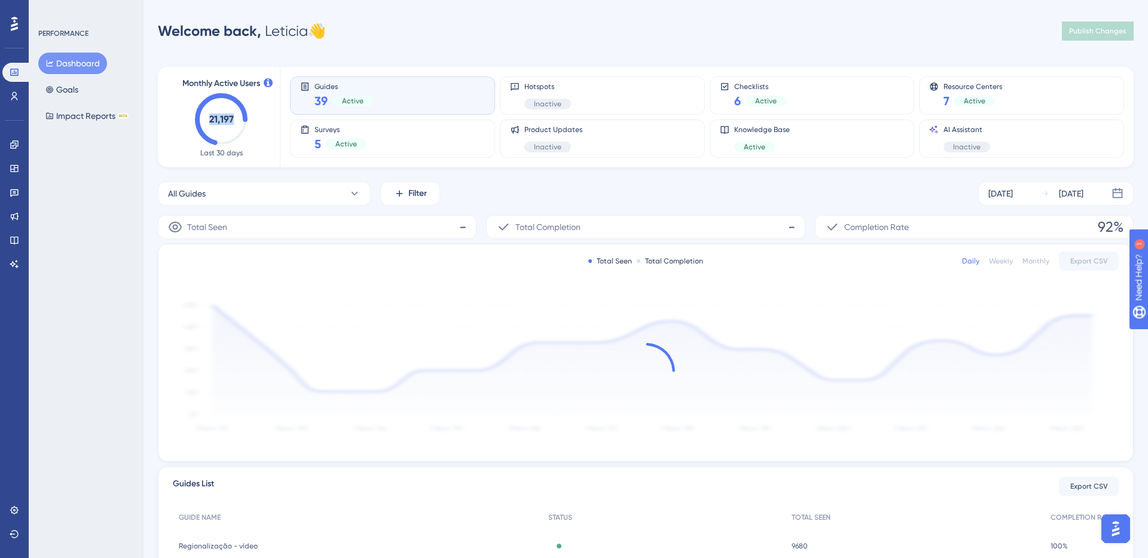
drag, startPoint x: 208, startPoint y: 121, endPoint x: 233, endPoint y: 121, distance: 25.1
click at [233, 121] on text "21,197" at bounding box center [221, 119] width 25 height 11
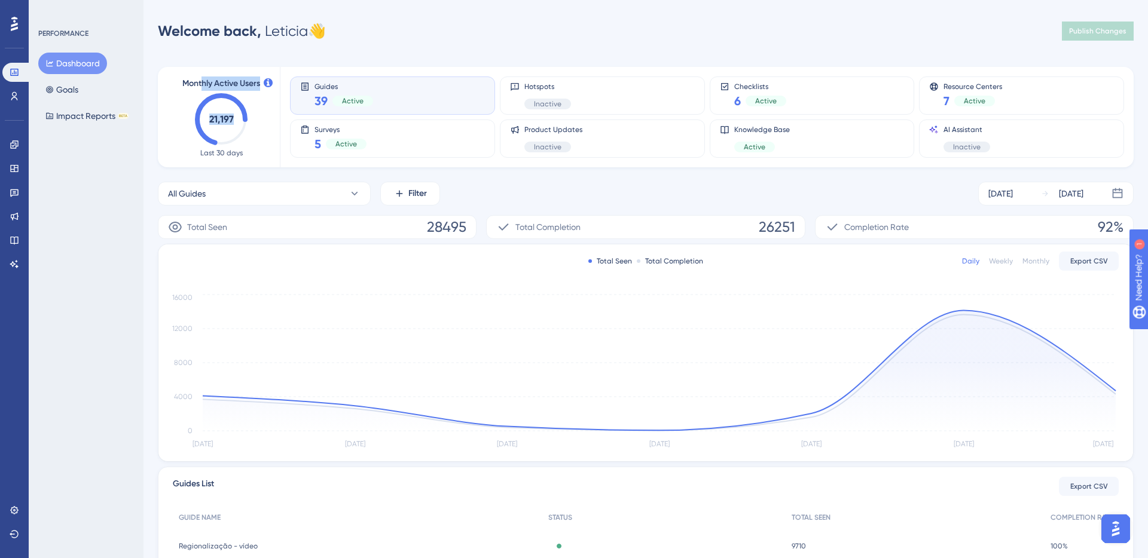
drag, startPoint x: 201, startPoint y: 79, endPoint x: 251, endPoint y: 126, distance: 68.5
click at [251, 126] on div "Monthly Active Users 21,197 Last 30 days" at bounding box center [221, 117] width 88 height 81
drag, startPoint x: 189, startPoint y: 83, endPoint x: 261, endPoint y: 124, distance: 83.1
click at [261, 124] on div "Monthly Active Users 21,197 Last 30 days" at bounding box center [221, 117] width 88 height 81
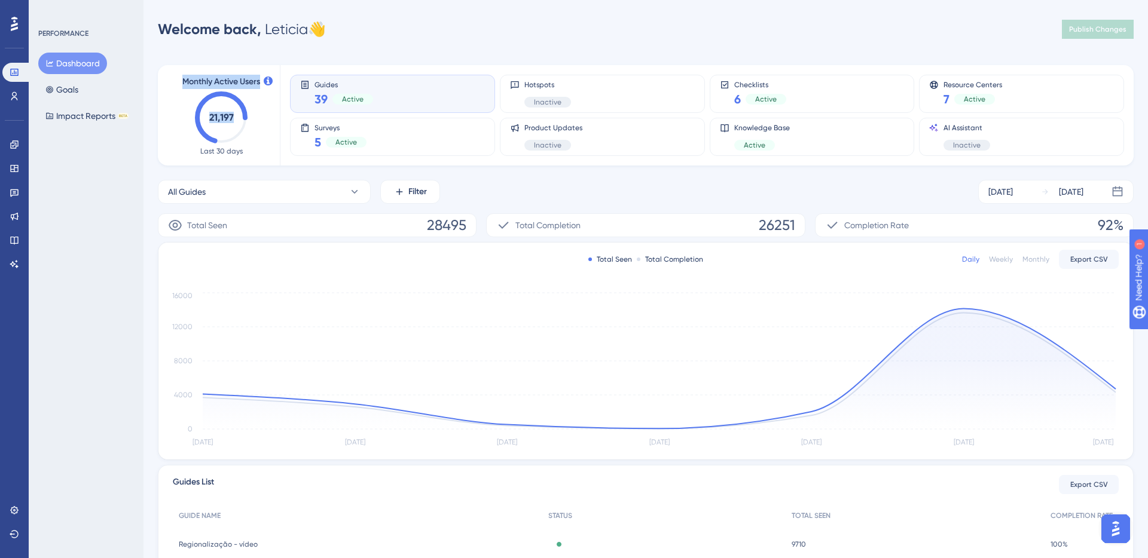
click at [232, 121] on text "21,197" at bounding box center [221, 117] width 25 height 11
drag, startPoint x: 184, startPoint y: 83, endPoint x: 236, endPoint y: 115, distance: 61.5
click at [236, 115] on div "Monthly Active Users 21,197 Last 30 days" at bounding box center [221, 115] width 88 height 81
drag, startPoint x: 196, startPoint y: 81, endPoint x: 185, endPoint y: 84, distance: 11.6
click at [196, 81] on span "Monthly Active Users" at bounding box center [221, 82] width 78 height 14
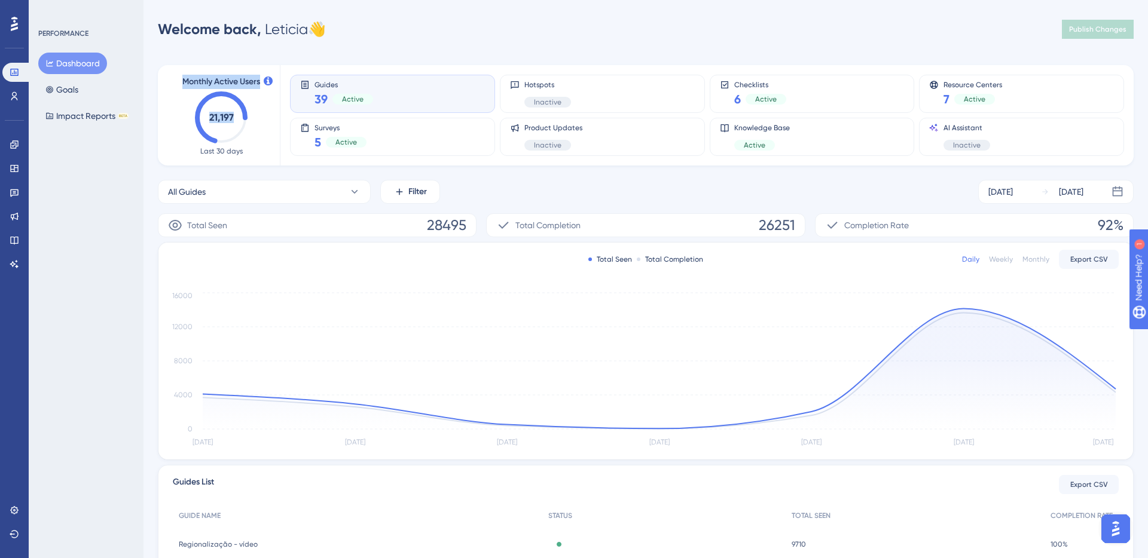
drag, startPoint x: 181, startPoint y: 83, endPoint x: 234, endPoint y: 122, distance: 66.7
click at [234, 122] on div "Monthly Active Users 21,197 Last 30 days" at bounding box center [221, 115] width 88 height 81
click at [252, 73] on div "Monthly Active Users 21,197 Last 30 days" at bounding box center [221, 115] width 117 height 100
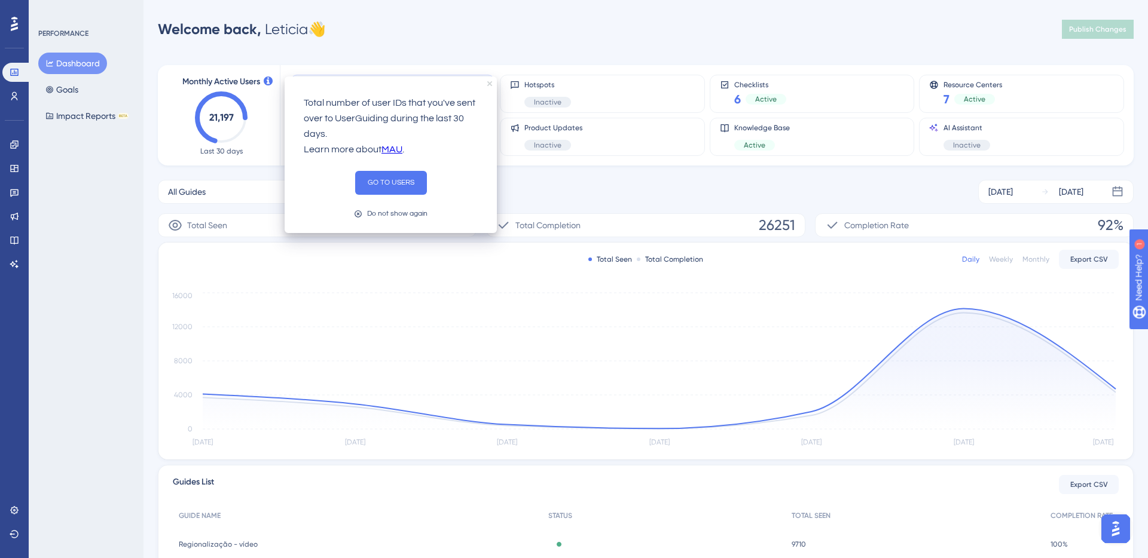
click at [490, 85] on icon "close tooltip" at bounding box center [489, 83] width 5 height 5
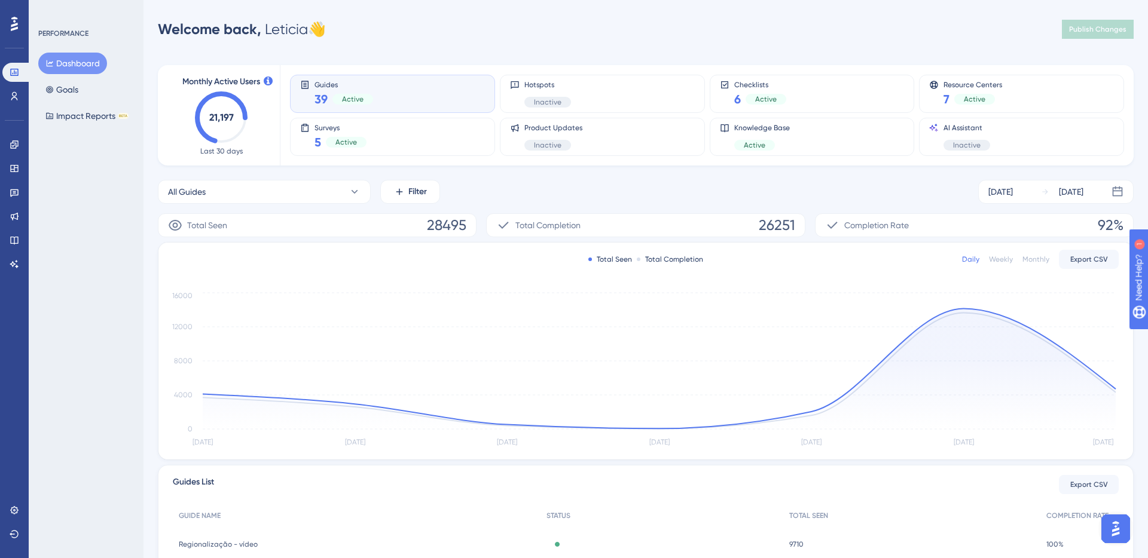
scroll to position [0, 0]
